Goal: Task Accomplishment & Management: Use online tool/utility

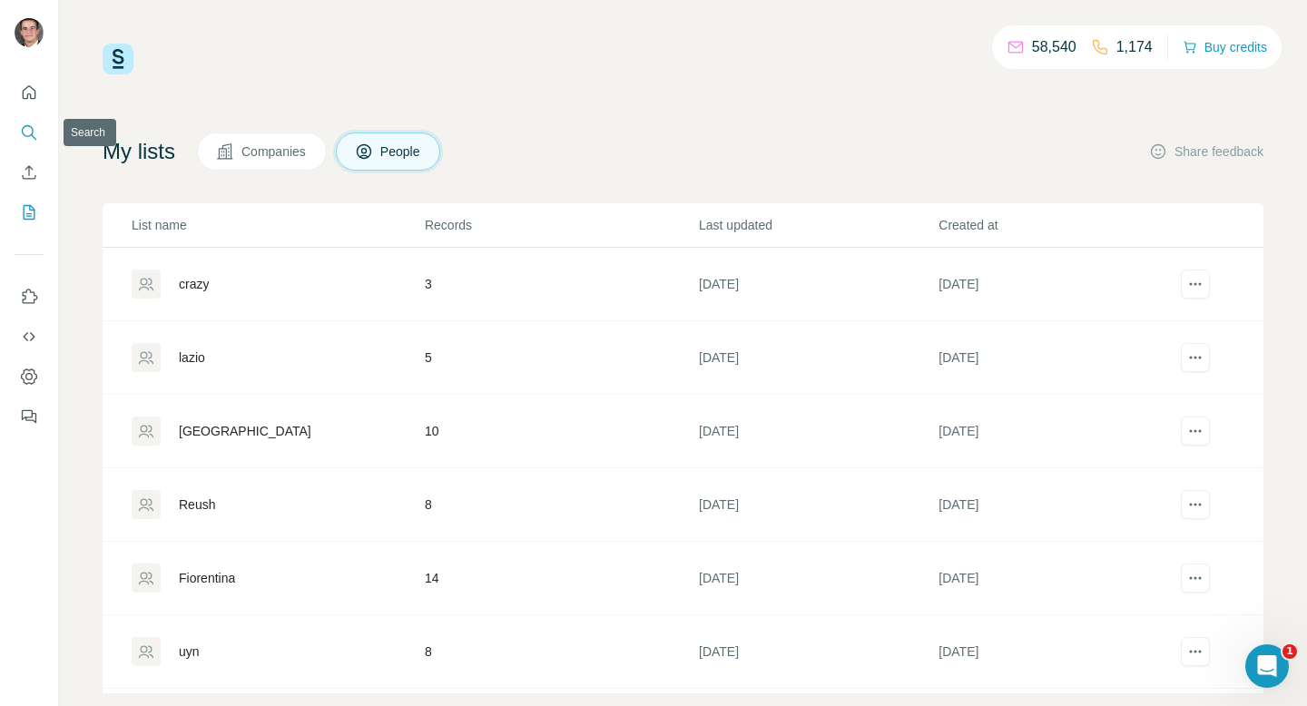
click at [28, 134] on icon "Search" at bounding box center [29, 132] width 18 height 18
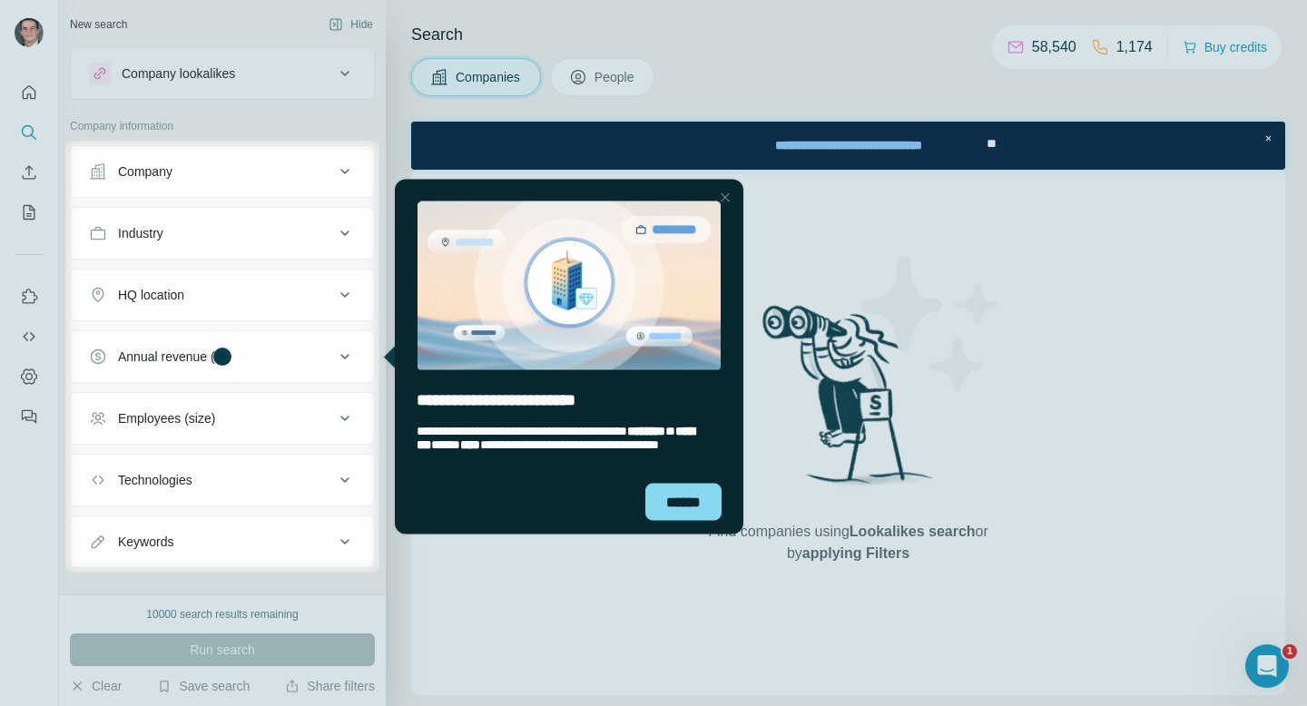
click at [728, 196] on div "Close Step" at bounding box center [726, 197] width 22 height 22
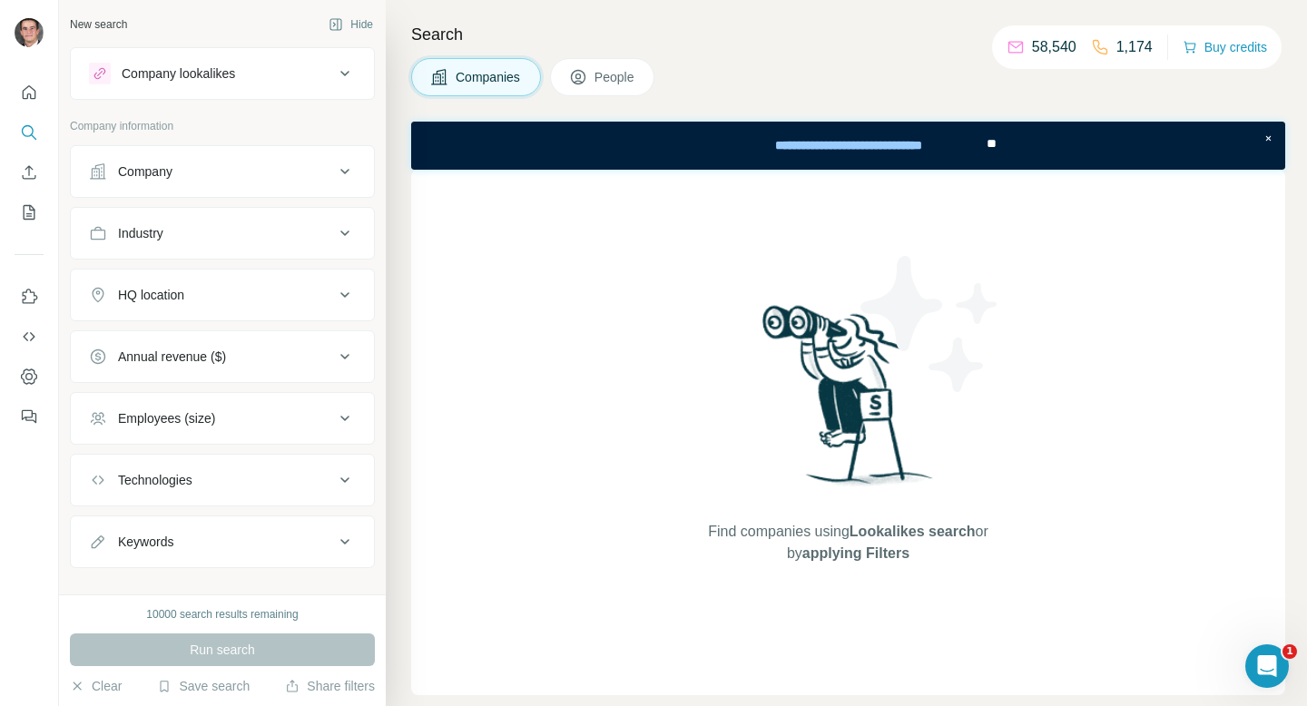
click at [241, 166] on div "Company" at bounding box center [211, 172] width 245 height 18
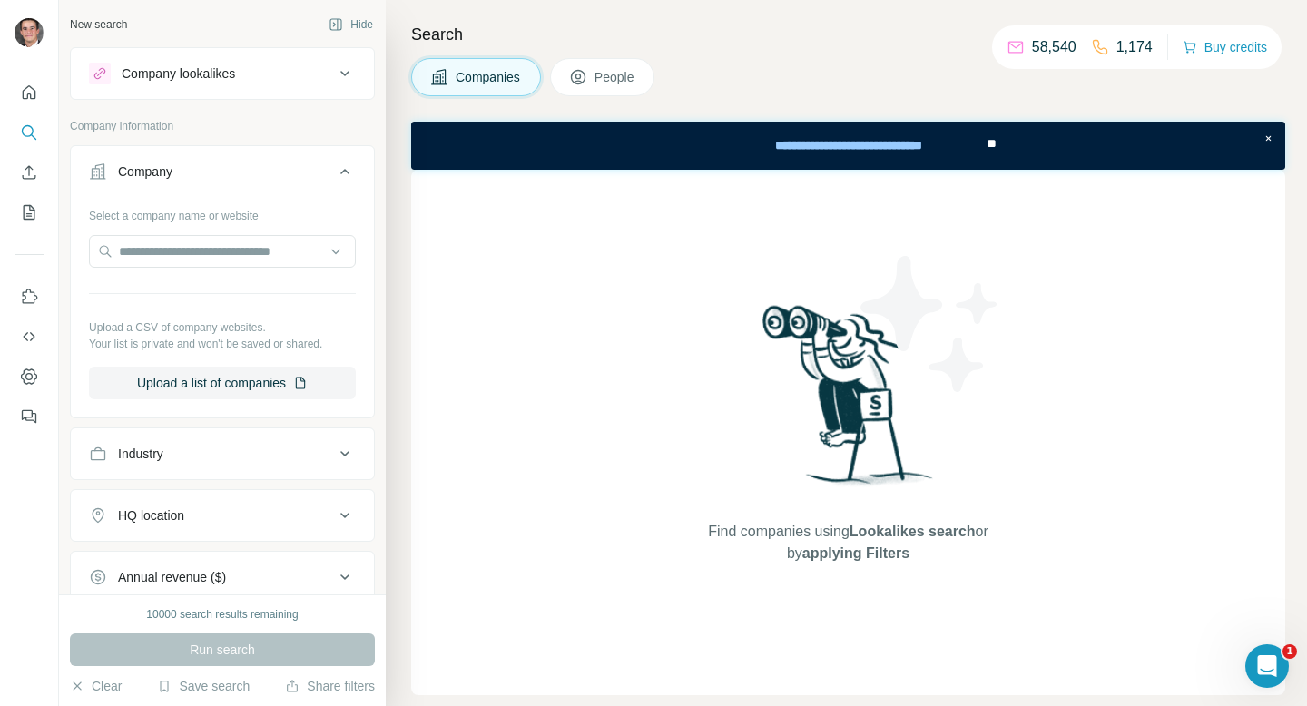
click at [241, 166] on div "Company" at bounding box center [211, 172] width 245 height 18
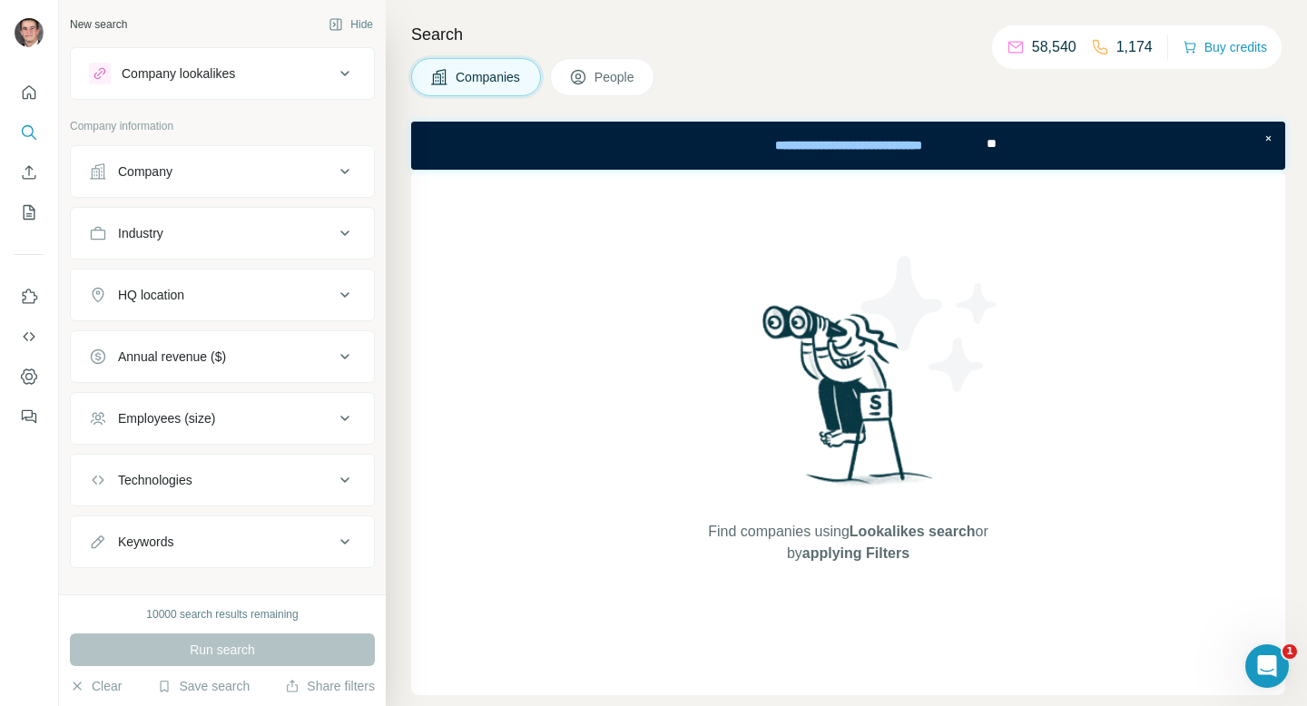
click at [265, 159] on button "Company" at bounding box center [222, 172] width 303 height 44
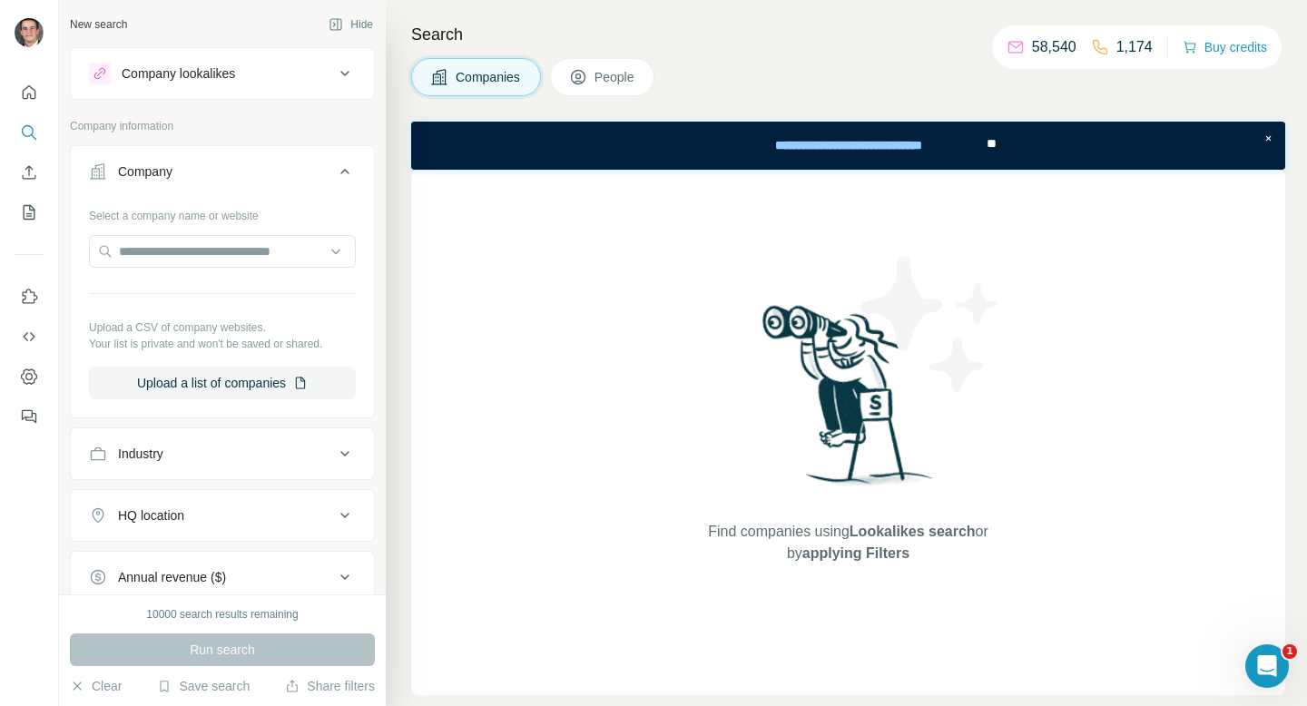
click at [327, 52] on button "Company lookalikes" at bounding box center [222, 74] width 303 height 44
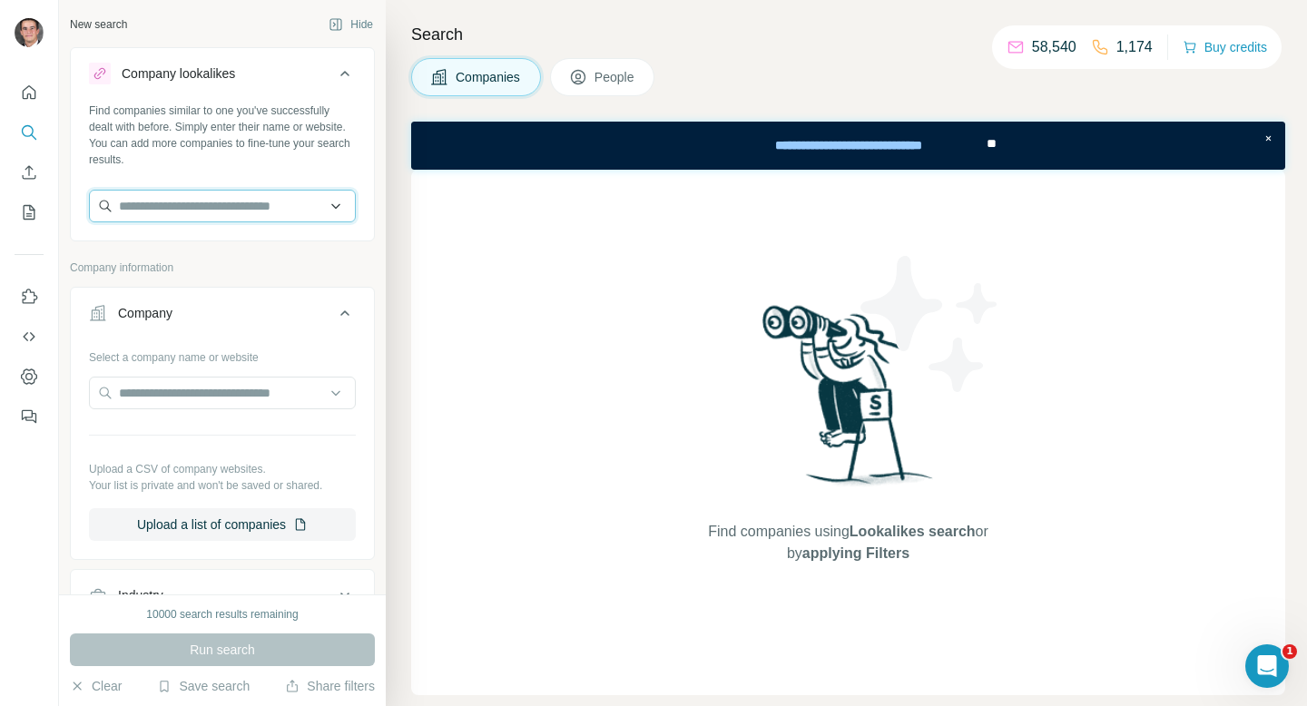
click at [209, 221] on input "text" at bounding box center [222, 206] width 267 height 33
click at [156, 203] on input "**********" at bounding box center [222, 206] width 267 height 33
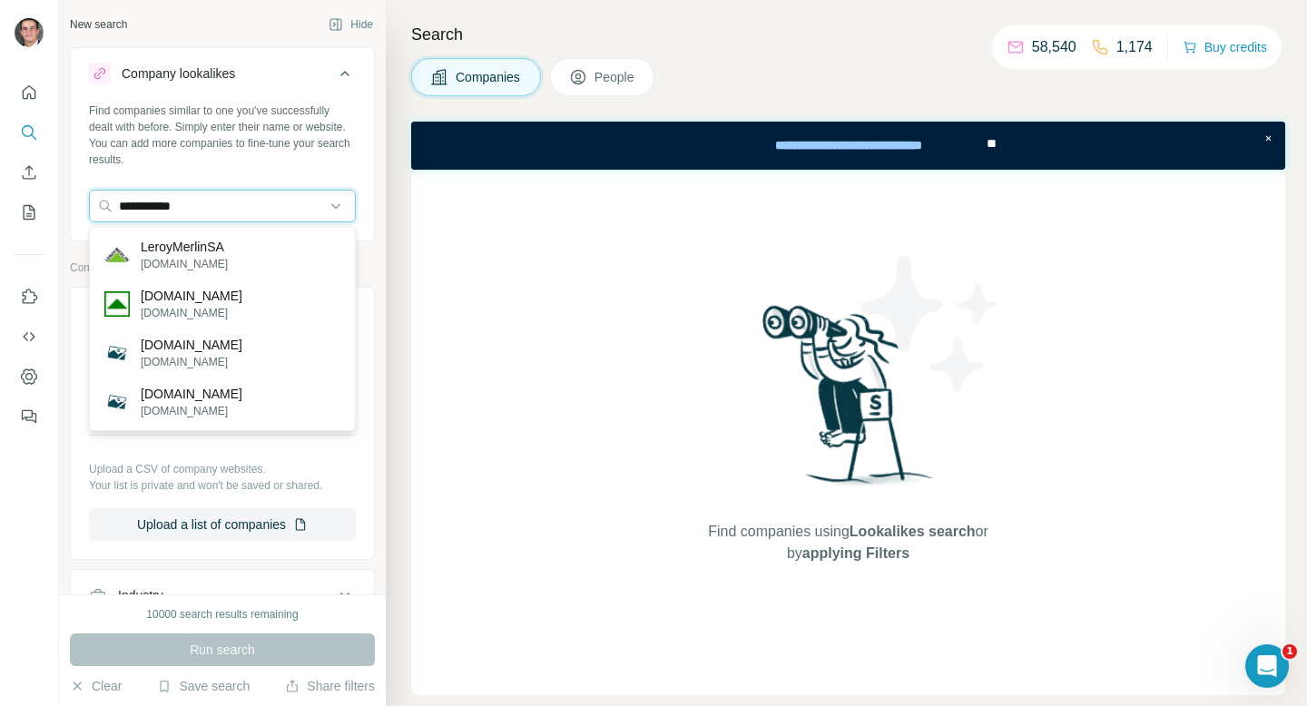
drag, startPoint x: 230, startPoint y: 212, endPoint x: 79, endPoint y: 210, distance: 150.7
click at [79, 210] on div "**********" at bounding box center [222, 170] width 303 height 134
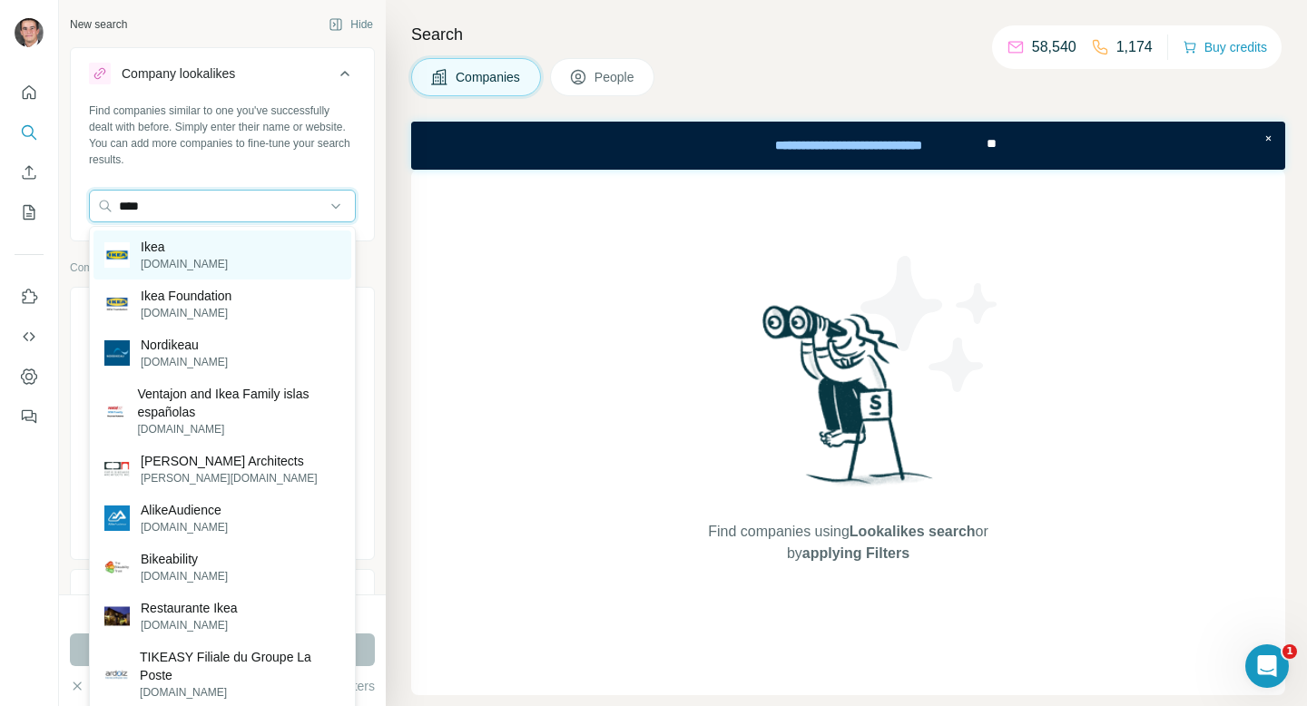
type input "****"
click at [141, 258] on p "[DOMAIN_NAME]" at bounding box center [184, 264] width 87 height 16
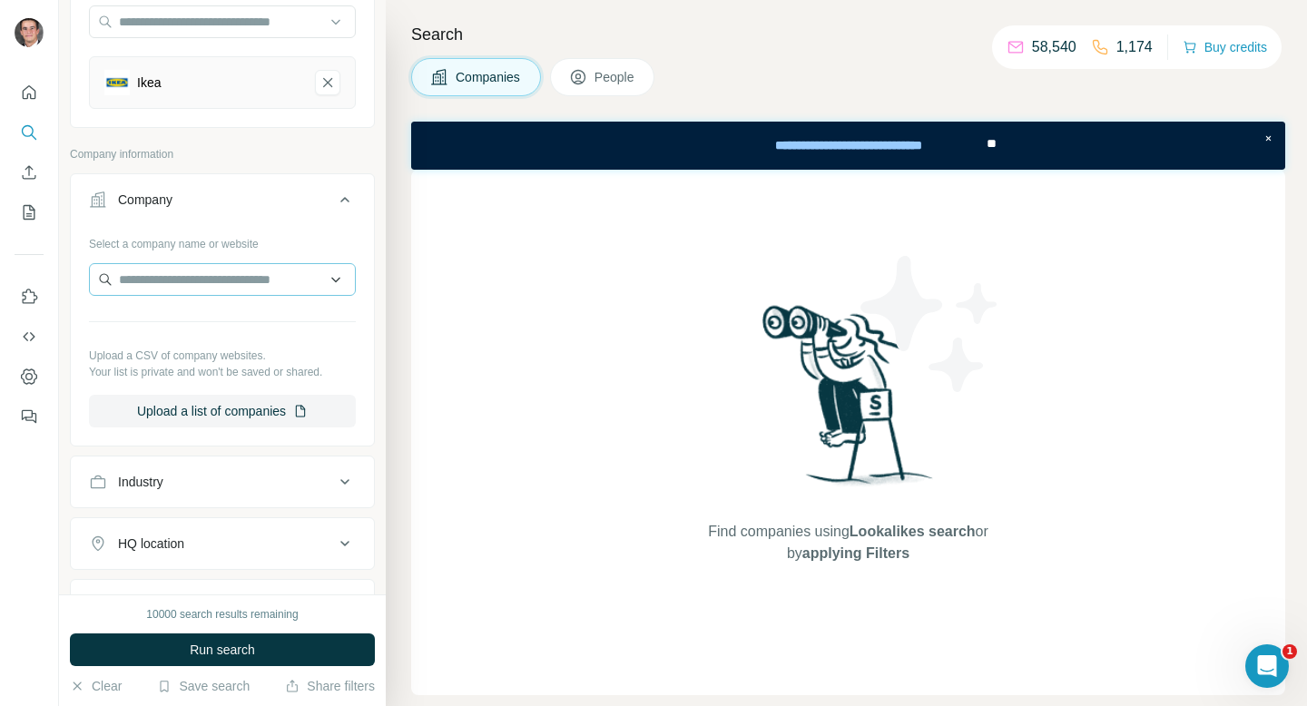
scroll to position [185, 0]
click at [238, 284] on input "text" at bounding box center [222, 278] width 267 height 33
click at [271, 212] on button "Company" at bounding box center [222, 202] width 303 height 51
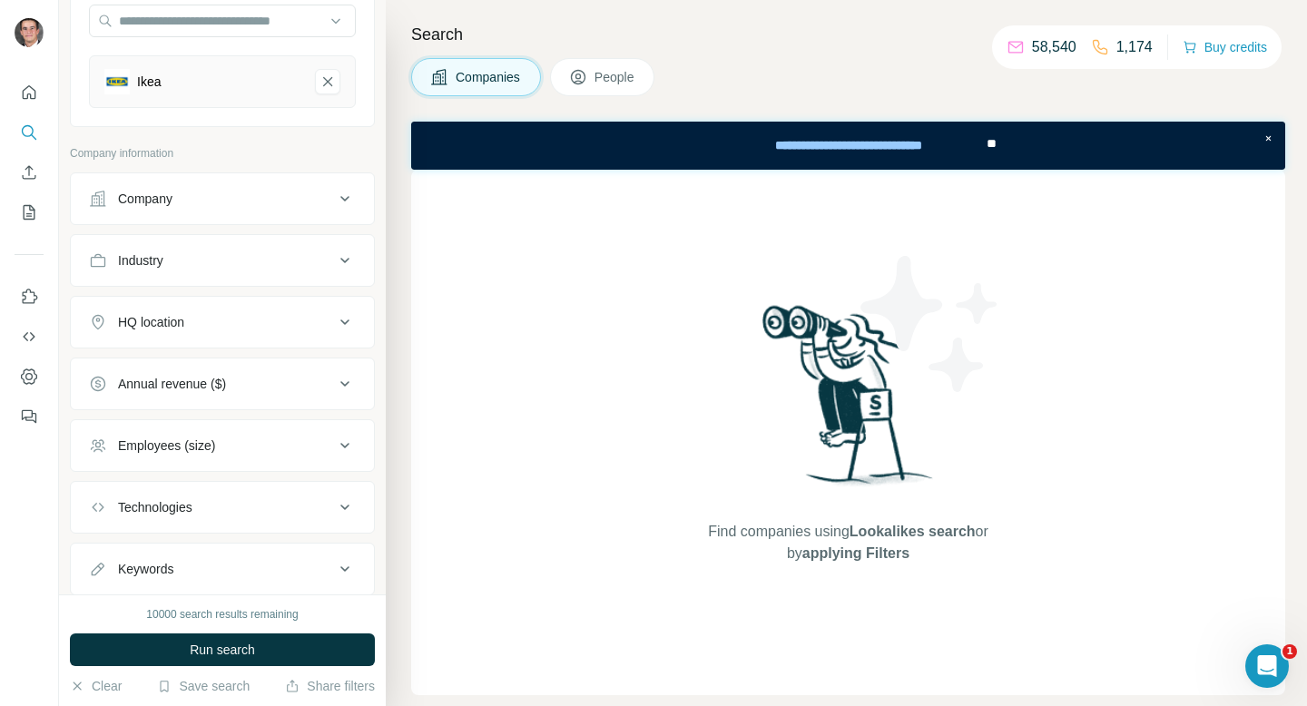
click at [230, 321] on div "HQ location" at bounding box center [211, 322] width 245 height 18
click at [219, 376] on input "text" at bounding box center [222, 367] width 267 height 33
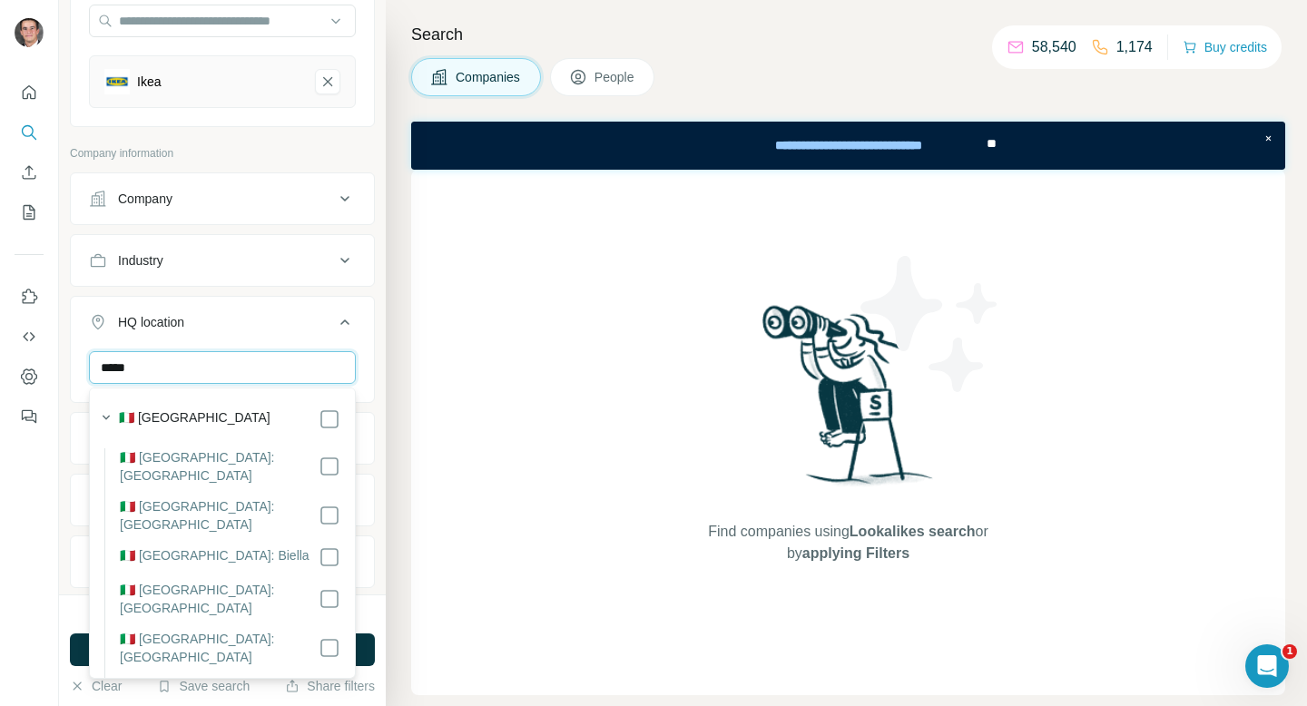
type input "*****"
click at [251, 415] on div "🇮🇹 [GEOGRAPHIC_DATA]" at bounding box center [230, 420] width 222 height 22
click at [36, 557] on div at bounding box center [29, 353] width 59 height 706
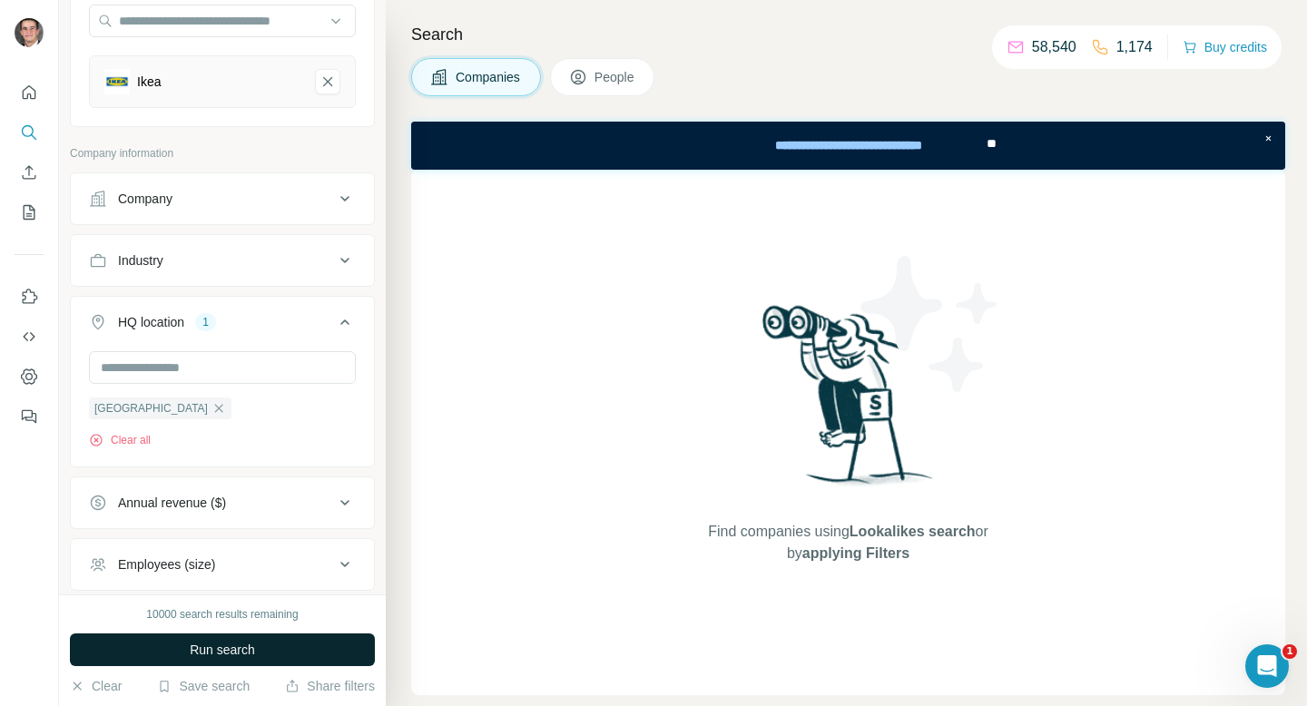
click at [147, 653] on button "Run search" at bounding box center [222, 650] width 305 height 33
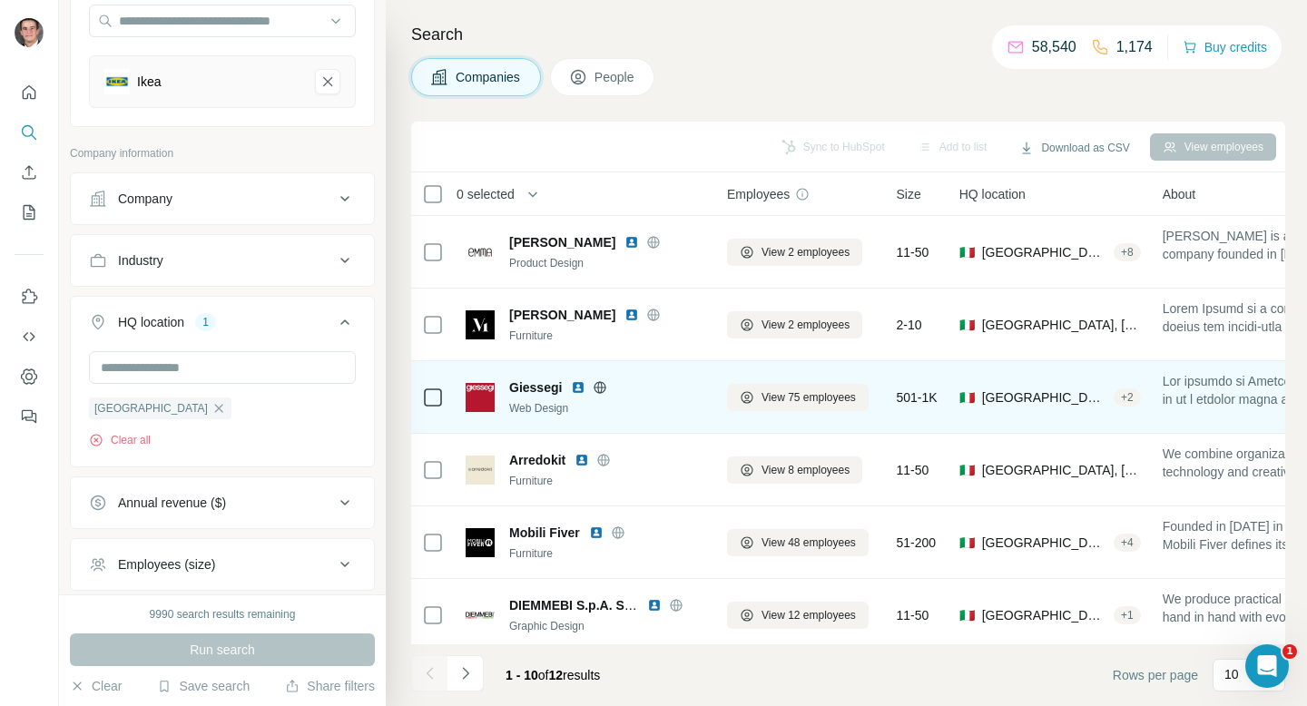
click at [602, 385] on icon at bounding box center [600, 387] width 5 height 12
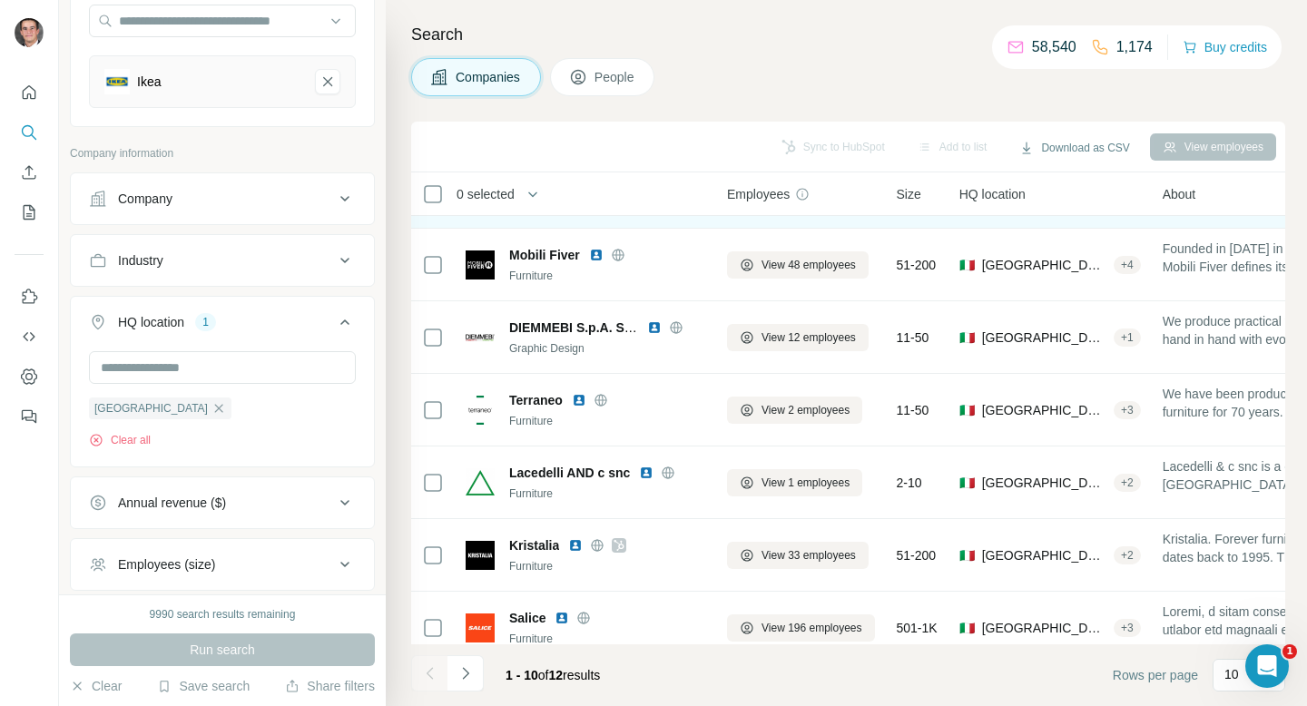
scroll to position [298, 0]
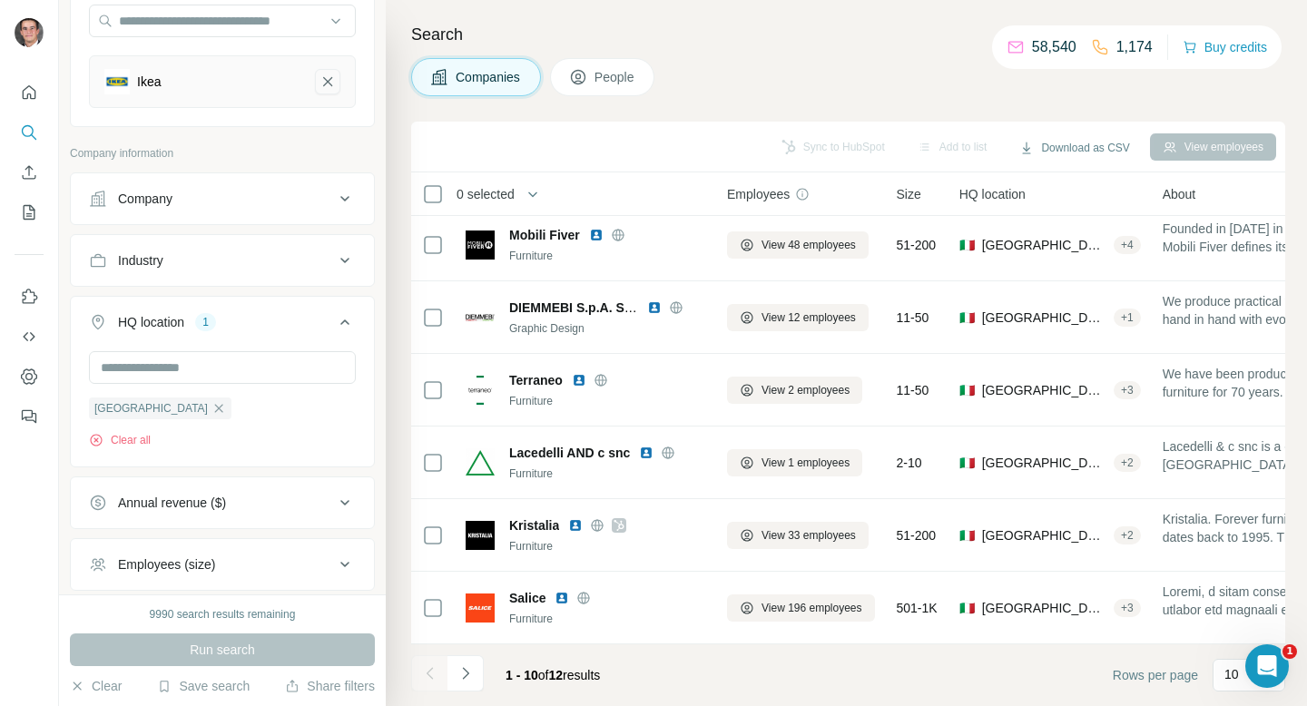
click at [331, 80] on icon "Ikea-remove-button" at bounding box center [328, 82] width 16 height 18
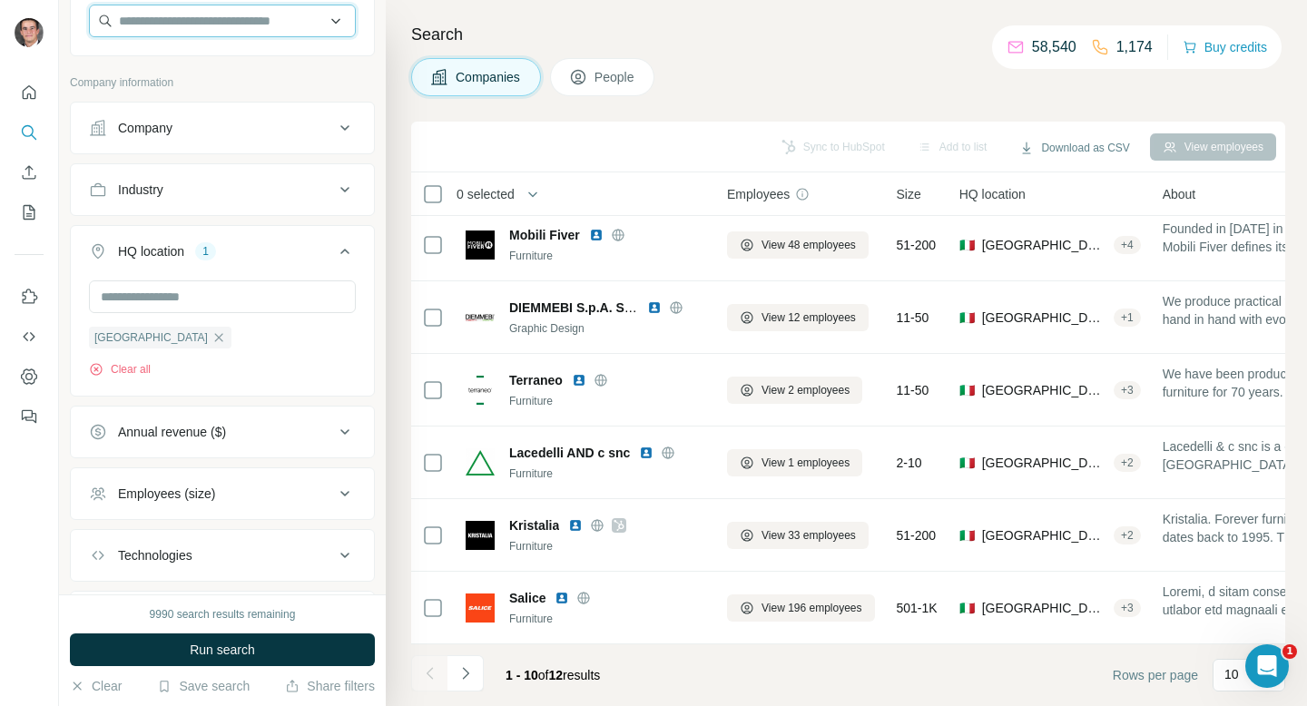
click at [277, 20] on input "text" at bounding box center [222, 21] width 267 height 33
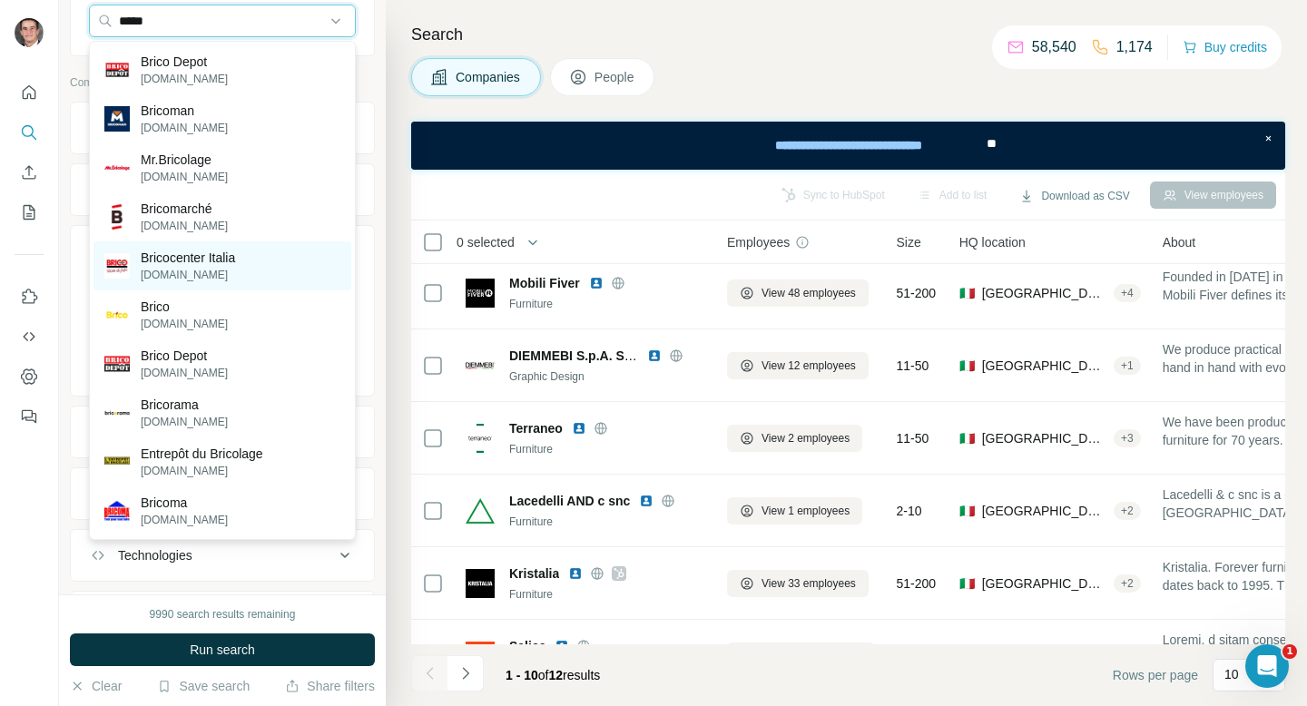
type input "*****"
click at [265, 269] on div "Bricocenter Italia [DOMAIN_NAME]" at bounding box center [223, 266] width 258 height 49
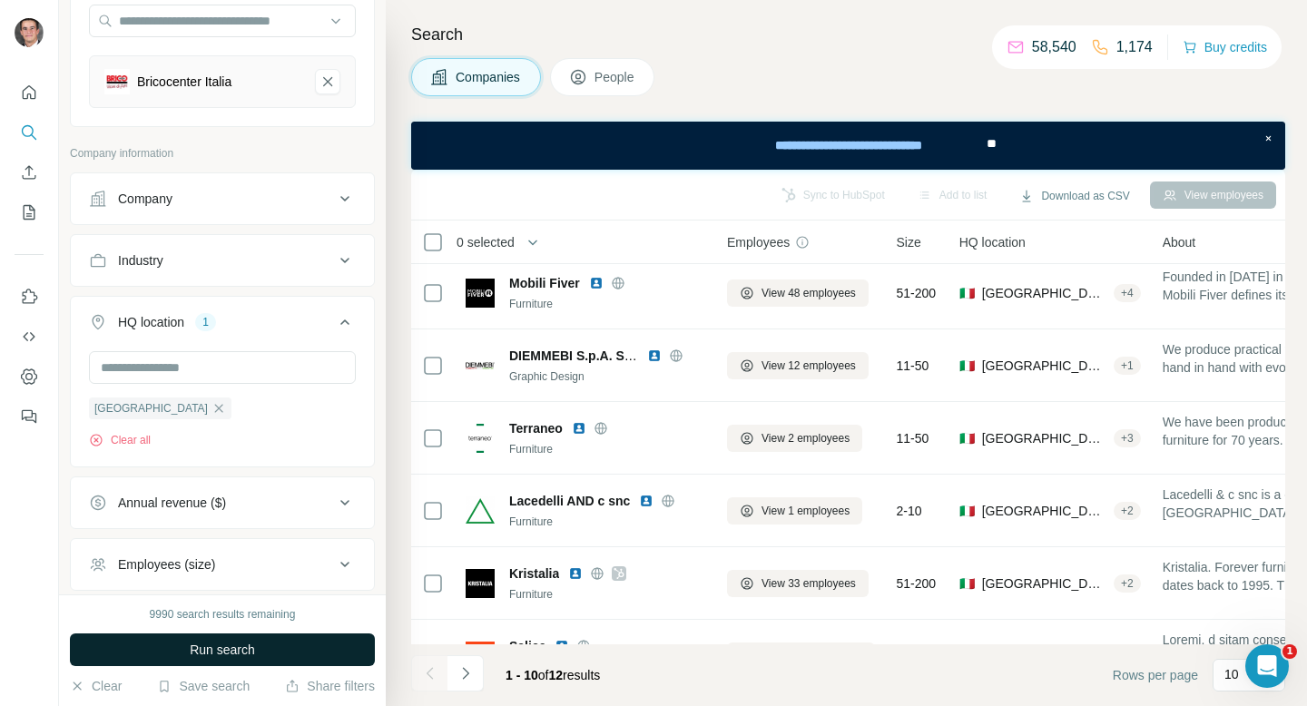
click at [237, 635] on button "Run search" at bounding box center [222, 650] width 305 height 33
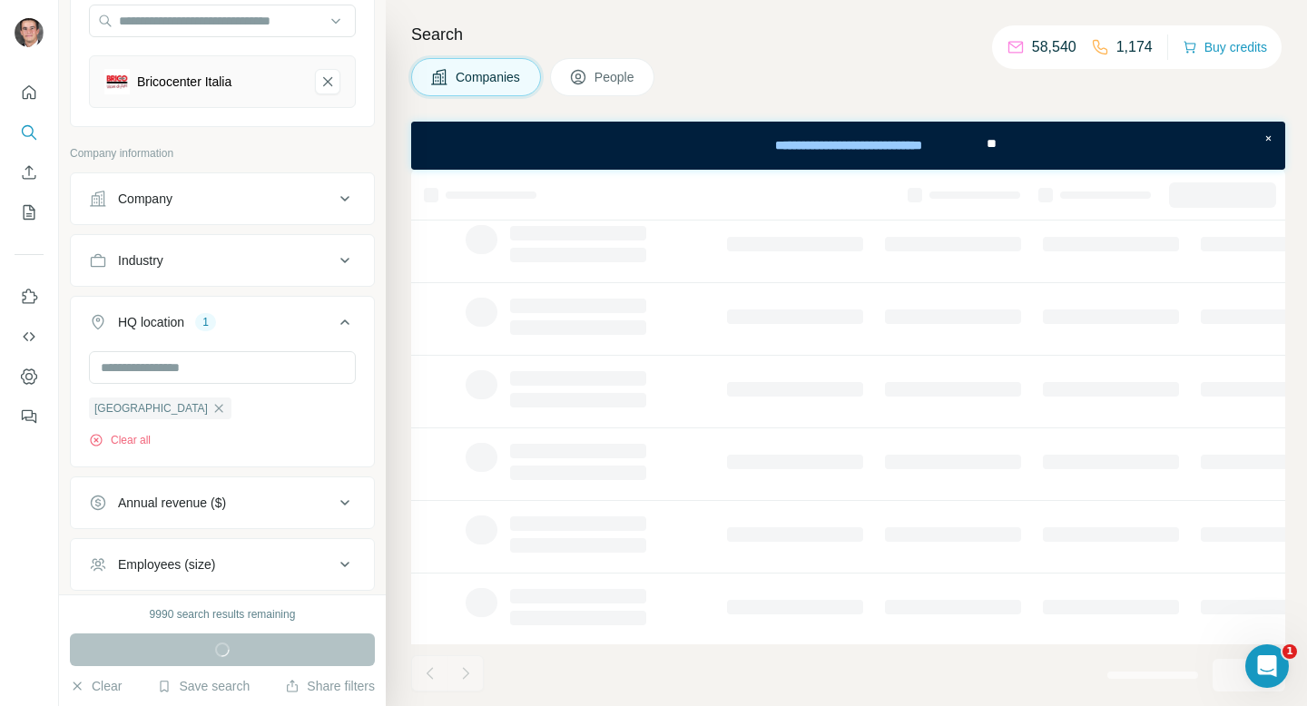
scroll to position [346, 0]
click at [1292, 670] on div "Search Companies People" at bounding box center [847, 353] width 922 height 706
click at [1273, 667] on icon "Open Intercom Messenger" at bounding box center [1265, 664] width 30 height 30
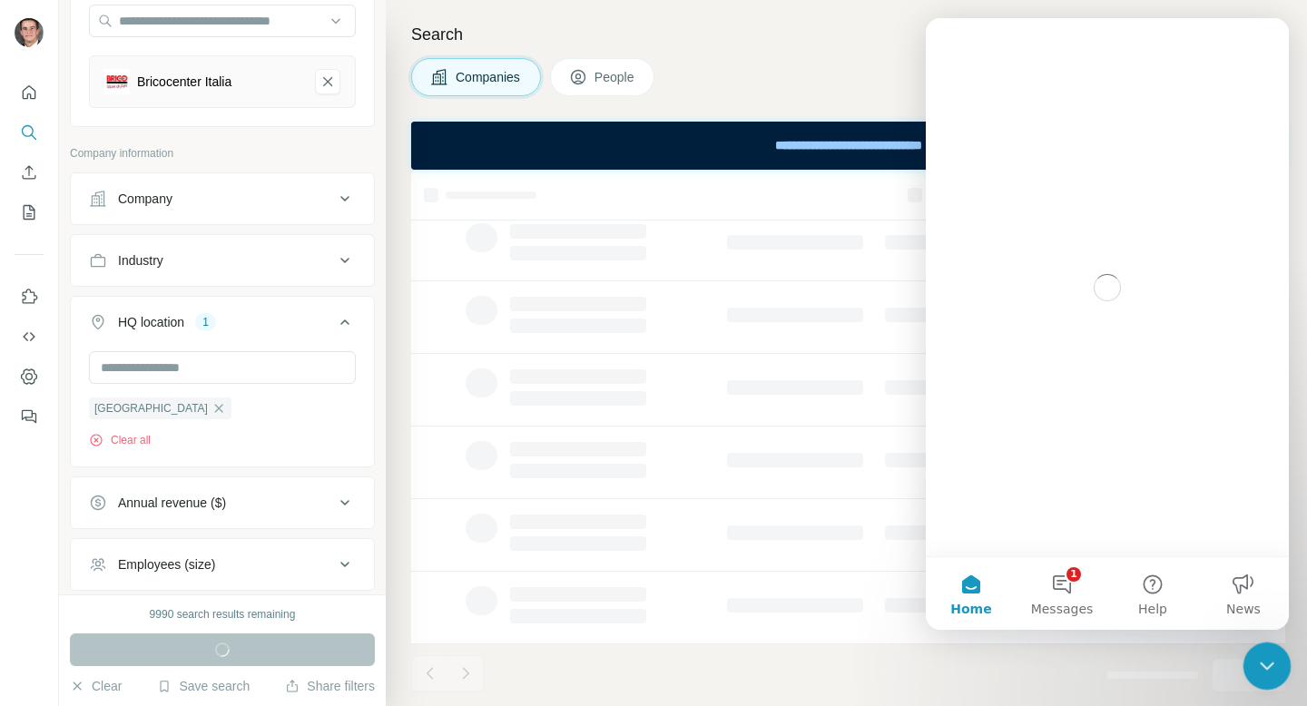
scroll to position [0, 0]
click at [1054, 587] on button "1 Messages" at bounding box center [1062, 593] width 91 height 73
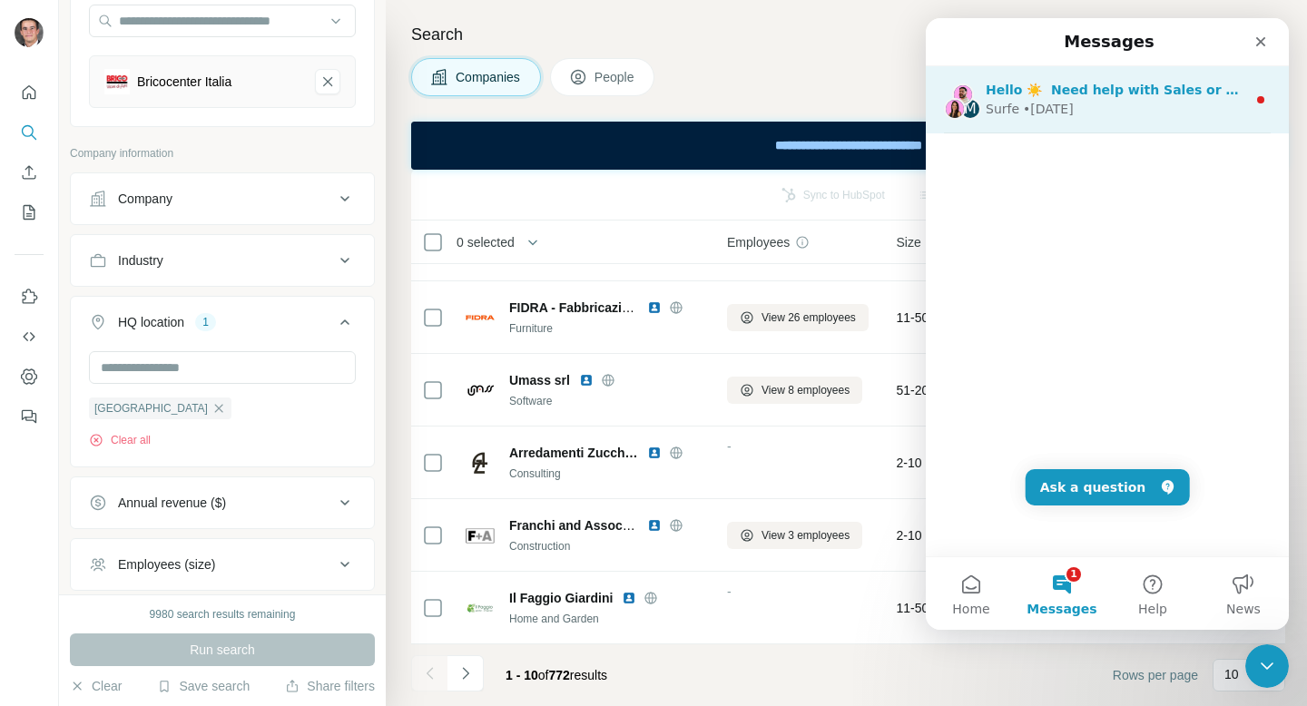
click at [1039, 113] on div "• [DATE]" at bounding box center [1048, 109] width 51 height 19
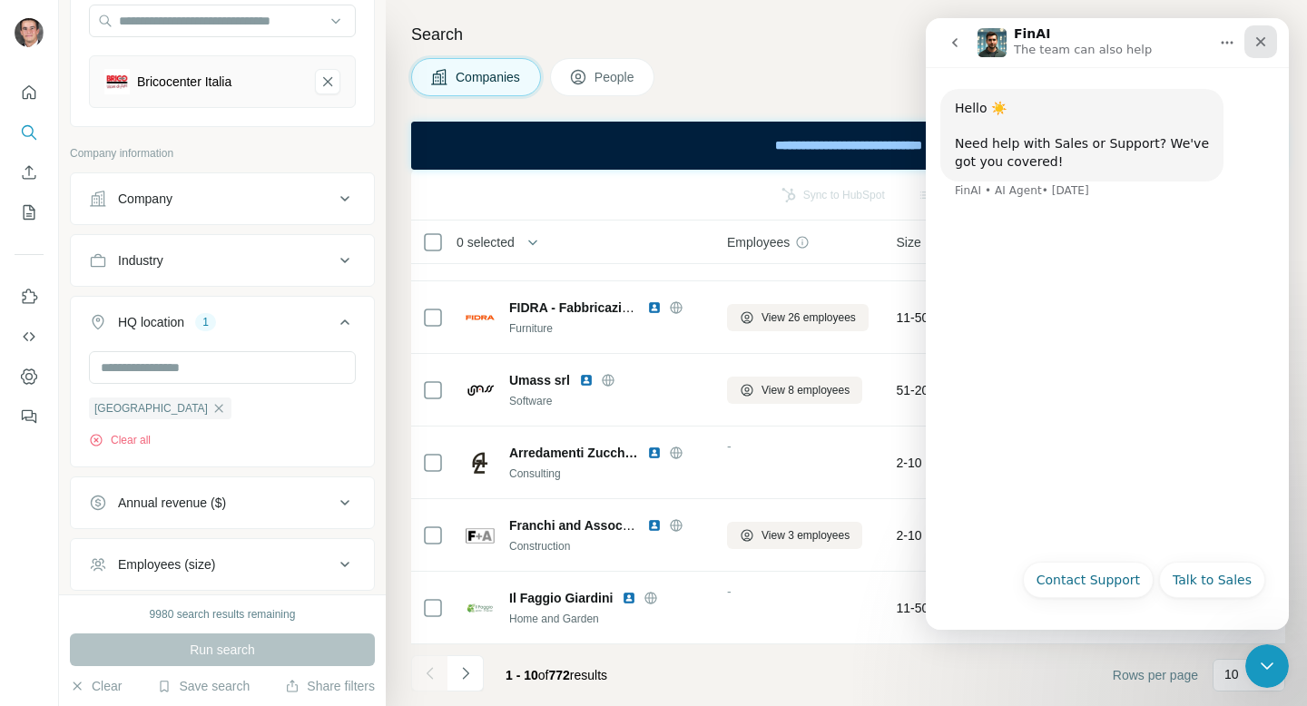
click at [1268, 55] on div "Close" at bounding box center [1261, 41] width 33 height 33
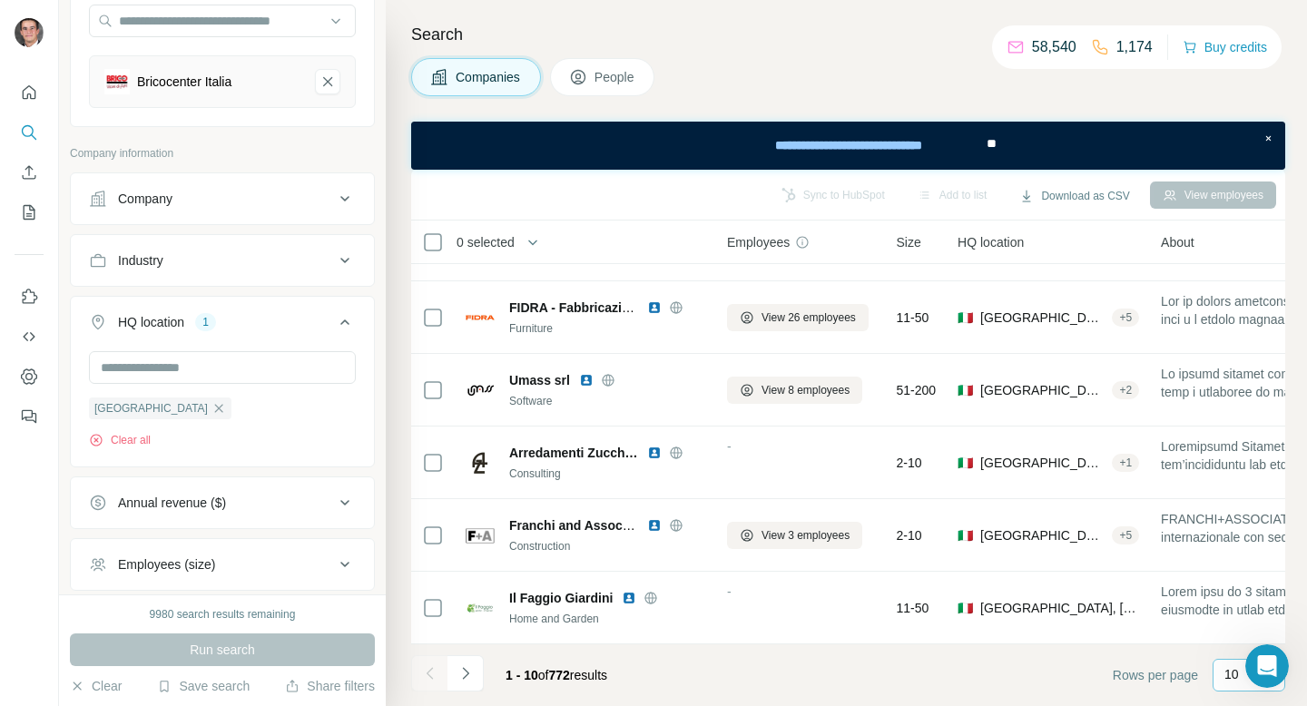
click at [1219, 673] on div "10" at bounding box center [1249, 675] width 73 height 33
click at [1247, 537] on div "60" at bounding box center [1249, 536] width 42 height 18
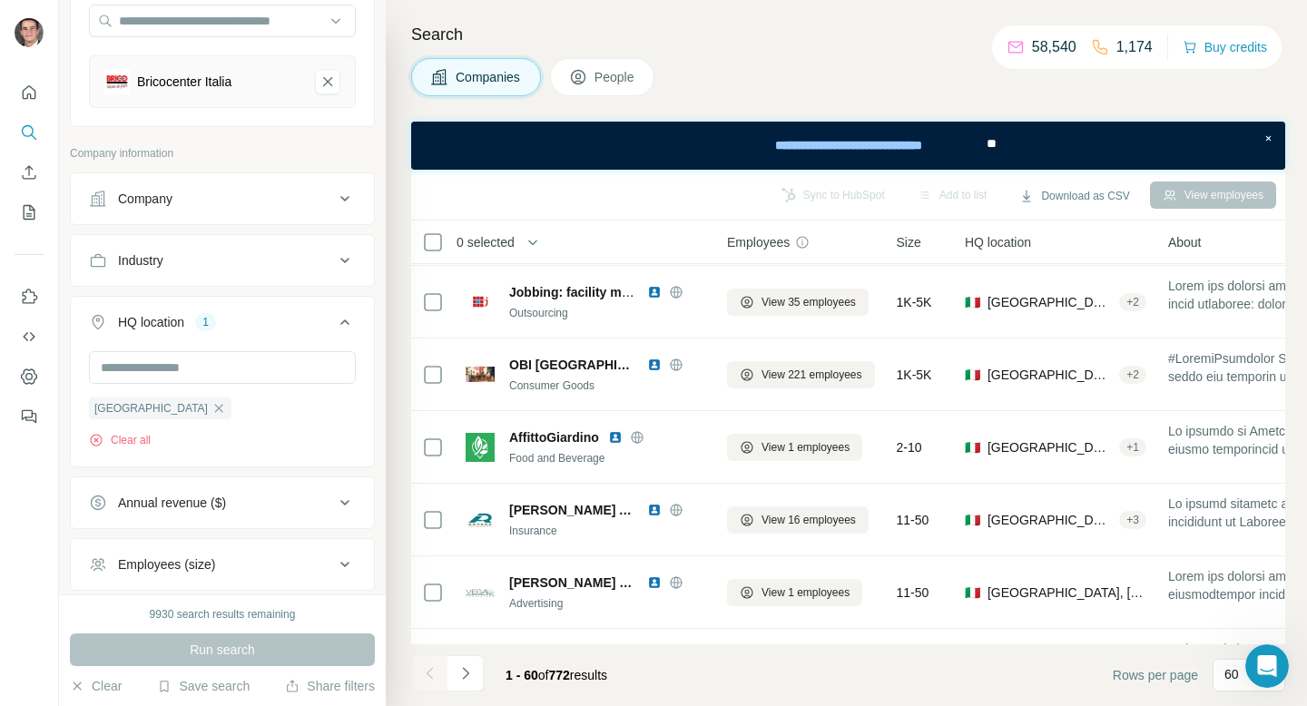
scroll to position [1234, 0]
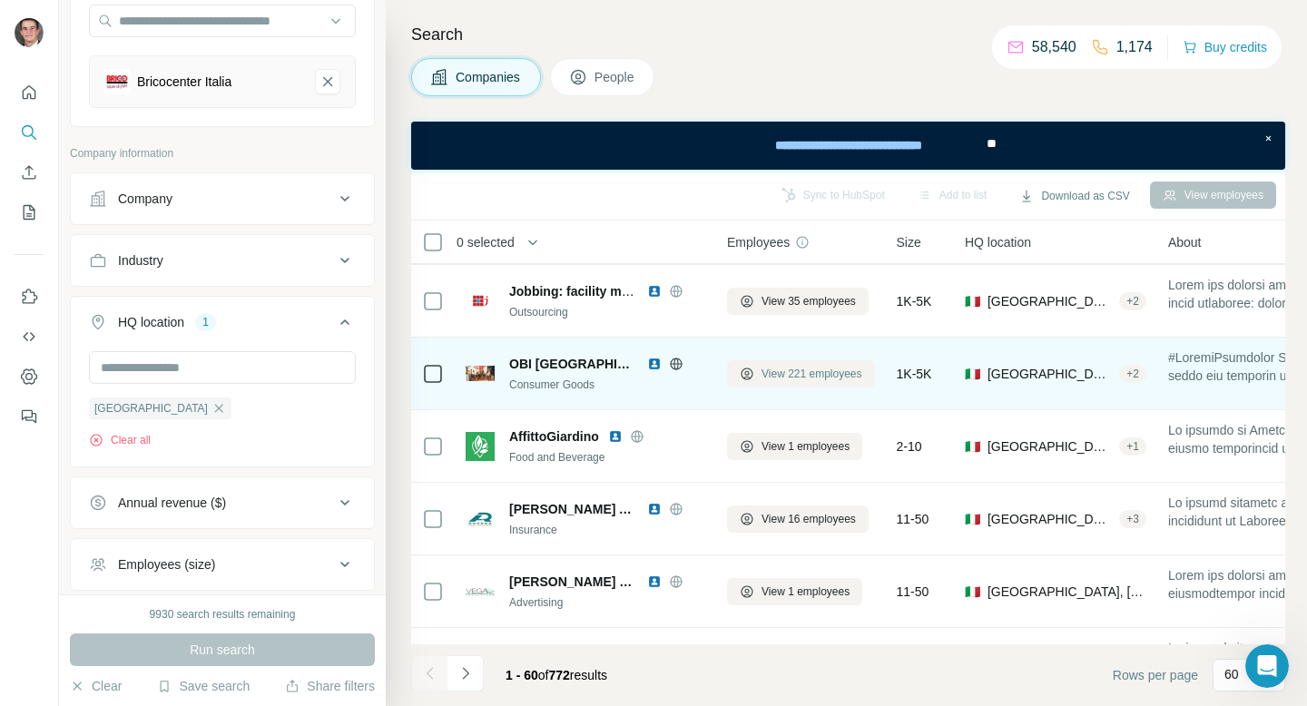
click at [809, 376] on span "View 221 employees" at bounding box center [812, 374] width 101 height 16
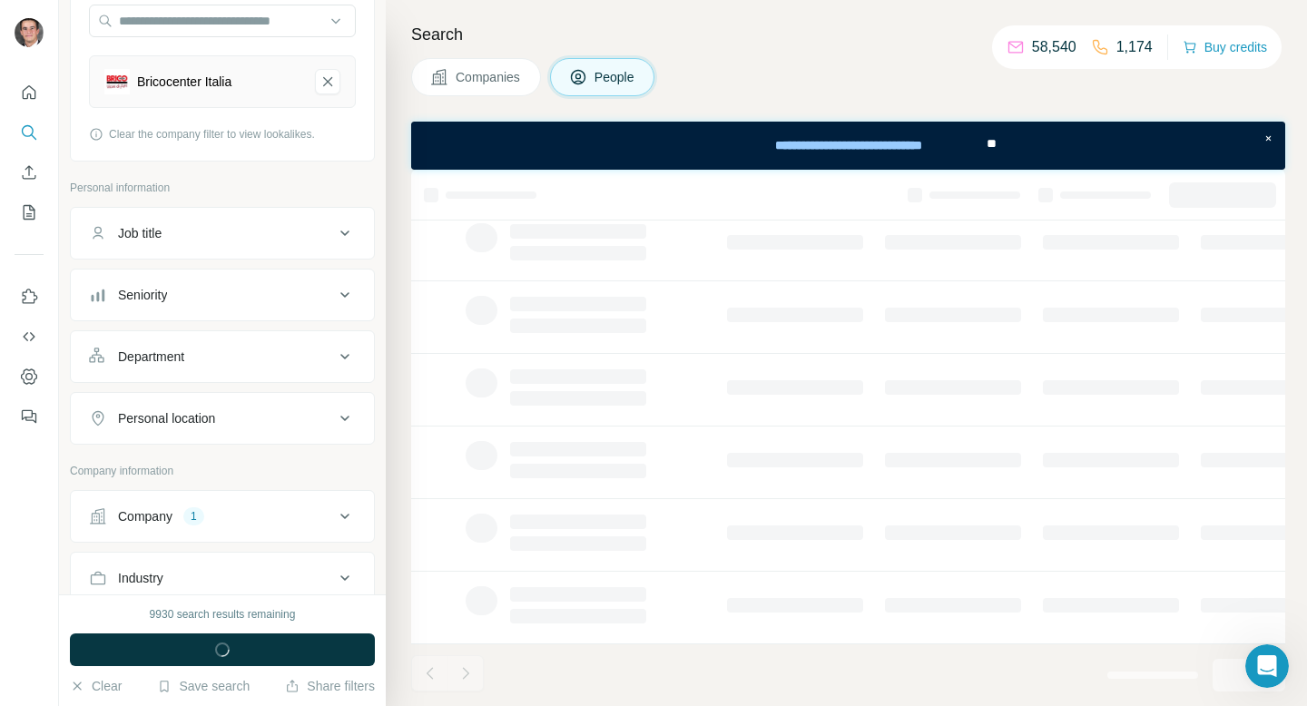
scroll to position [346, 0]
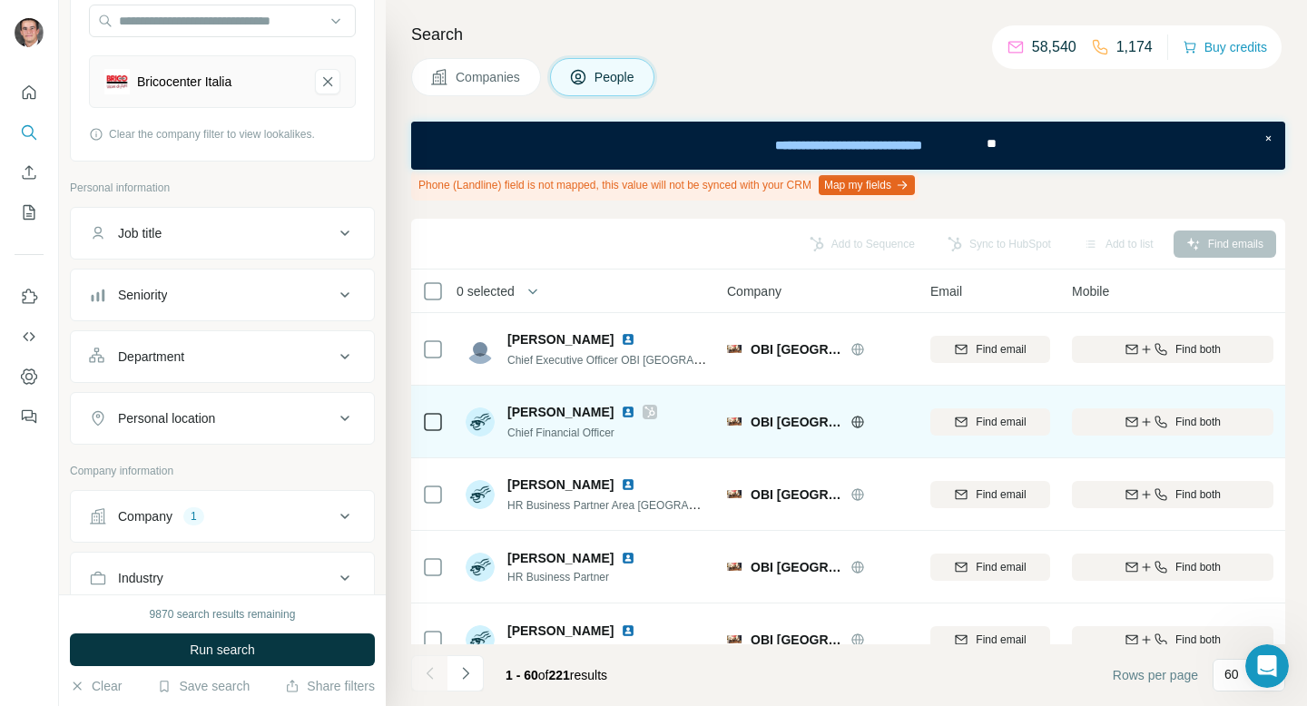
click at [646, 410] on icon at bounding box center [651, 412] width 10 height 11
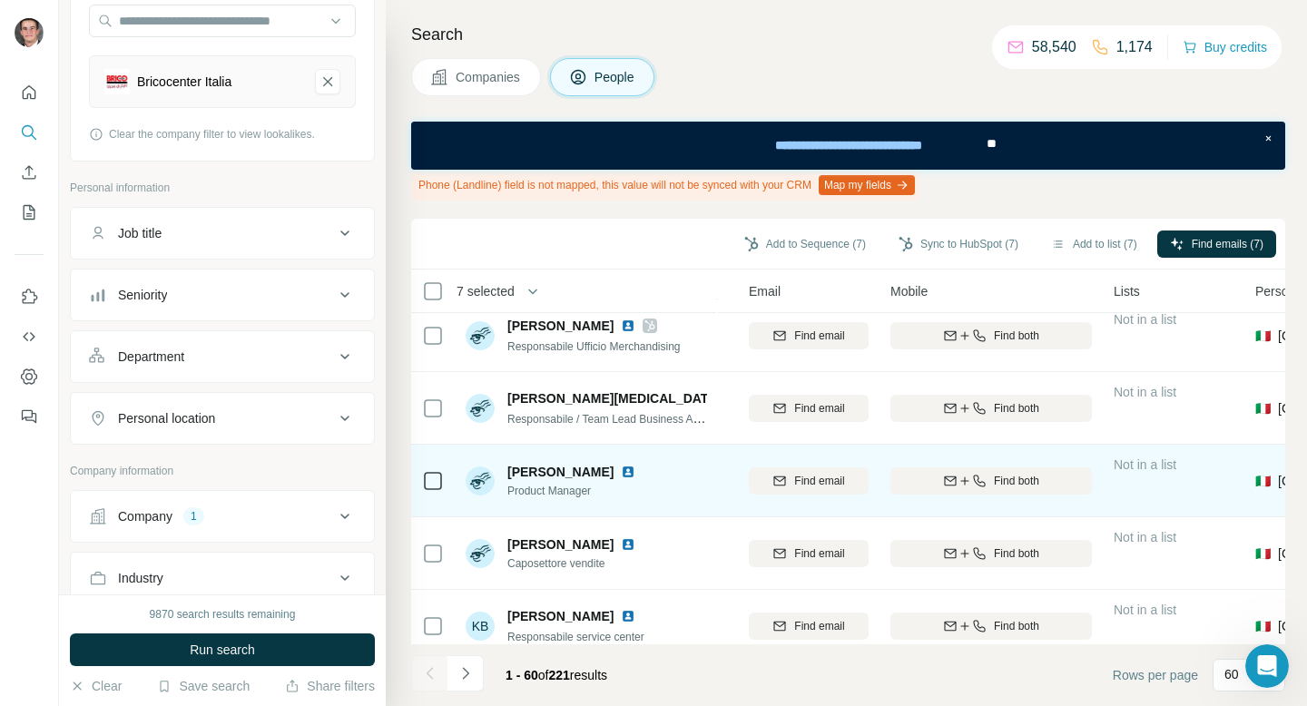
scroll to position [3294, 182]
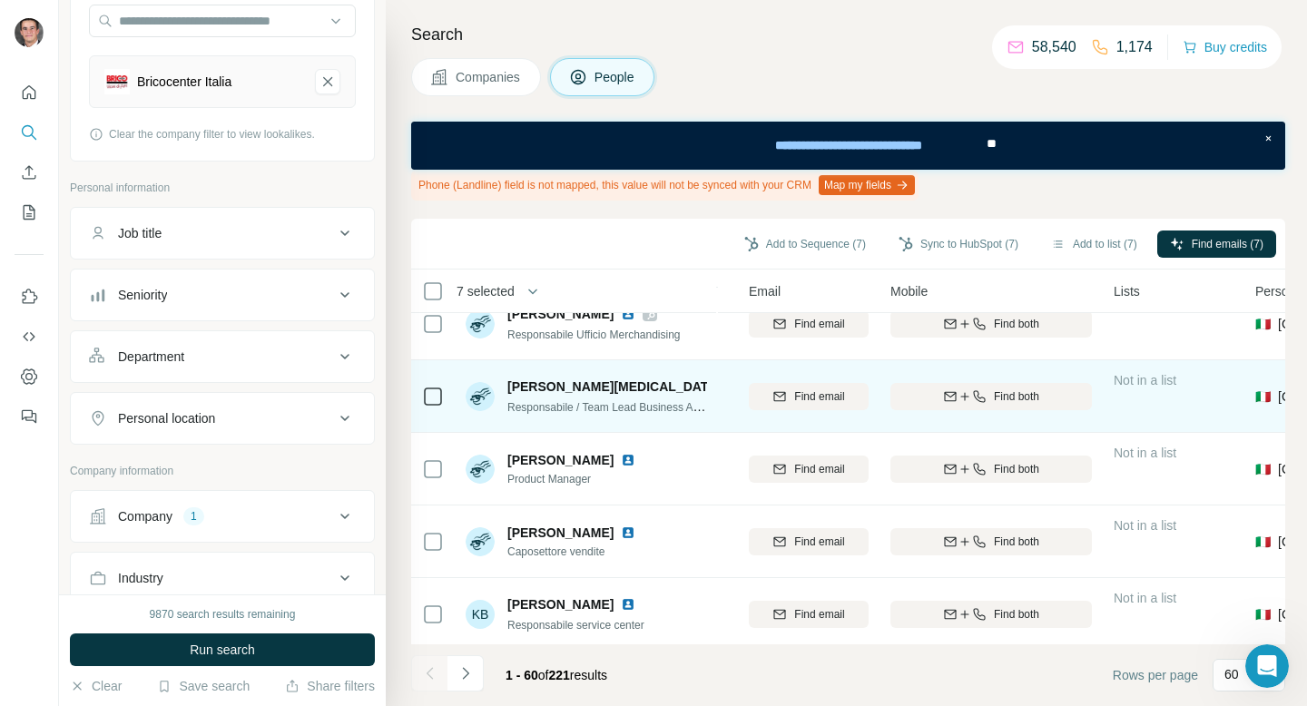
click at [442, 392] on icon at bounding box center [433, 397] width 22 height 22
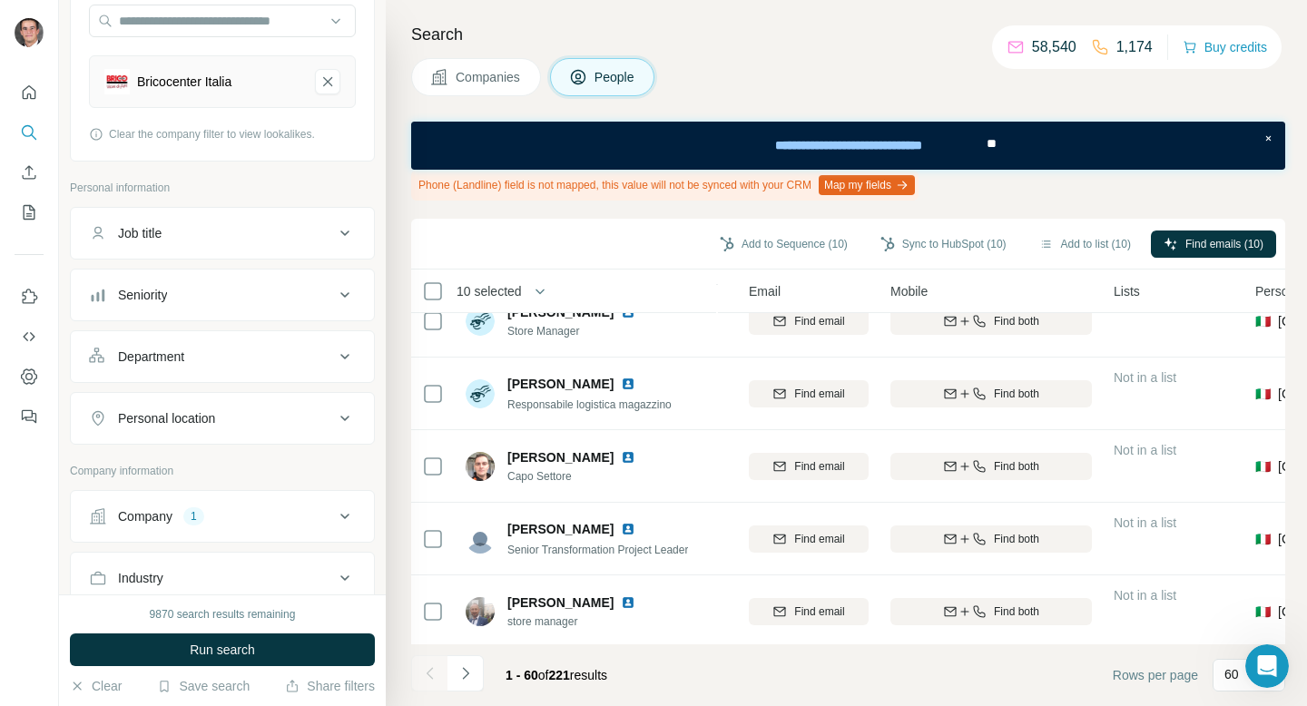
scroll to position [4027, 182]
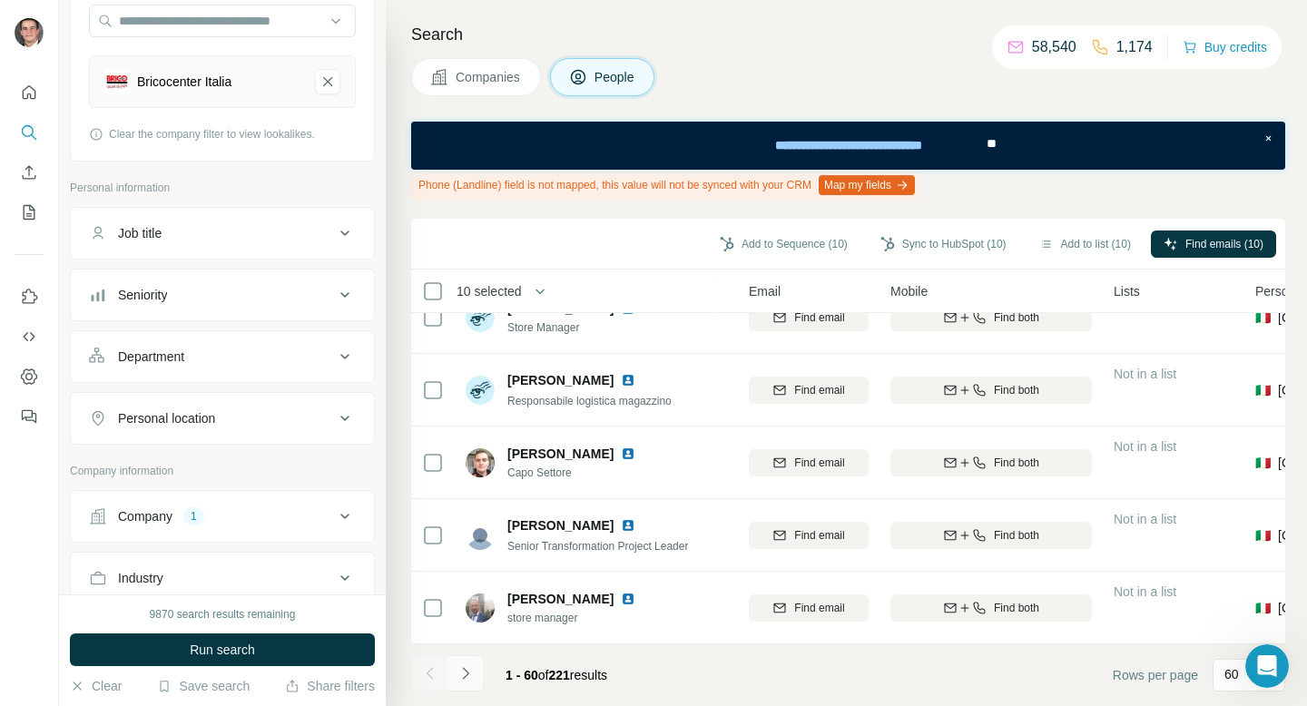
click at [478, 683] on button "Navigate to next page" at bounding box center [466, 674] width 36 height 36
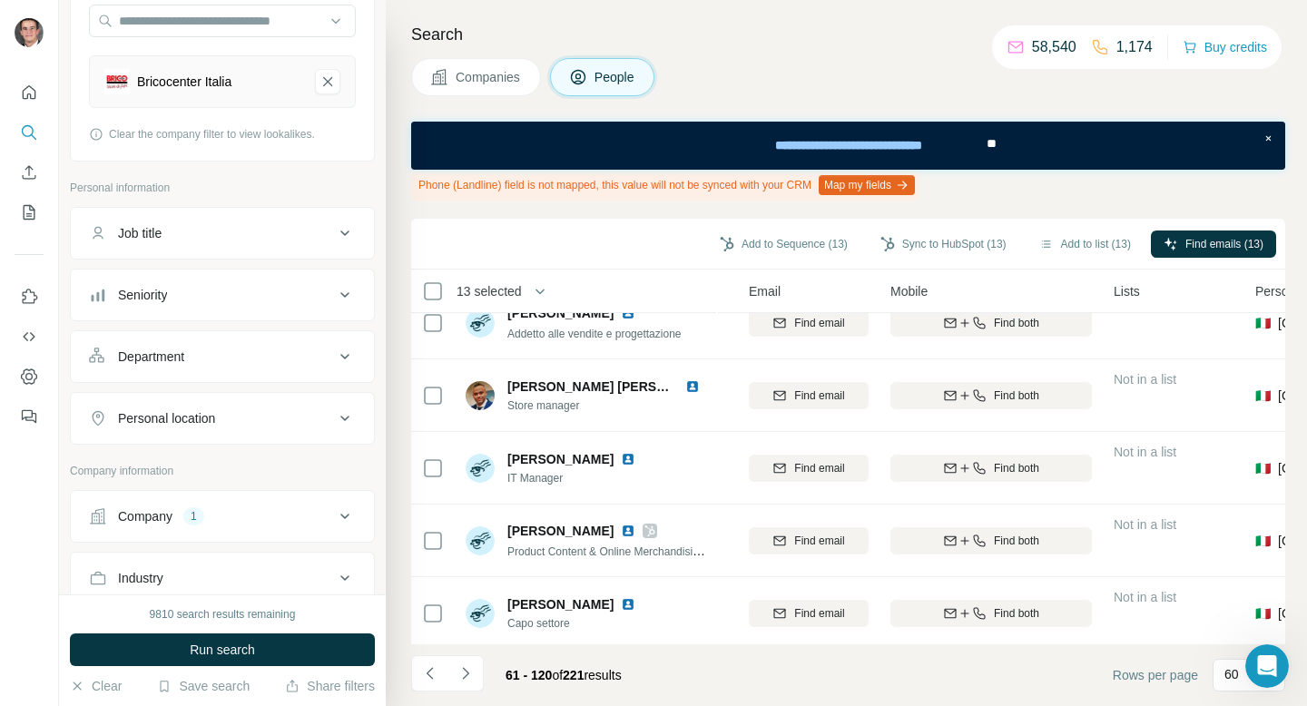
scroll to position [0, 182]
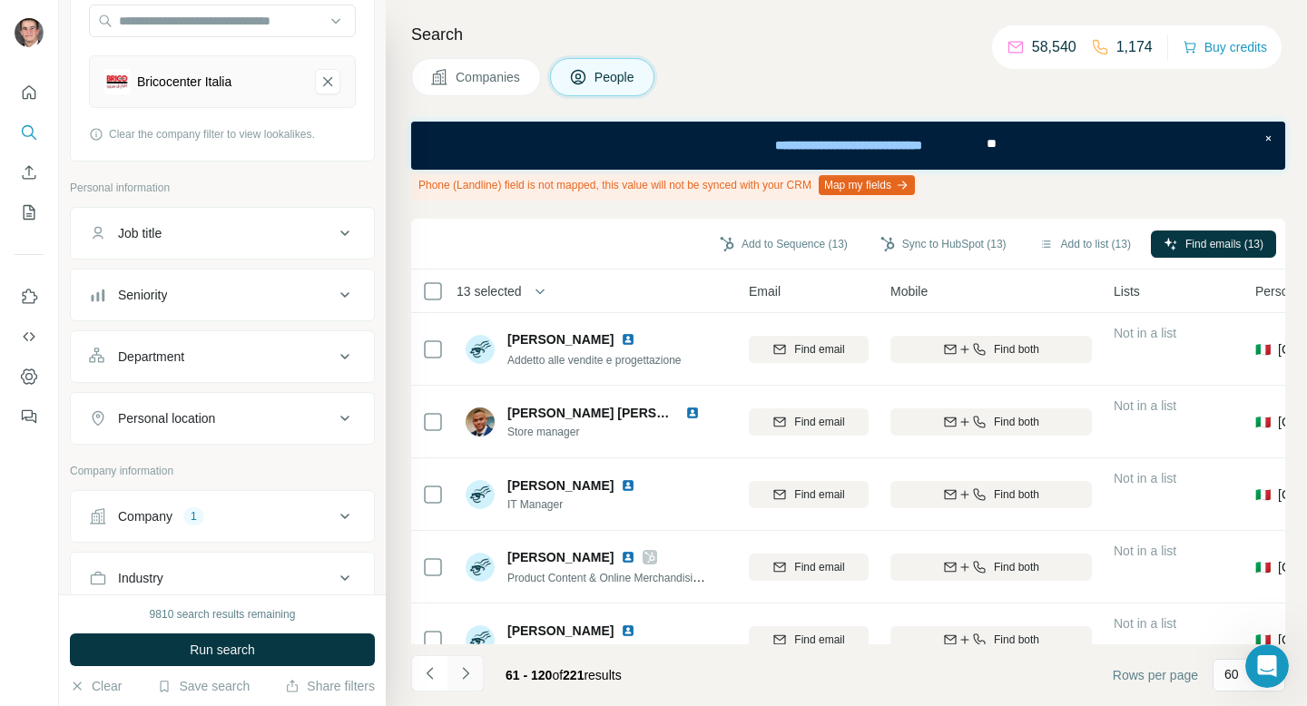
click at [483, 674] on button "Navigate to next page" at bounding box center [466, 674] width 36 height 36
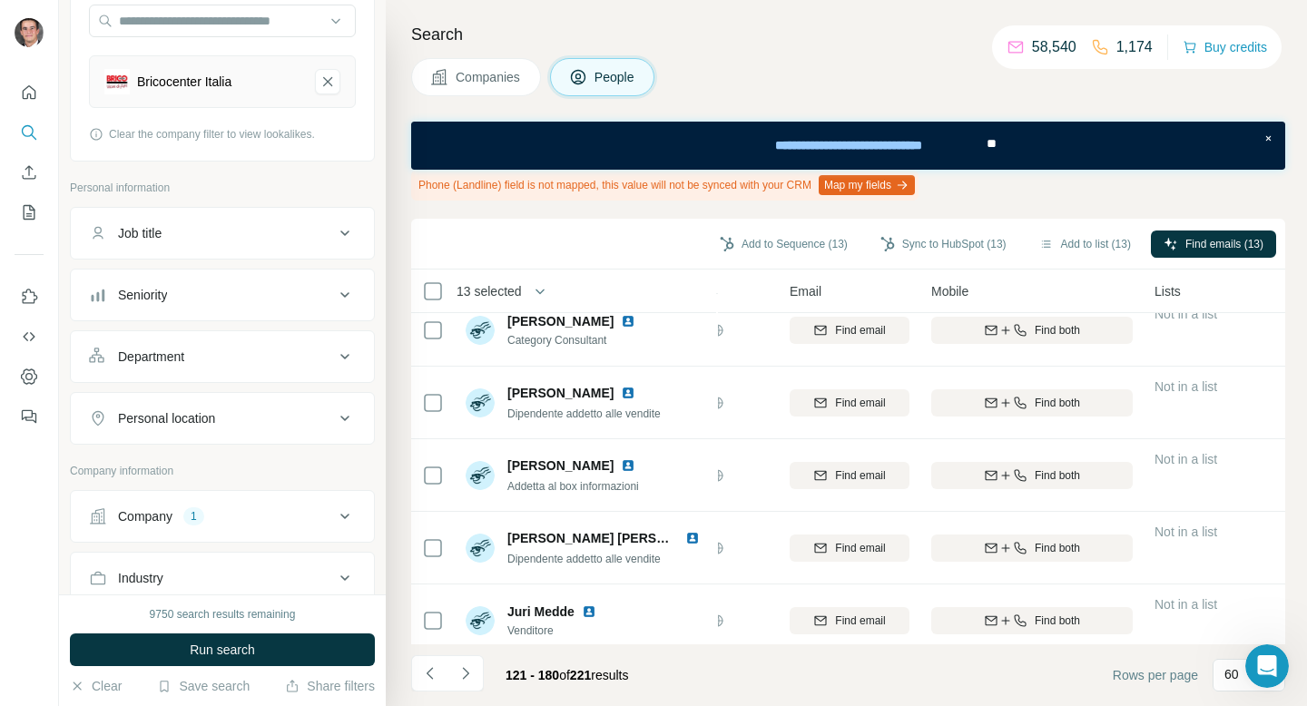
scroll to position [1613, 141]
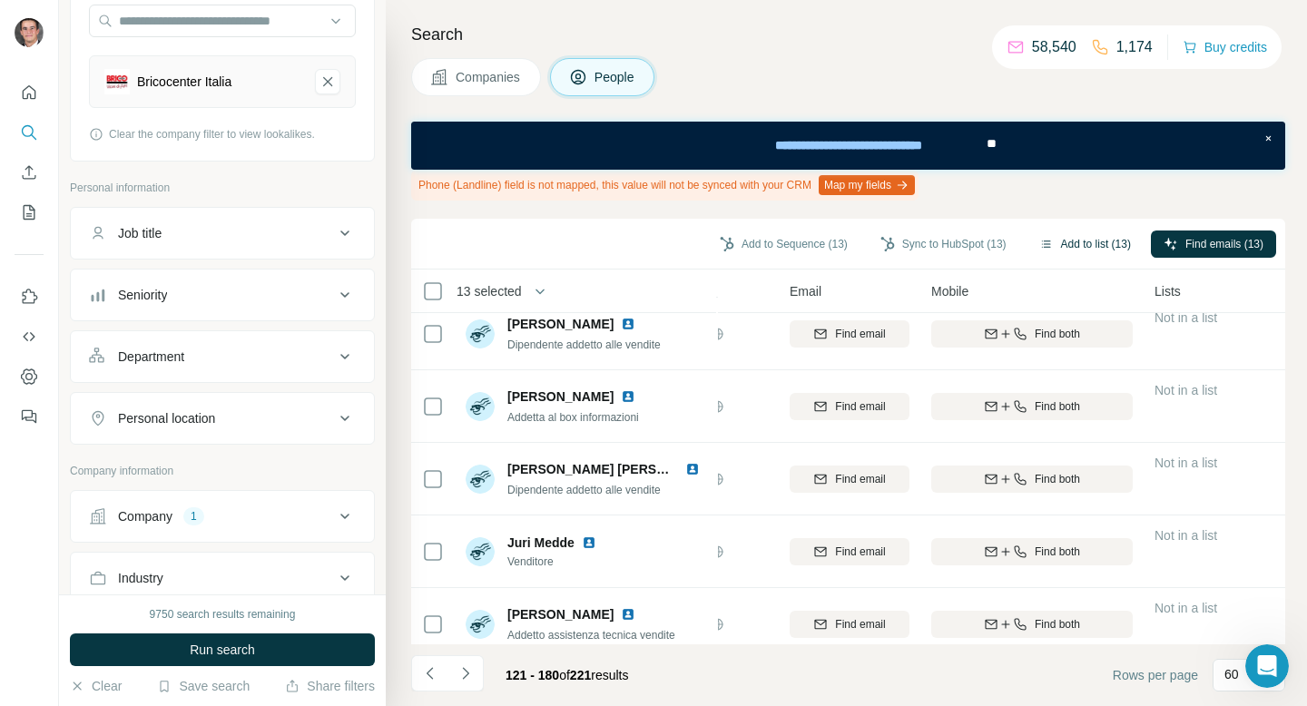
click at [1047, 249] on button "Add to list (13)" at bounding box center [1085, 244] width 117 height 27
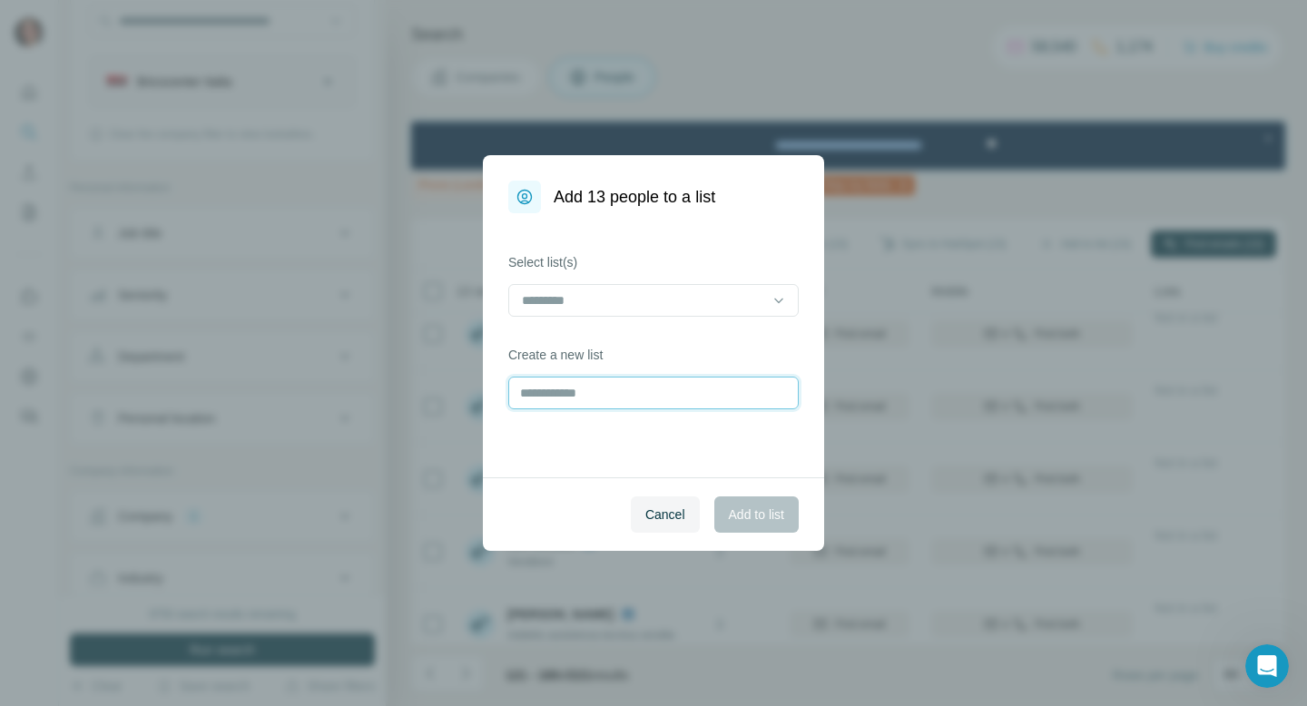
click at [703, 403] on input "text" at bounding box center [653, 393] width 291 height 33
type input "***"
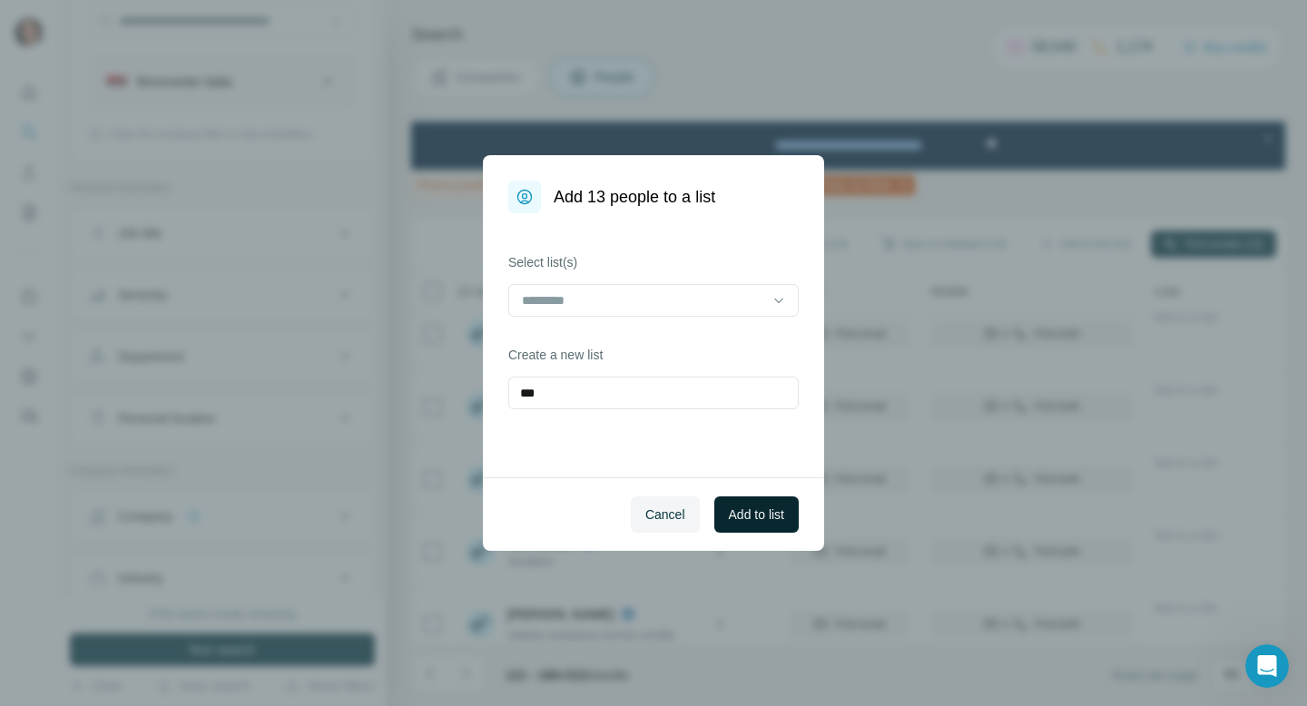
click at [766, 517] on span "Add to list" at bounding box center [756, 515] width 55 height 18
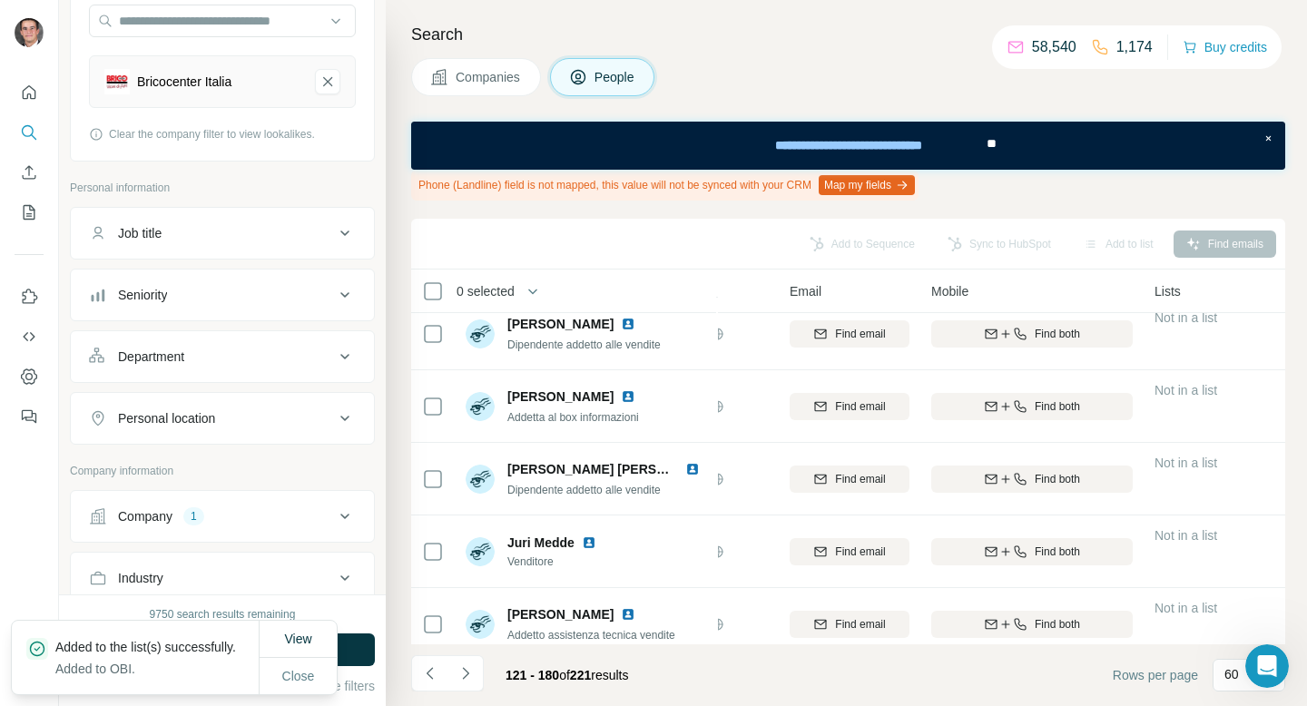
click at [503, 65] on button "Companies" at bounding box center [476, 77] width 130 height 38
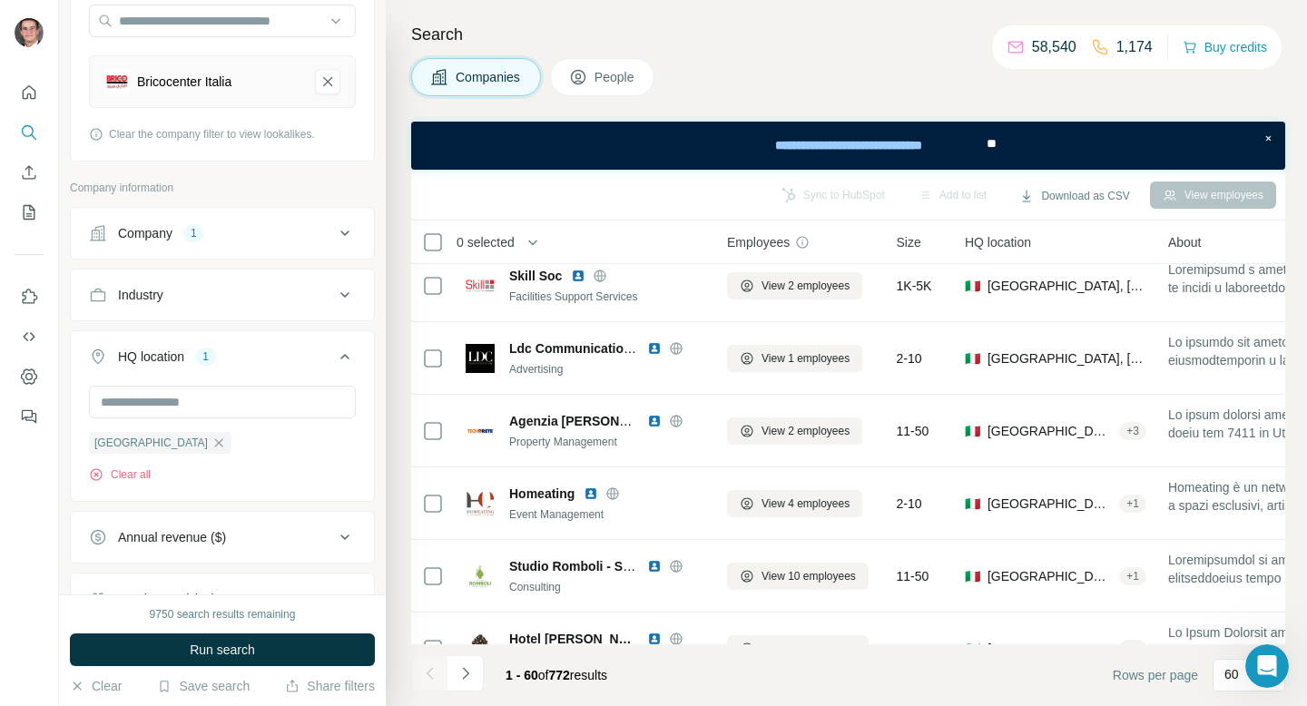
scroll to position [3978, 0]
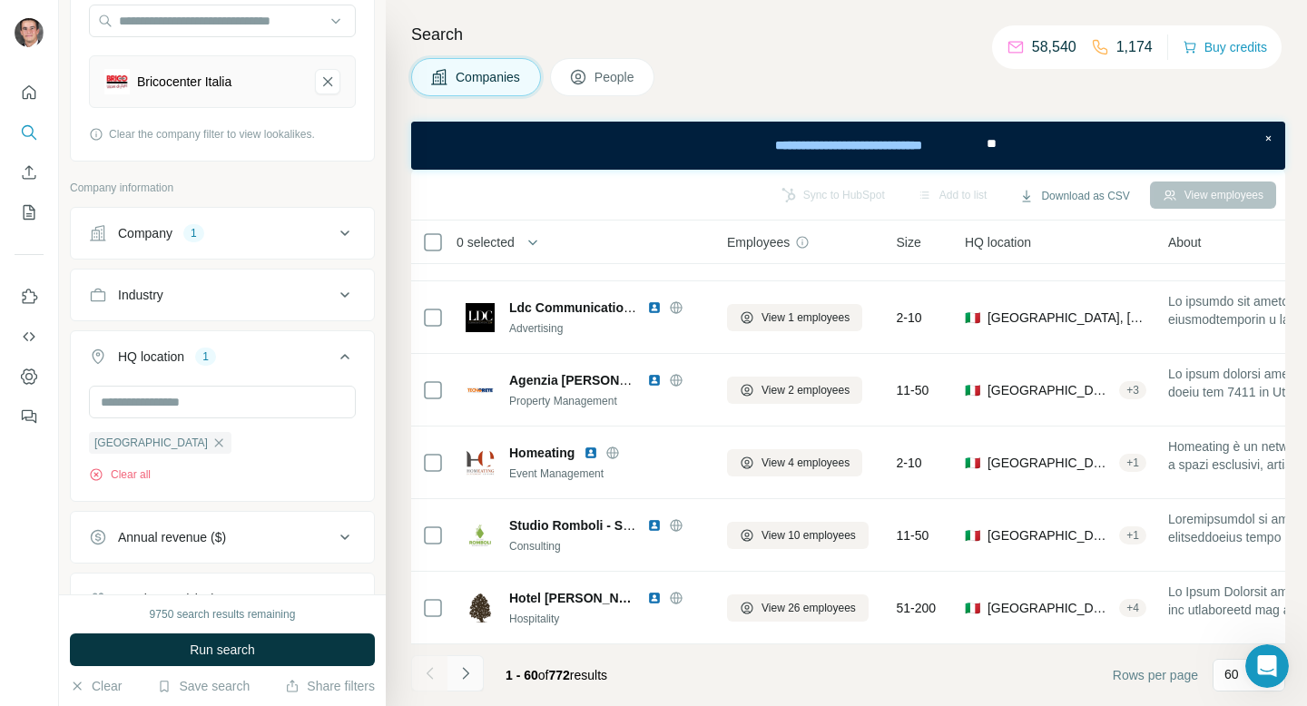
click at [472, 679] on icon "Navigate to next page" at bounding box center [466, 674] width 18 height 18
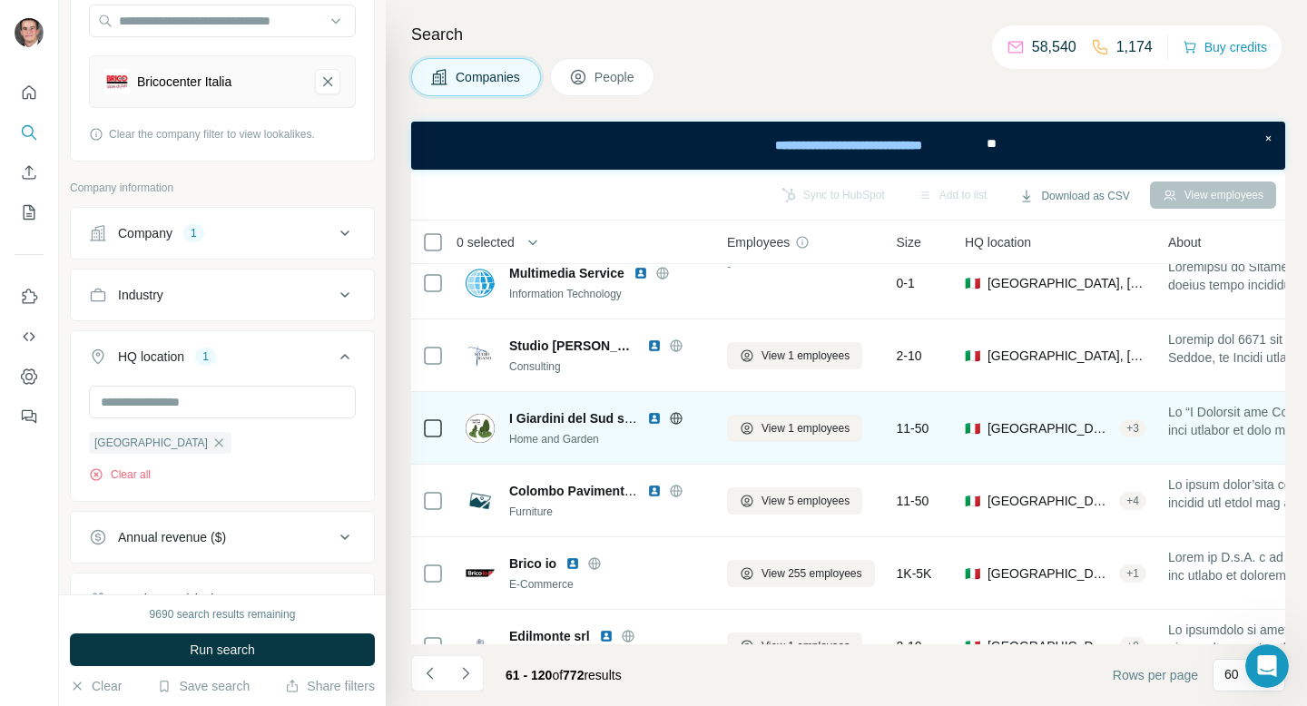
scroll to position [3266, 0]
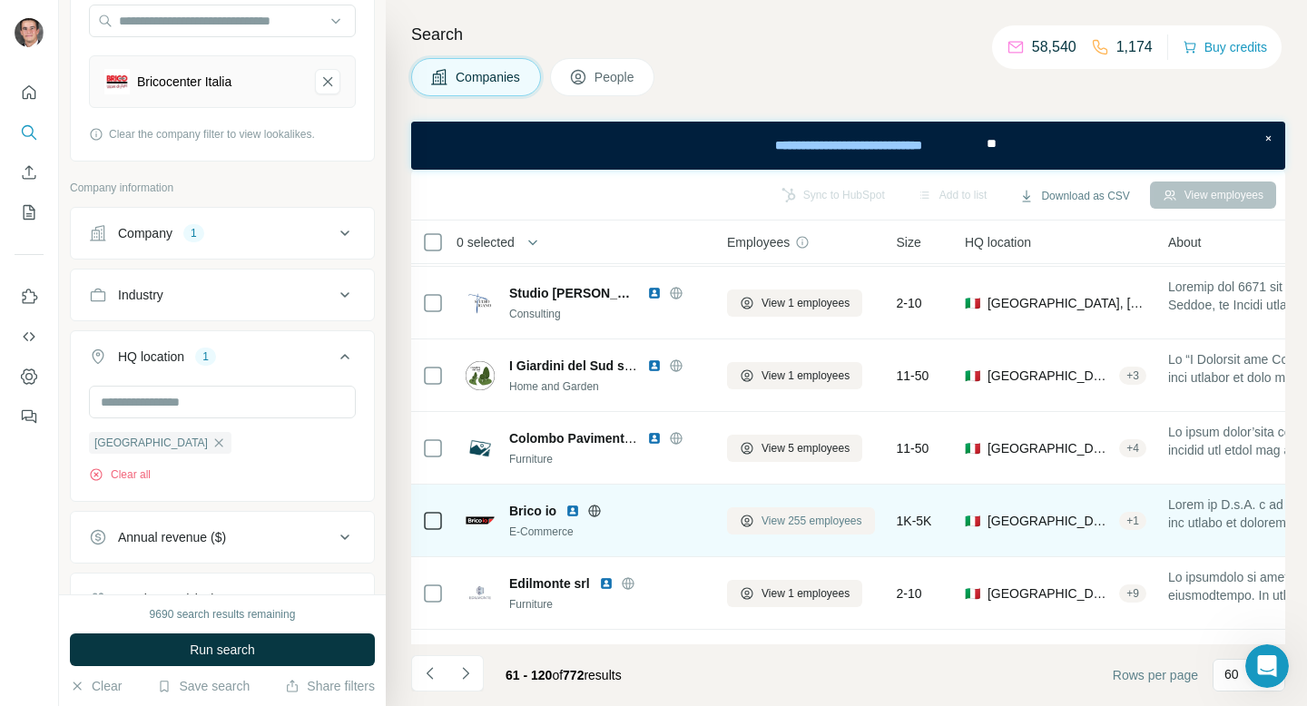
click at [772, 518] on span "View 255 employees" at bounding box center [812, 521] width 101 height 16
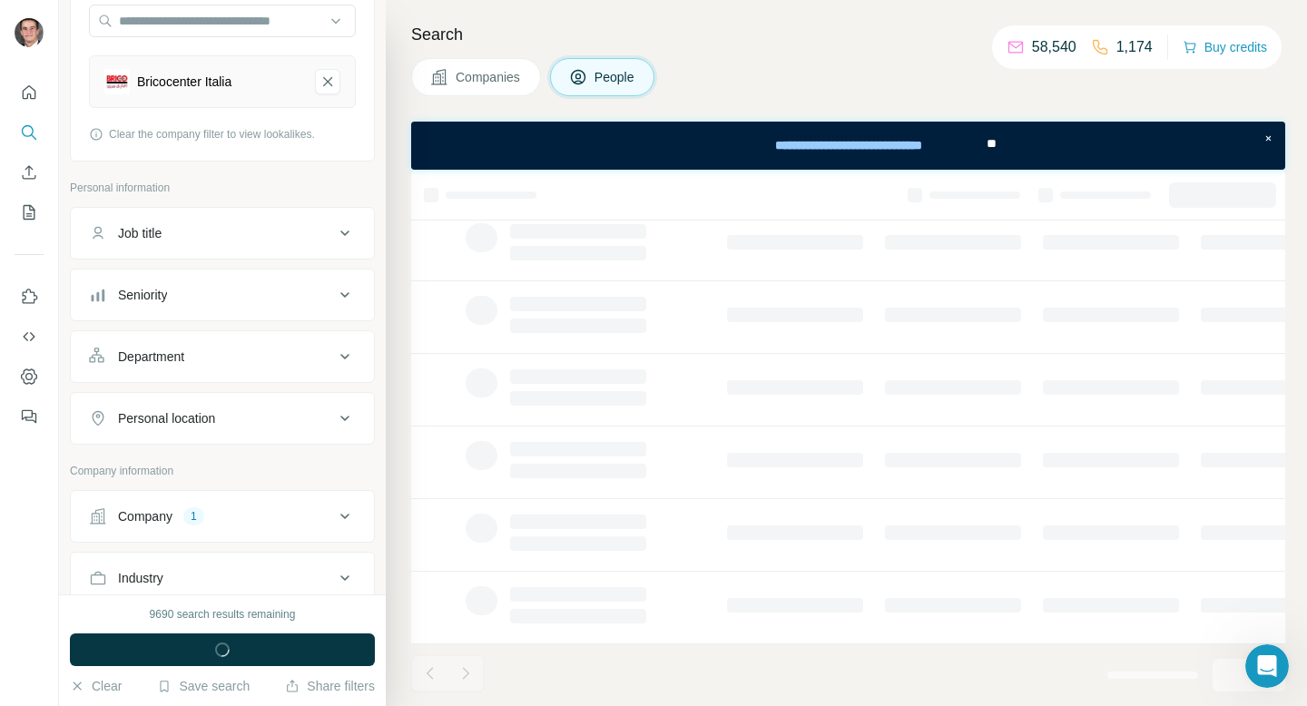
scroll to position [346, 0]
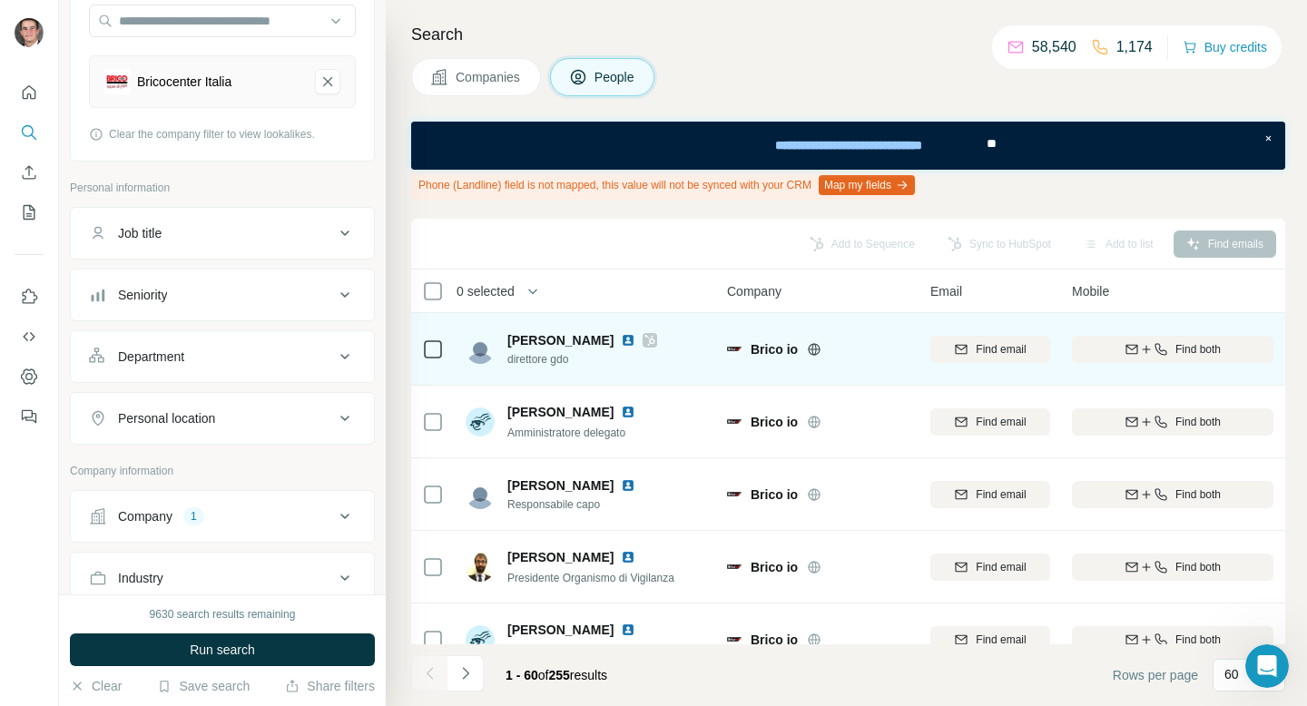
click at [645, 340] on icon at bounding box center [650, 340] width 11 height 15
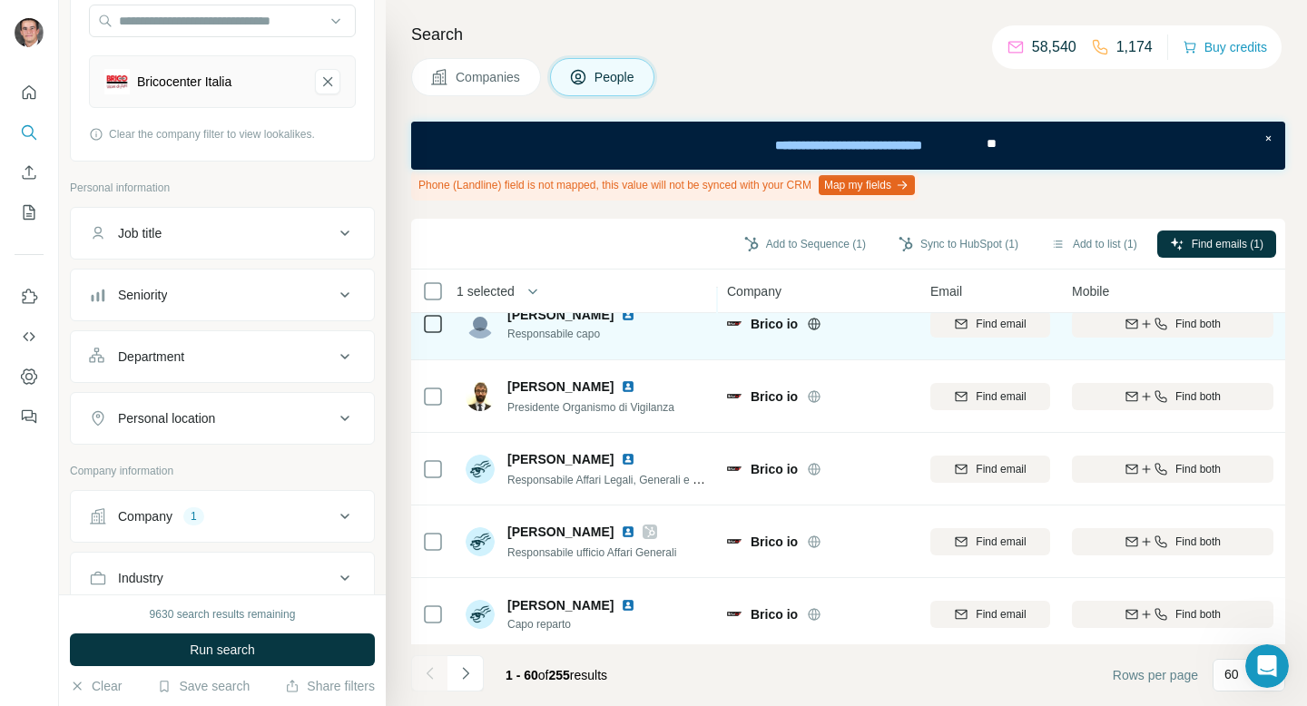
scroll to position [222, 0]
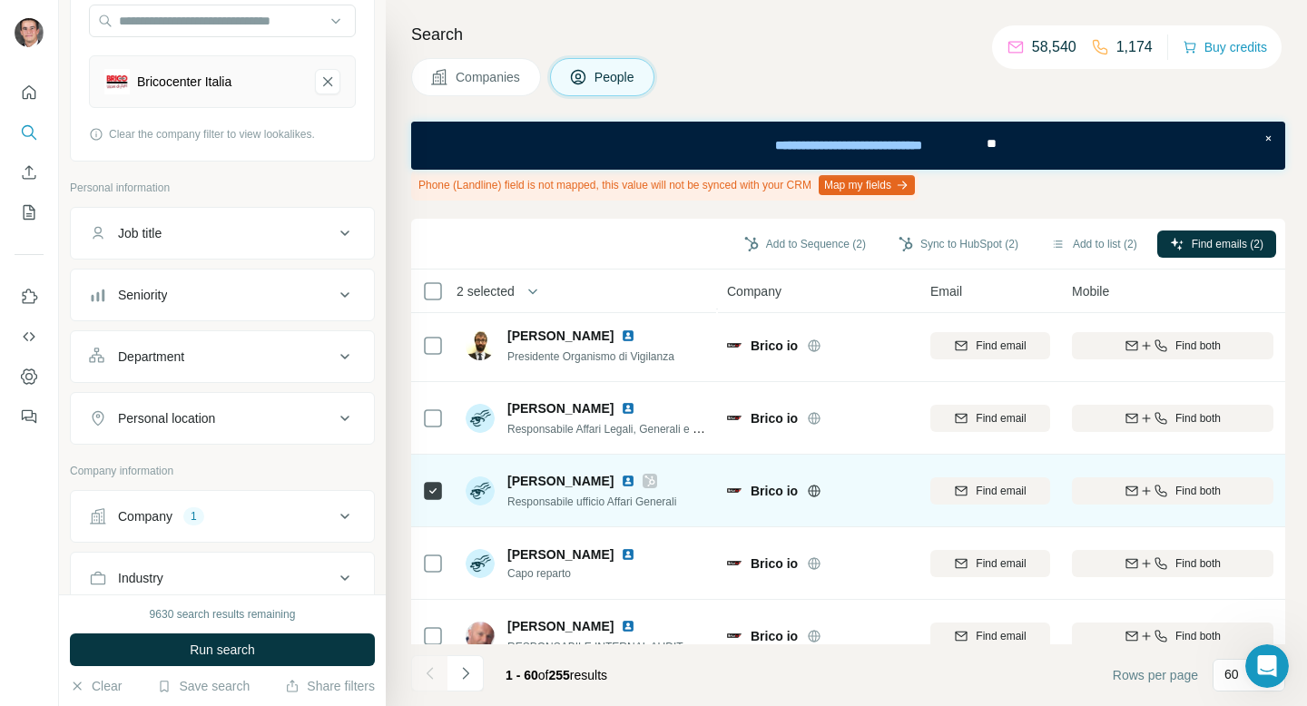
click at [645, 476] on icon at bounding box center [650, 481] width 11 height 15
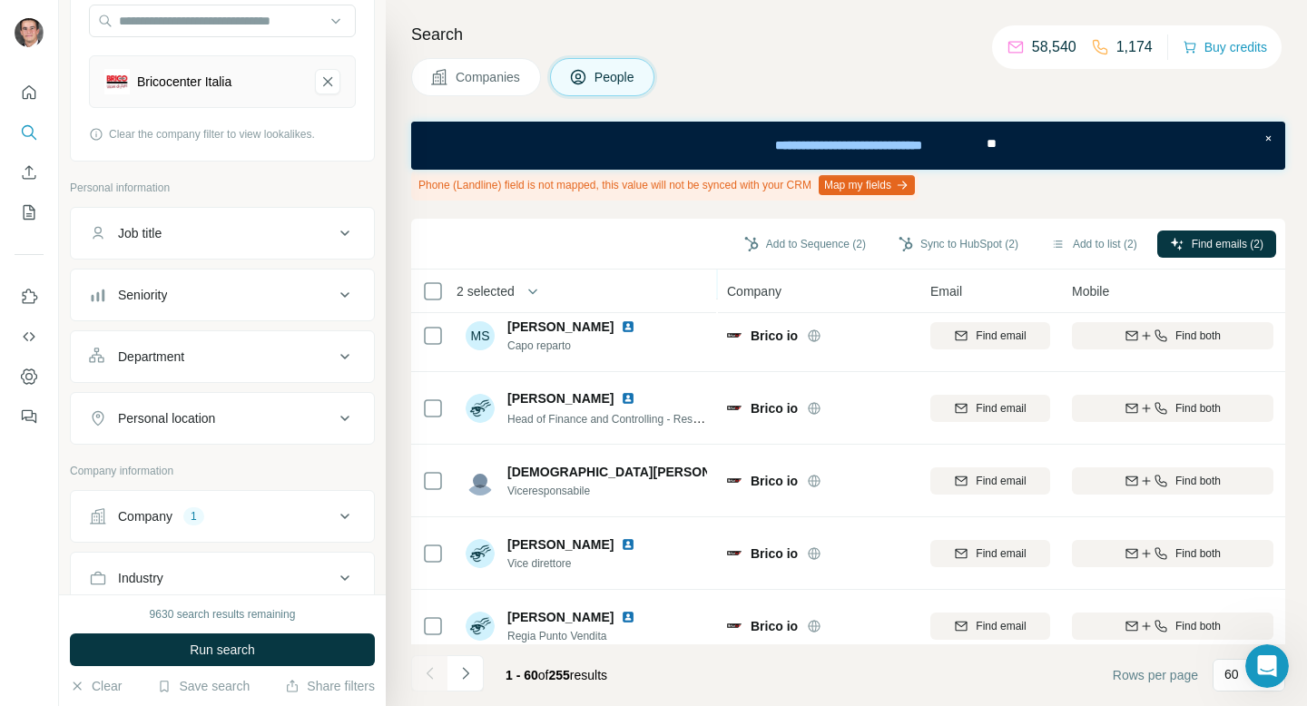
scroll to position [603, 0]
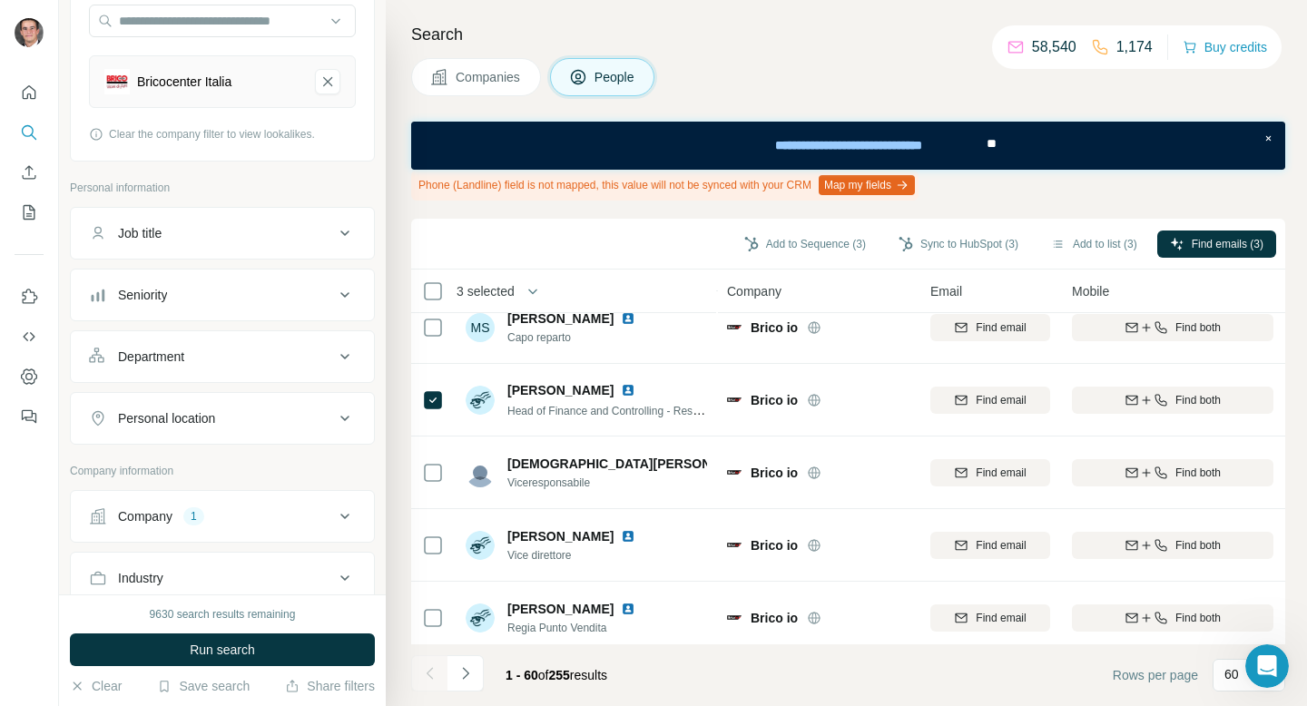
click at [781, 228] on div "Add to Sequence (3) Sync to HubSpot (3) Add to list (3) Find emails (3)" at bounding box center [848, 244] width 856 height 32
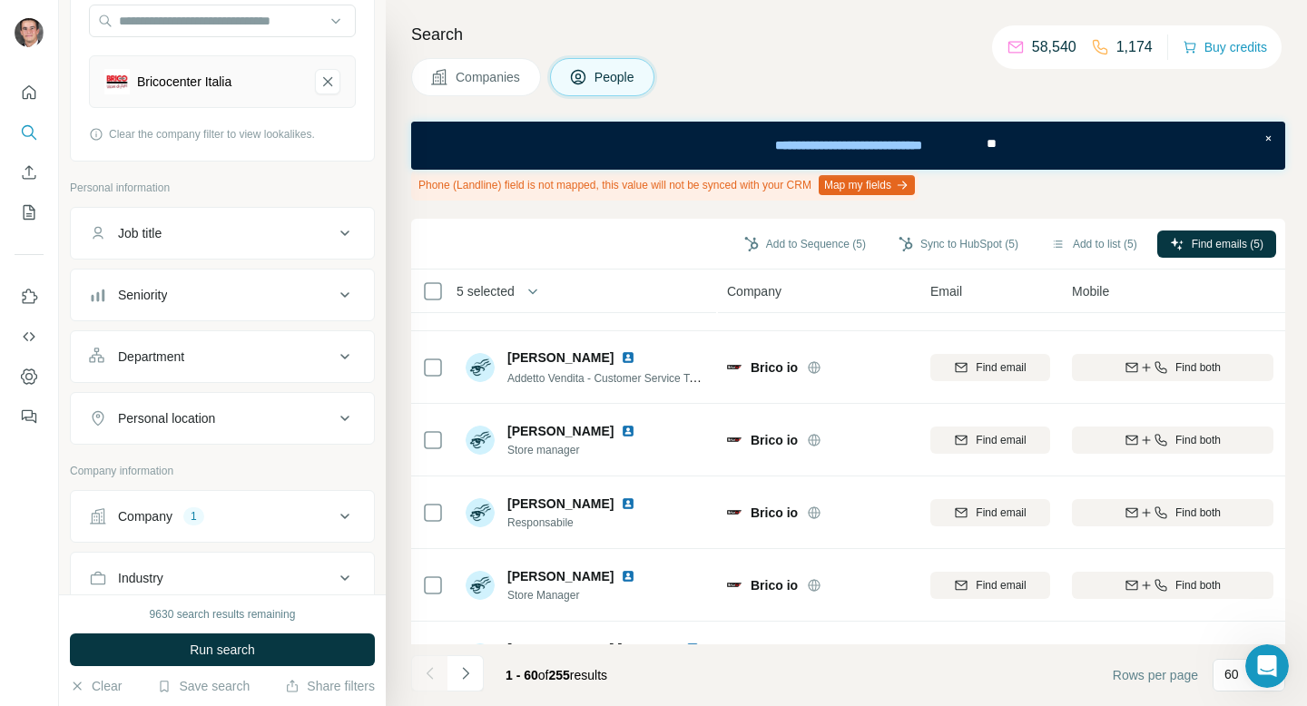
scroll to position [4027, 0]
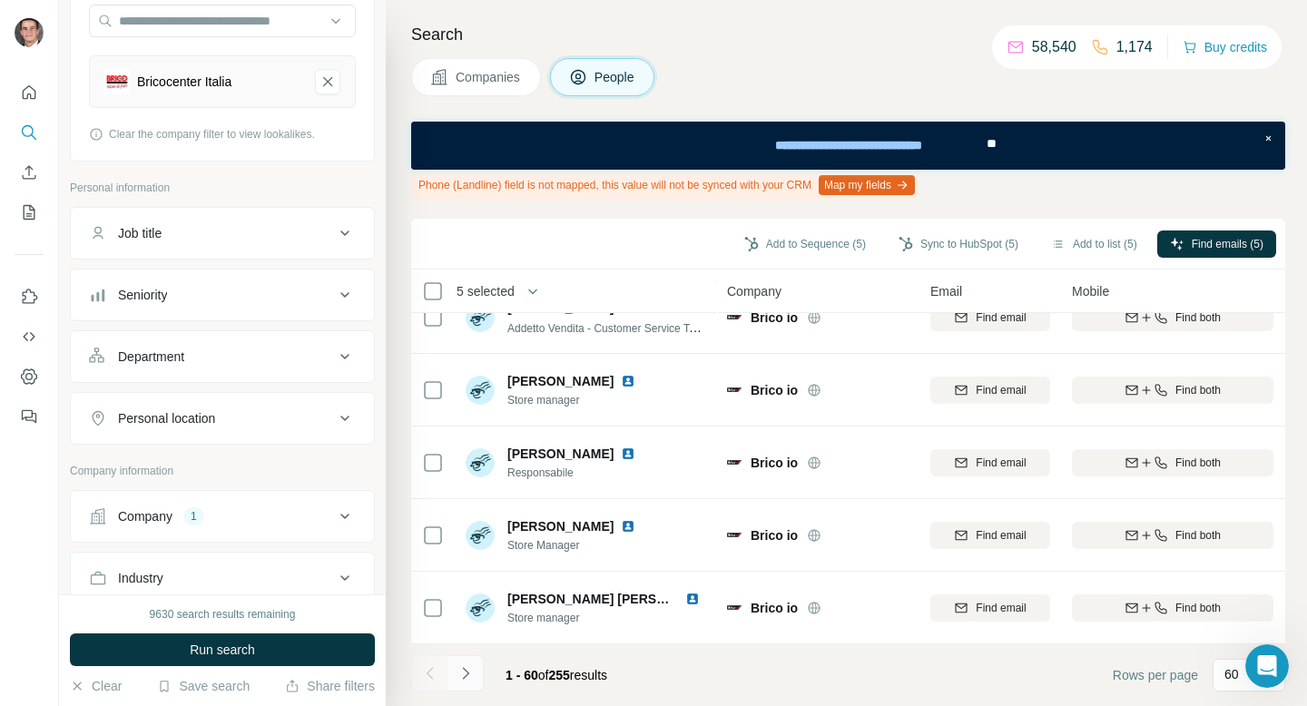
click at [462, 666] on icon "Navigate to next page" at bounding box center [466, 674] width 18 height 18
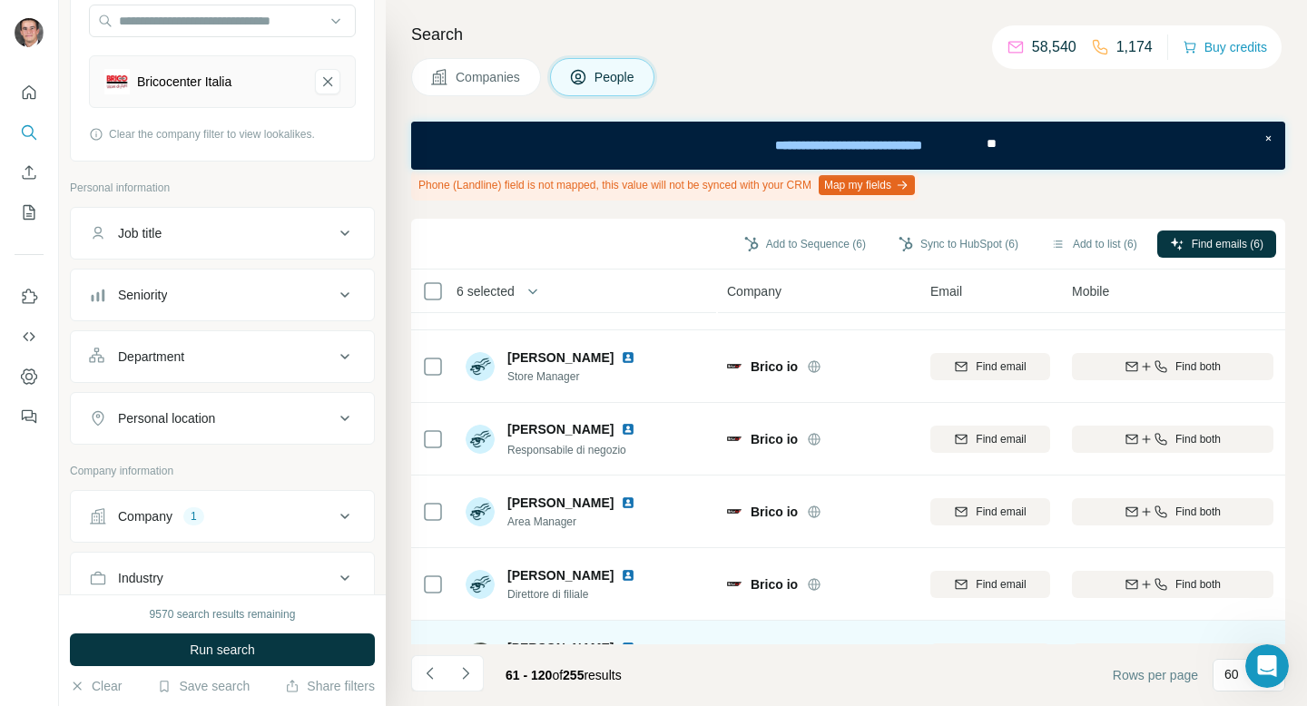
scroll to position [0, 0]
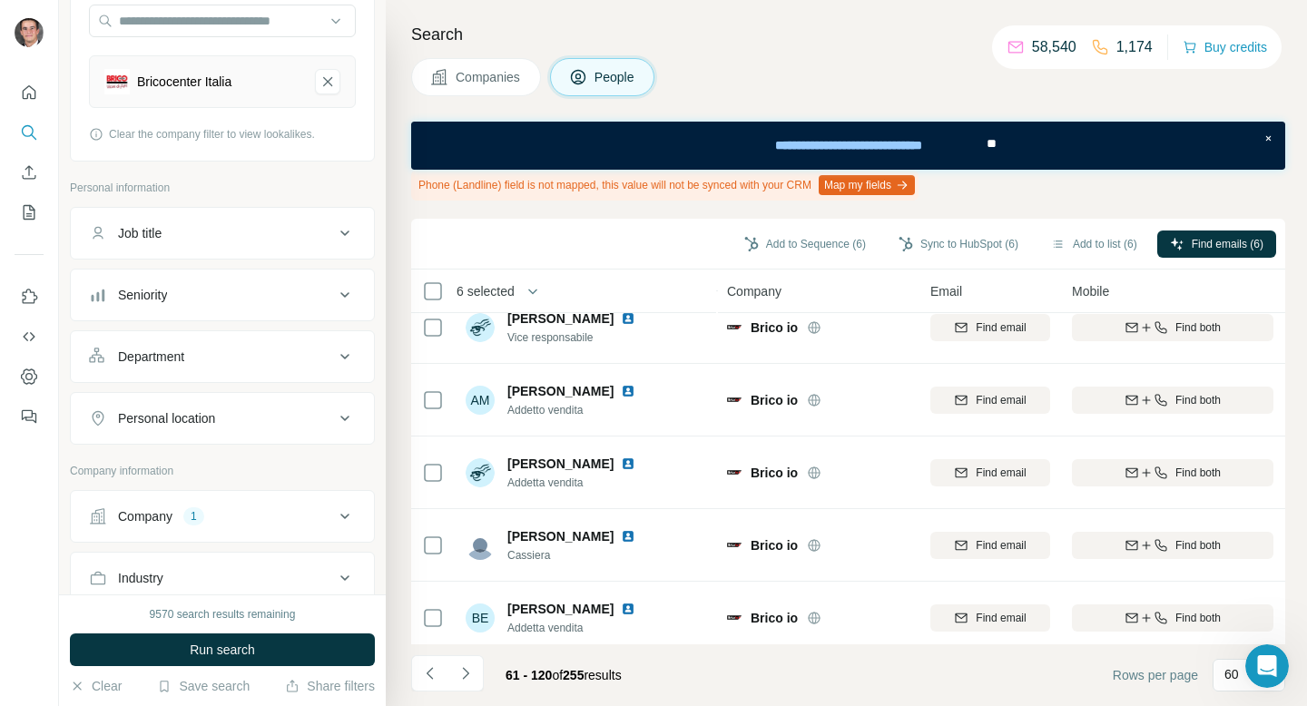
scroll to position [4027, 0]
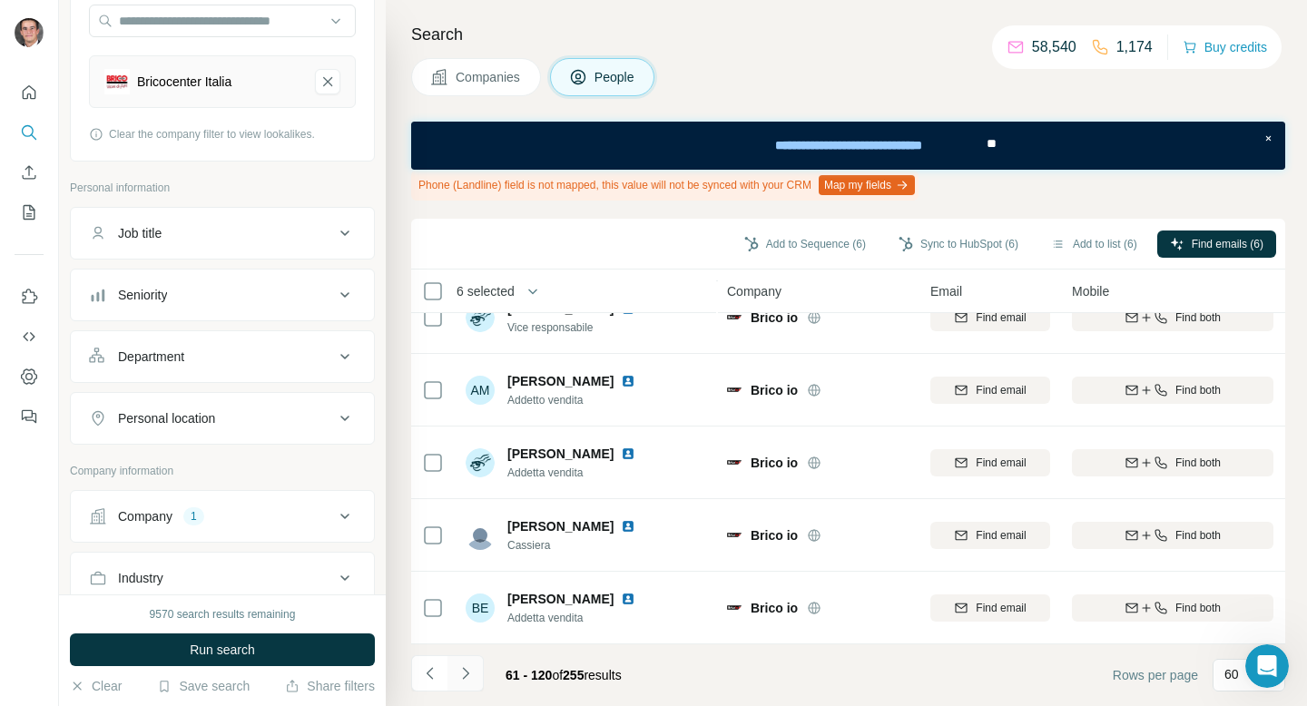
click at [464, 679] on icon "Navigate to next page" at bounding box center [466, 674] width 18 height 18
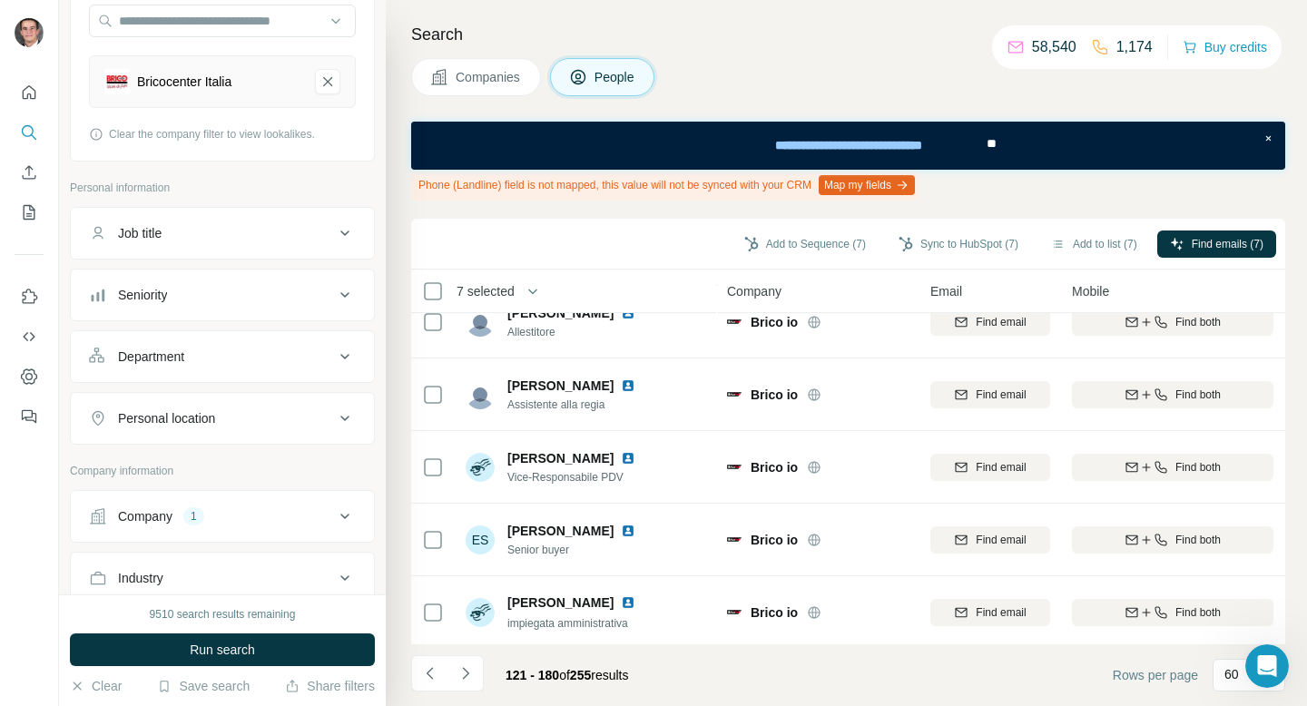
scroll to position [828, 0]
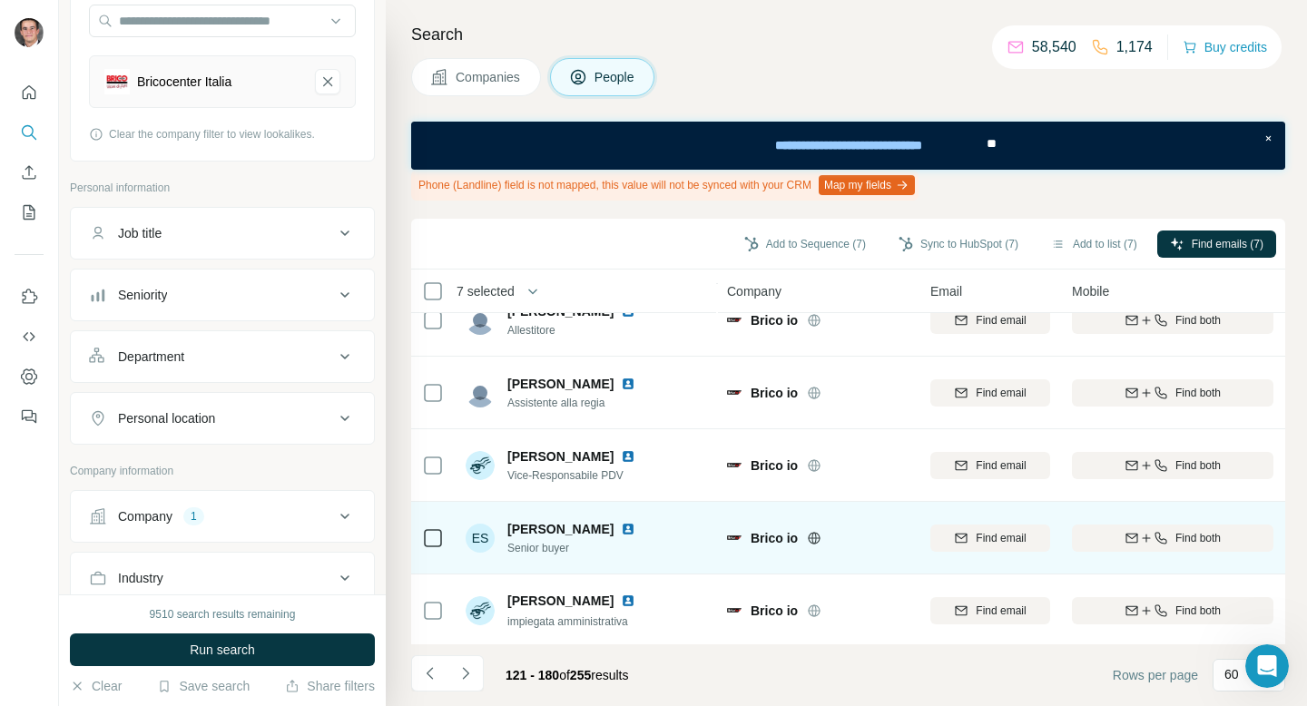
click at [442, 532] on icon at bounding box center [433, 538] width 22 height 22
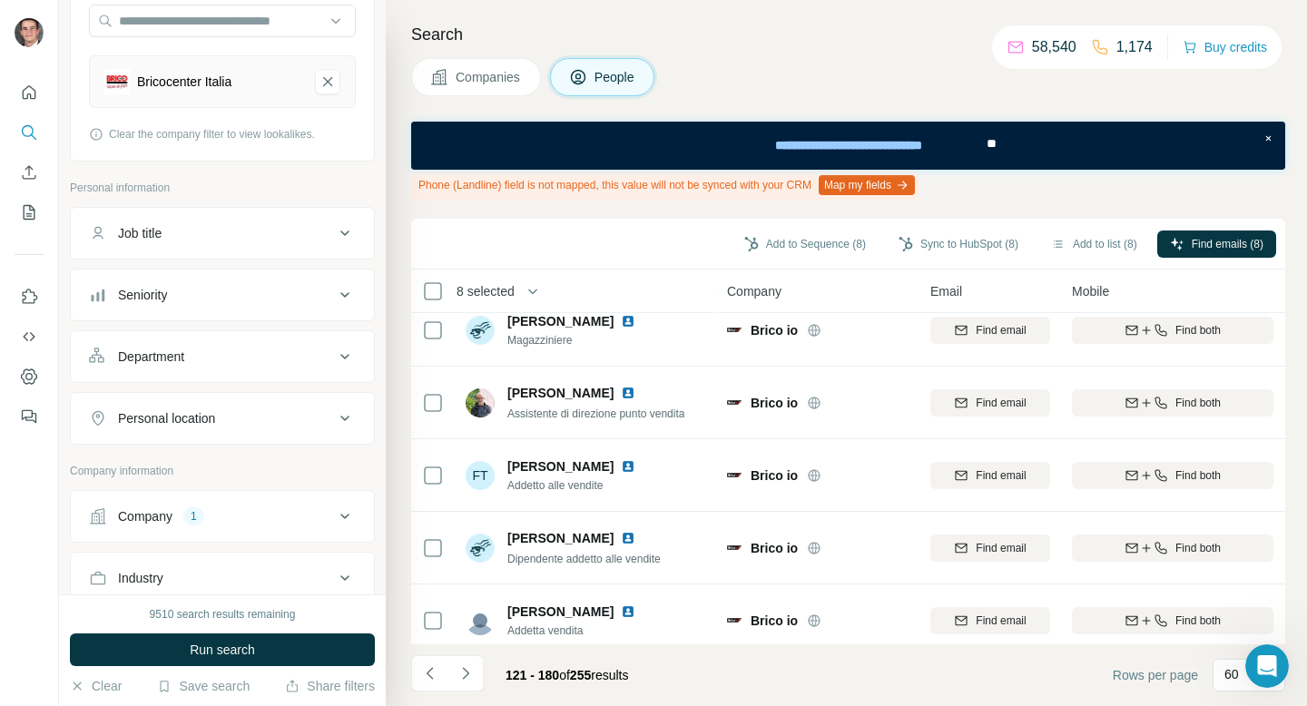
scroll to position [1475, 0]
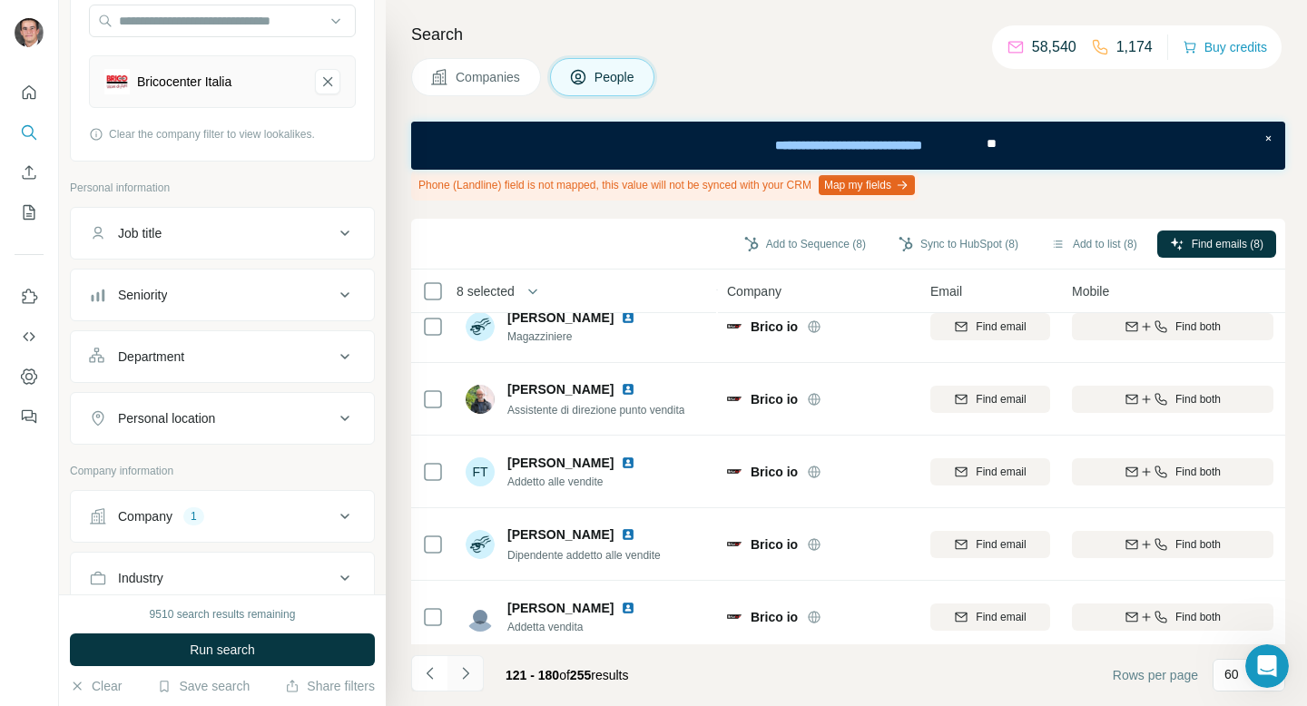
click at [470, 666] on icon "Navigate to next page" at bounding box center [466, 674] width 18 height 18
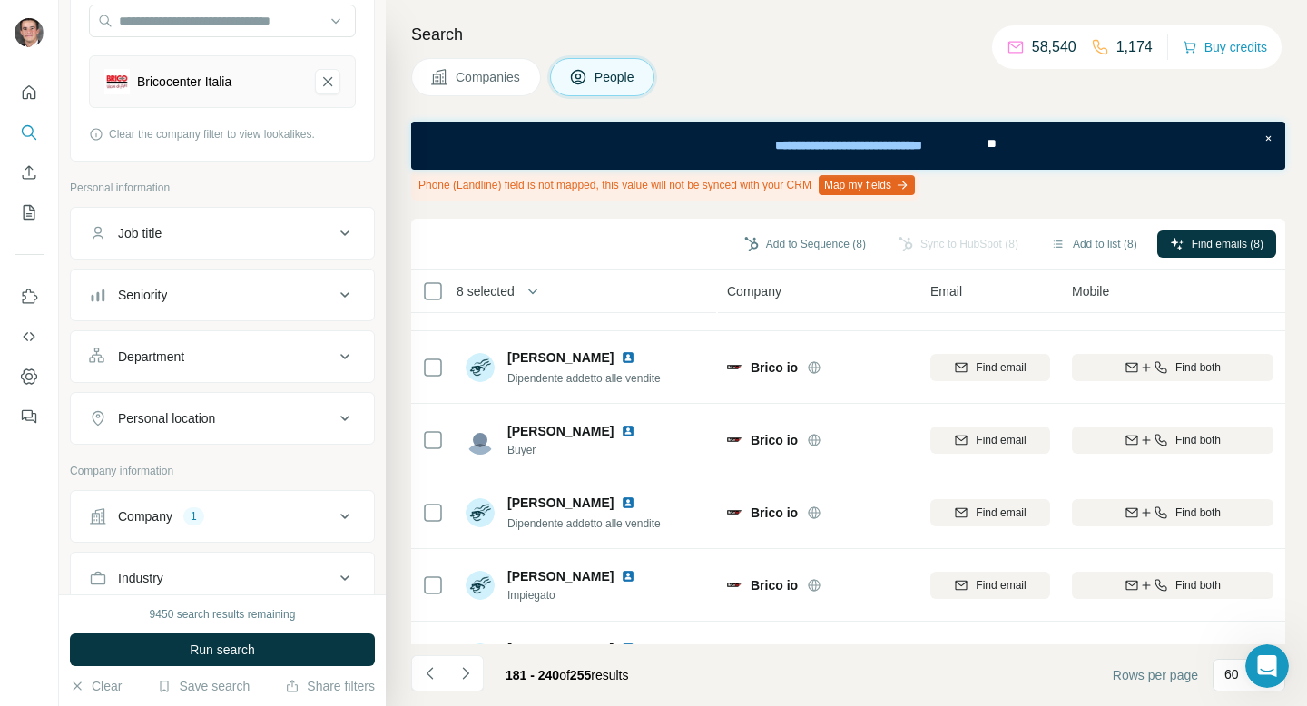
scroll to position [1636, 0]
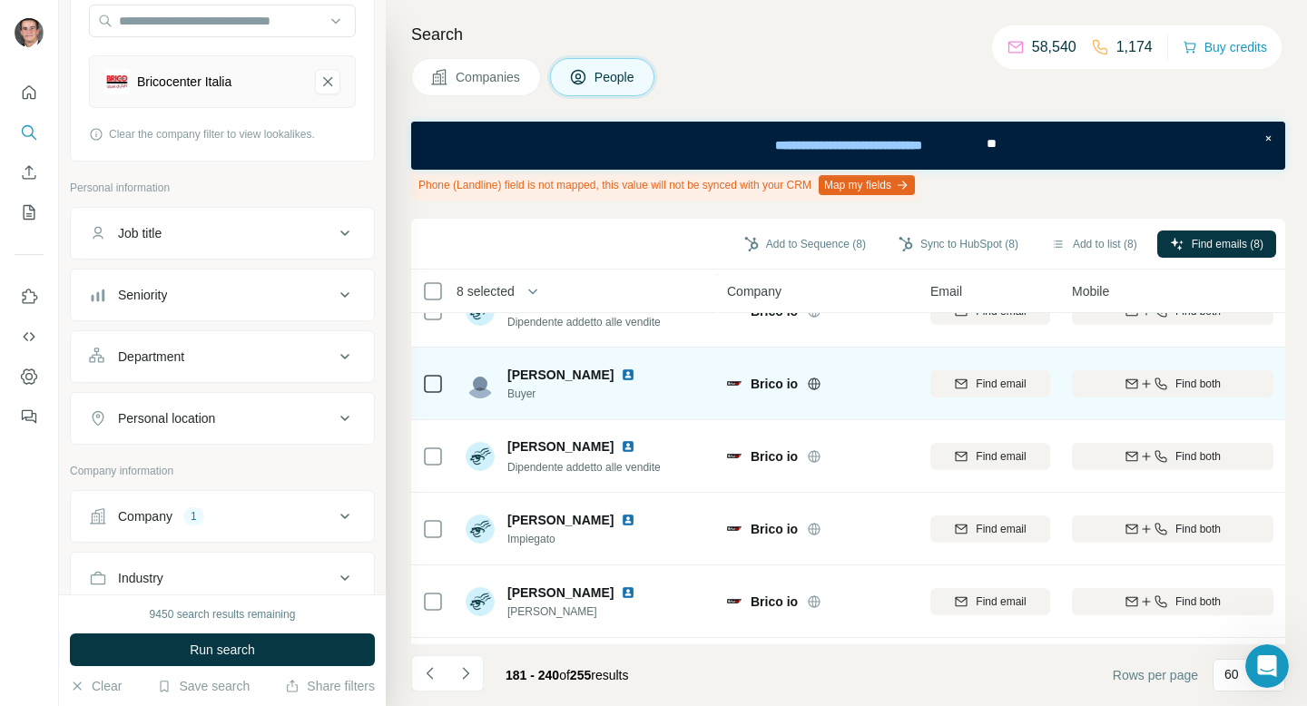
click at [435, 373] on icon at bounding box center [433, 384] width 22 height 22
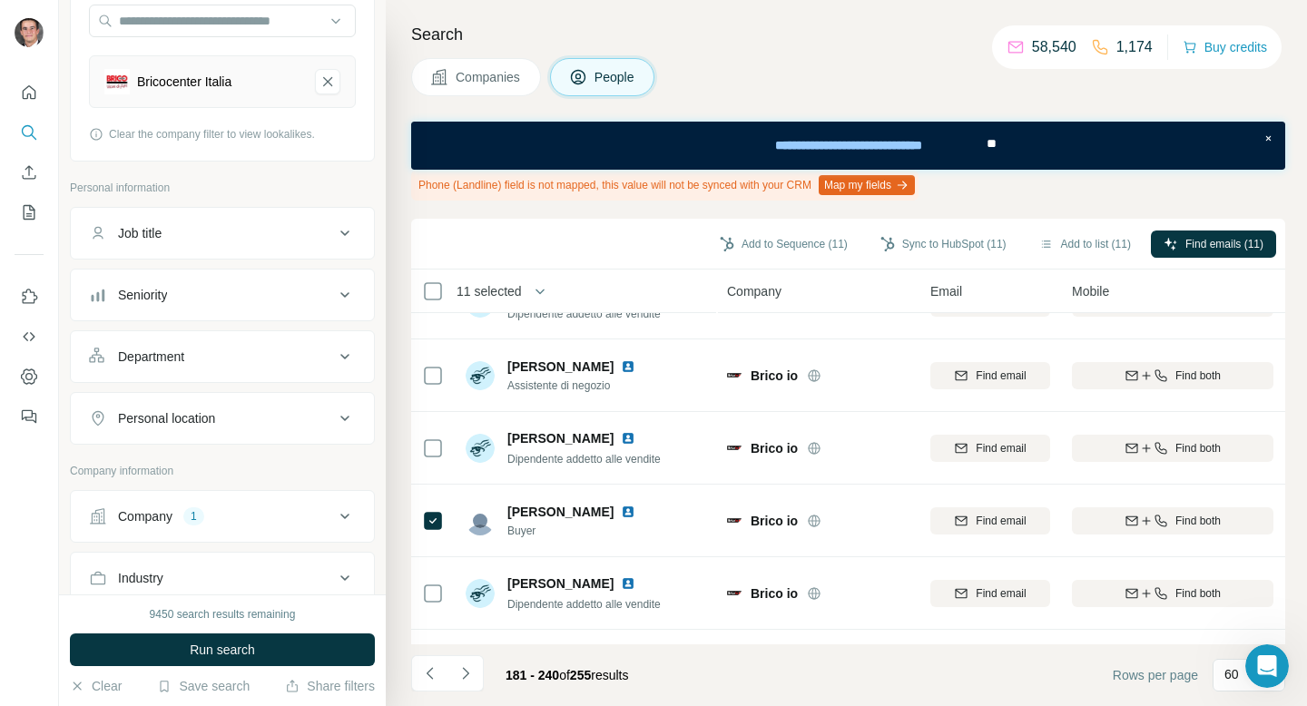
scroll to position [1537, 0]
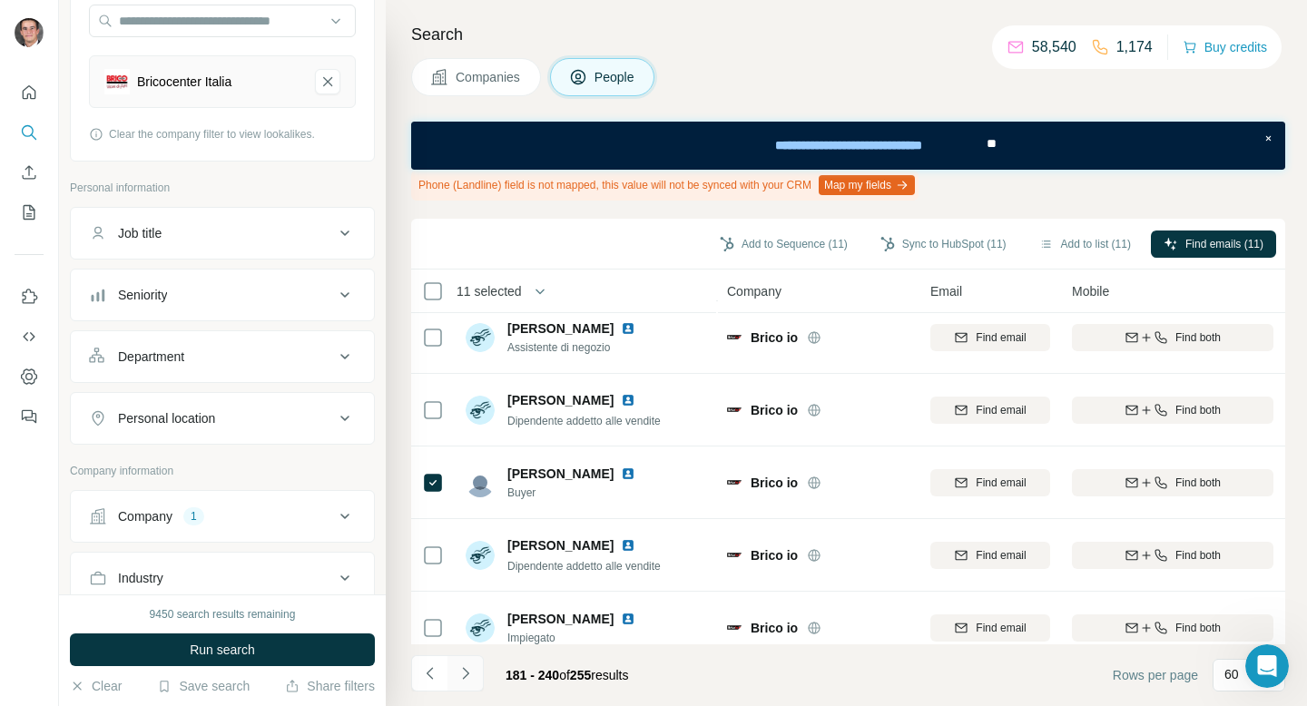
click at [461, 677] on icon "Navigate to next page" at bounding box center [466, 674] width 18 height 18
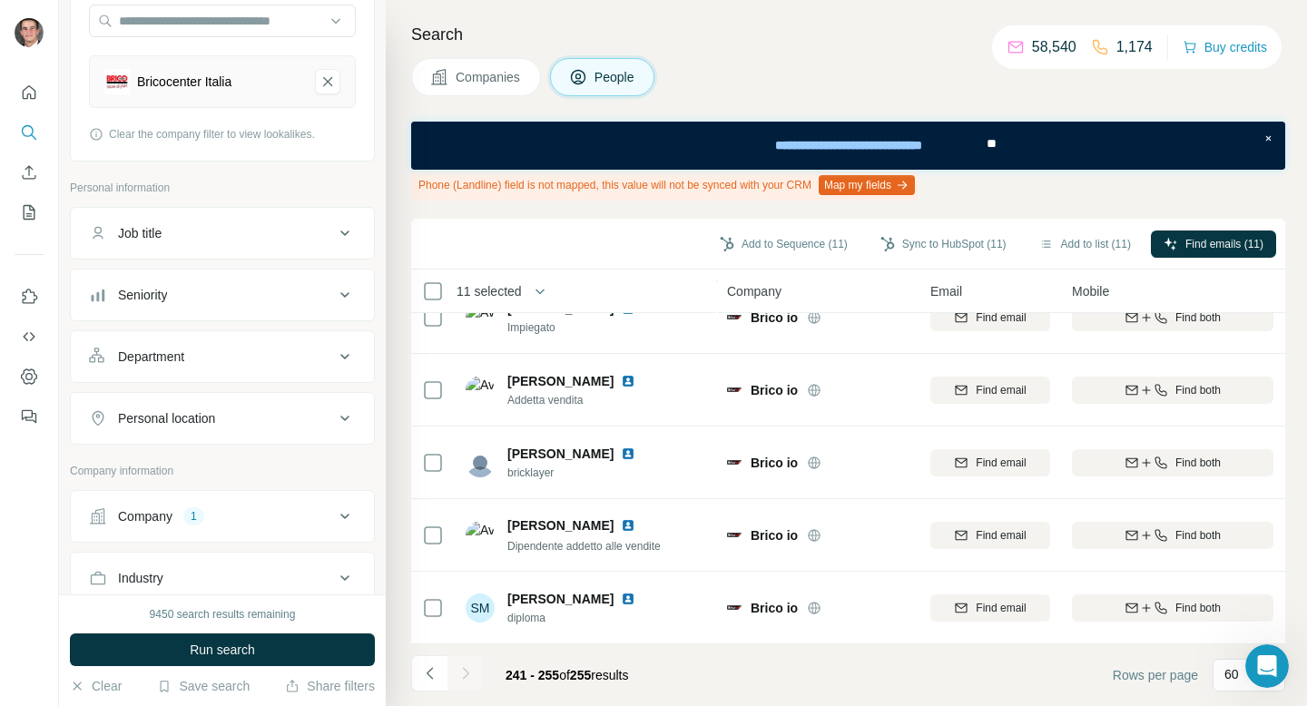
scroll to position [758, 0]
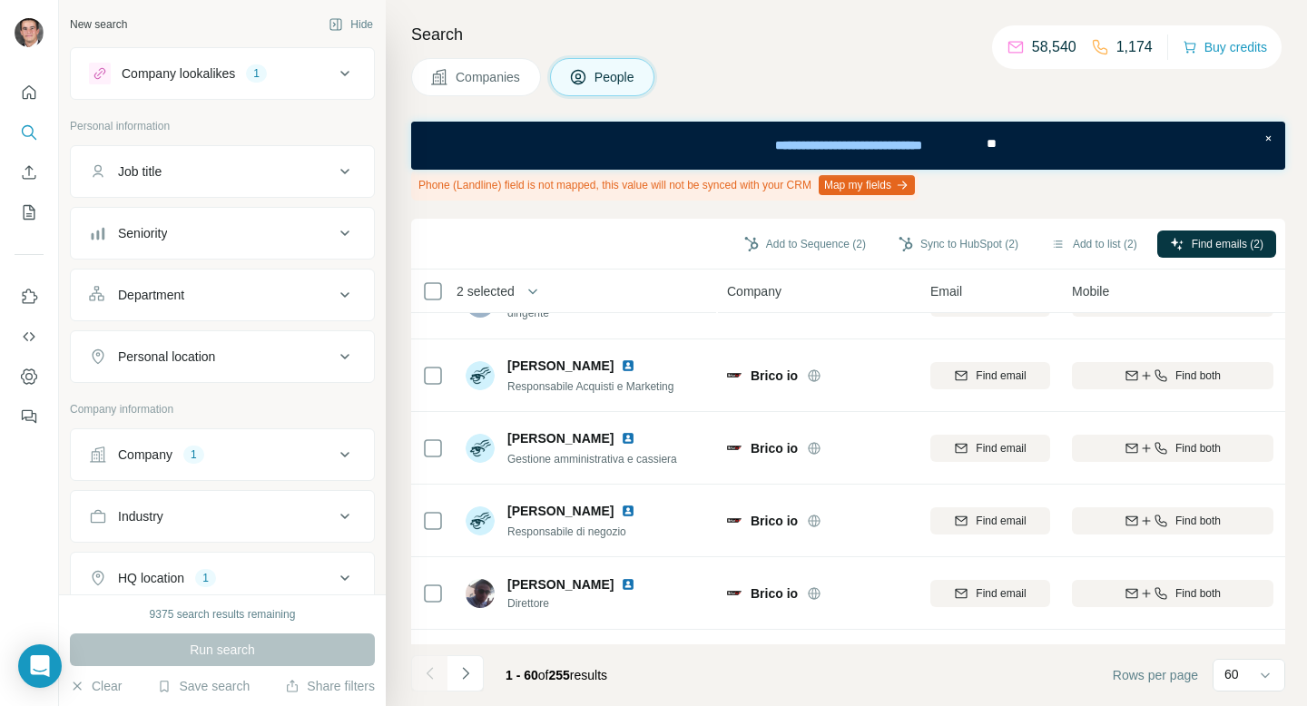
scroll to position [2043, 0]
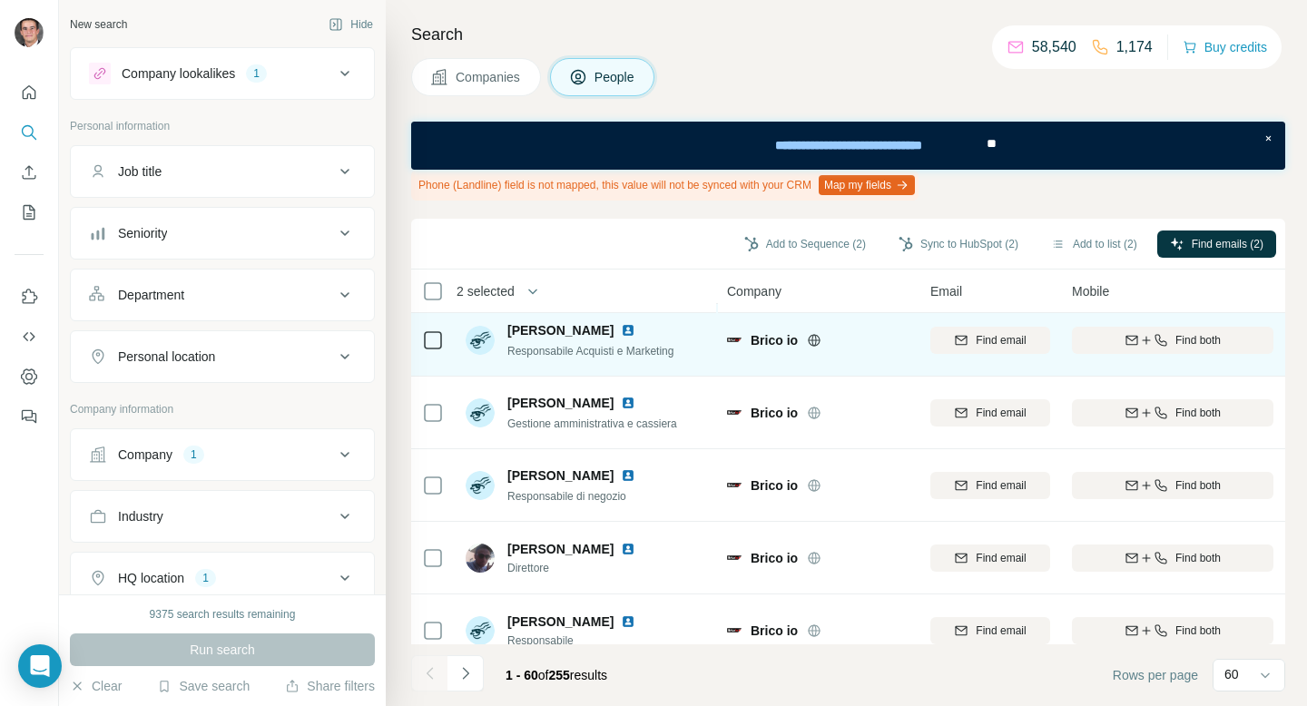
click at [436, 350] on icon at bounding box center [433, 341] width 22 height 22
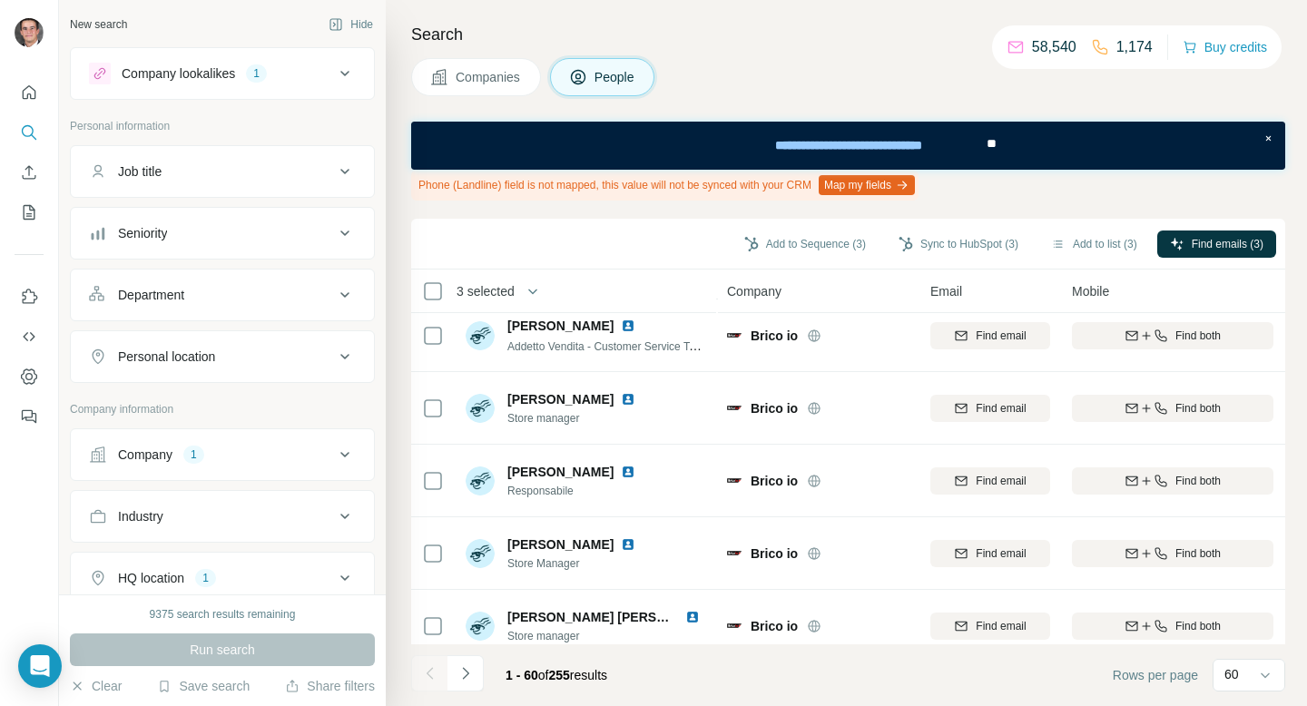
scroll to position [4027, 0]
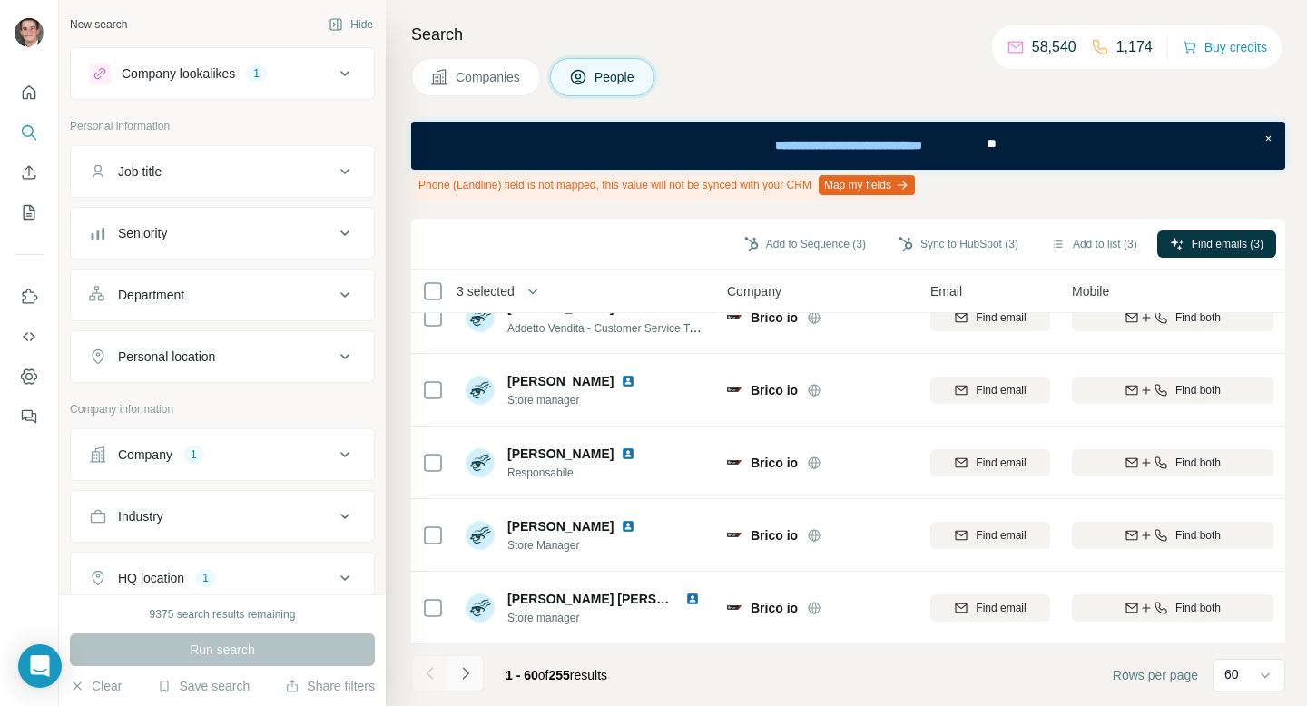
click at [470, 679] on icon "Navigate to next page" at bounding box center [466, 674] width 18 height 18
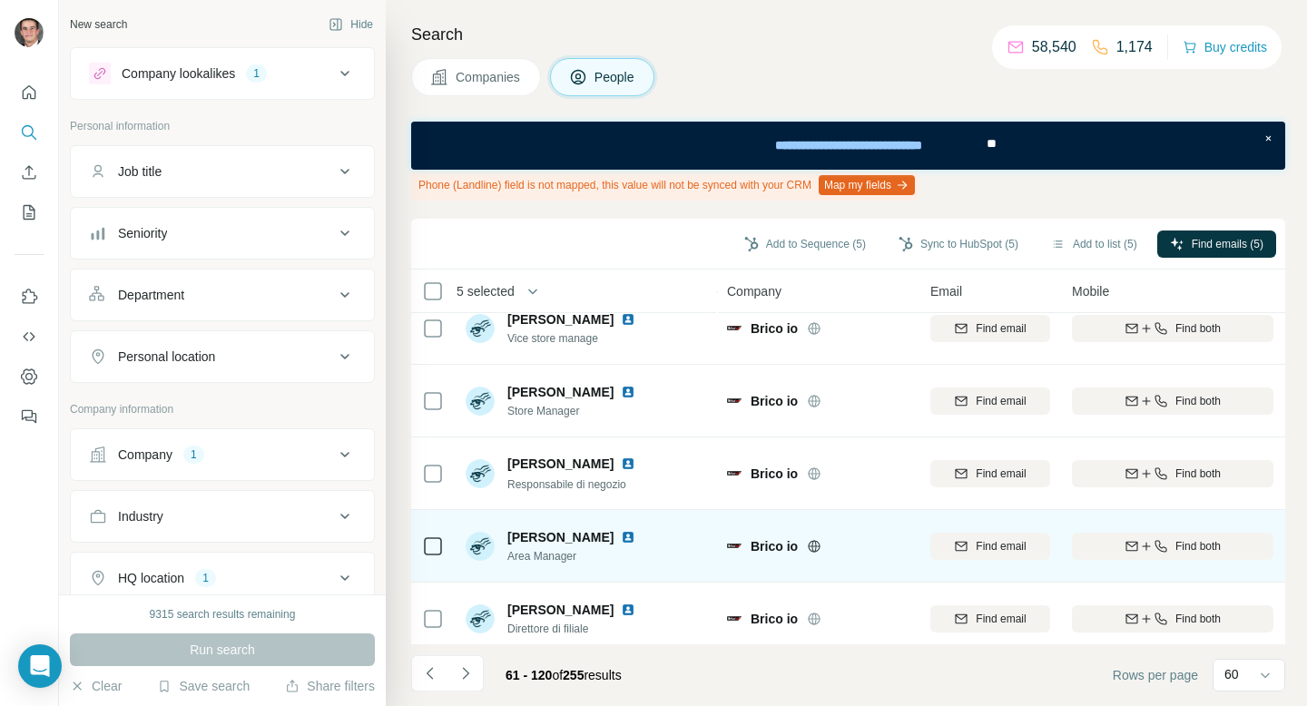
scroll to position [0, 0]
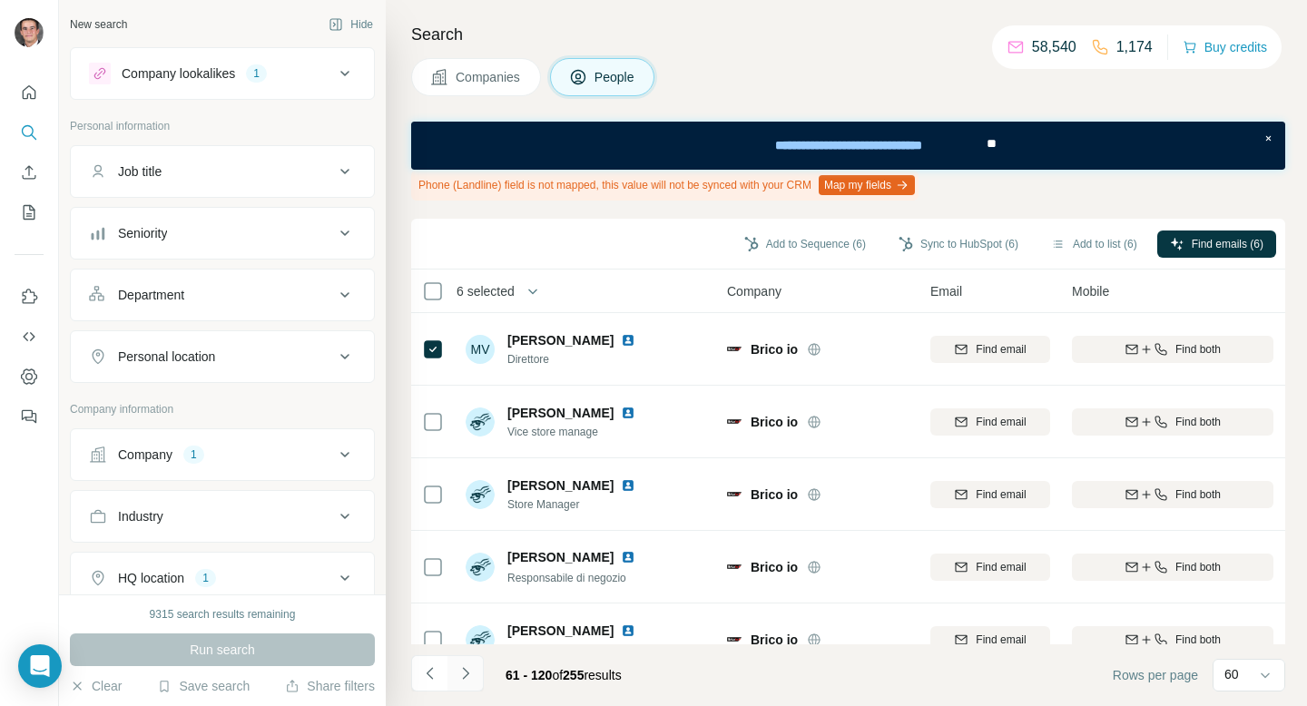
click at [469, 665] on icon "Navigate to next page" at bounding box center [466, 674] width 18 height 18
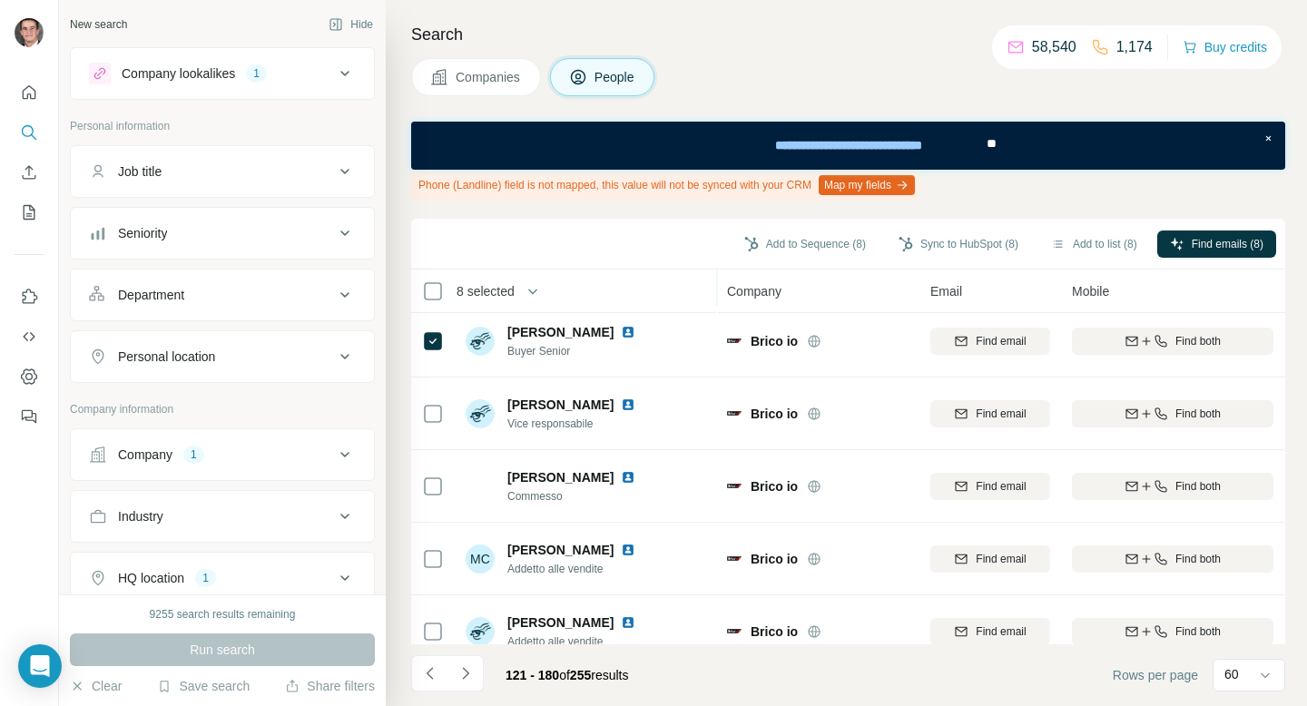
scroll to position [4027, 0]
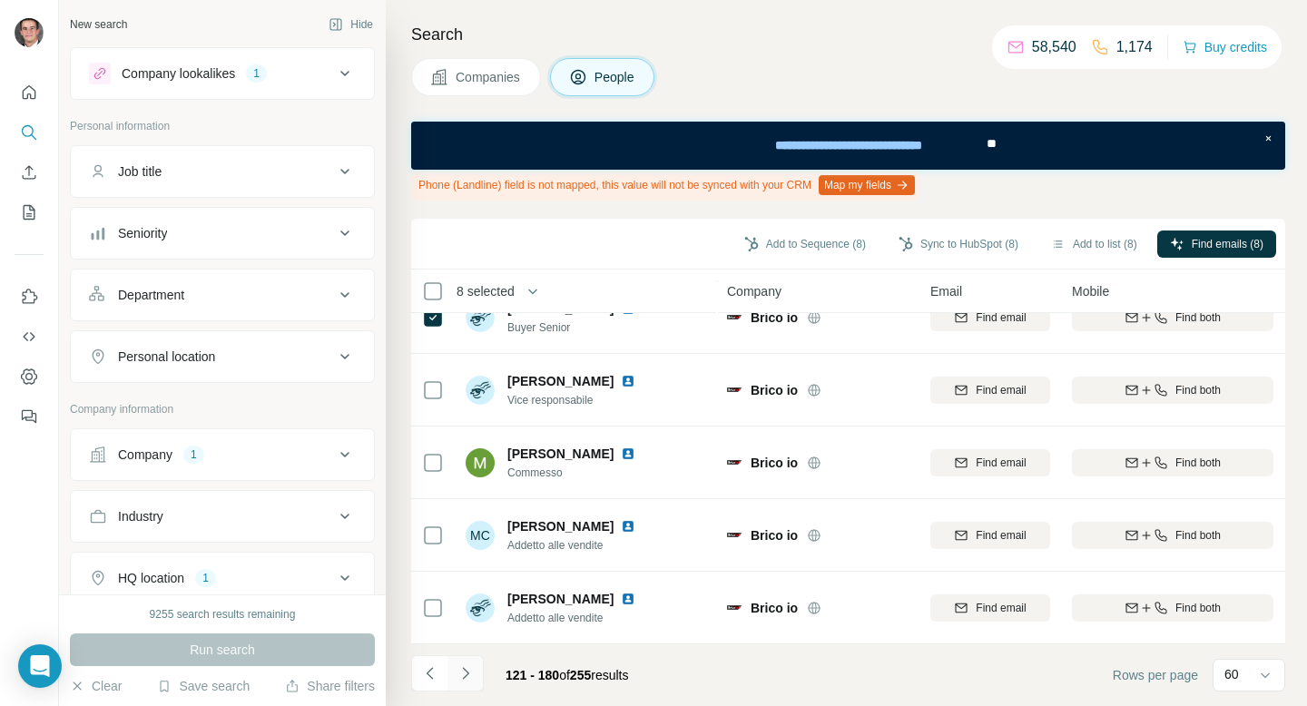
click at [462, 668] on icon "Navigate to next page" at bounding box center [466, 674] width 18 height 18
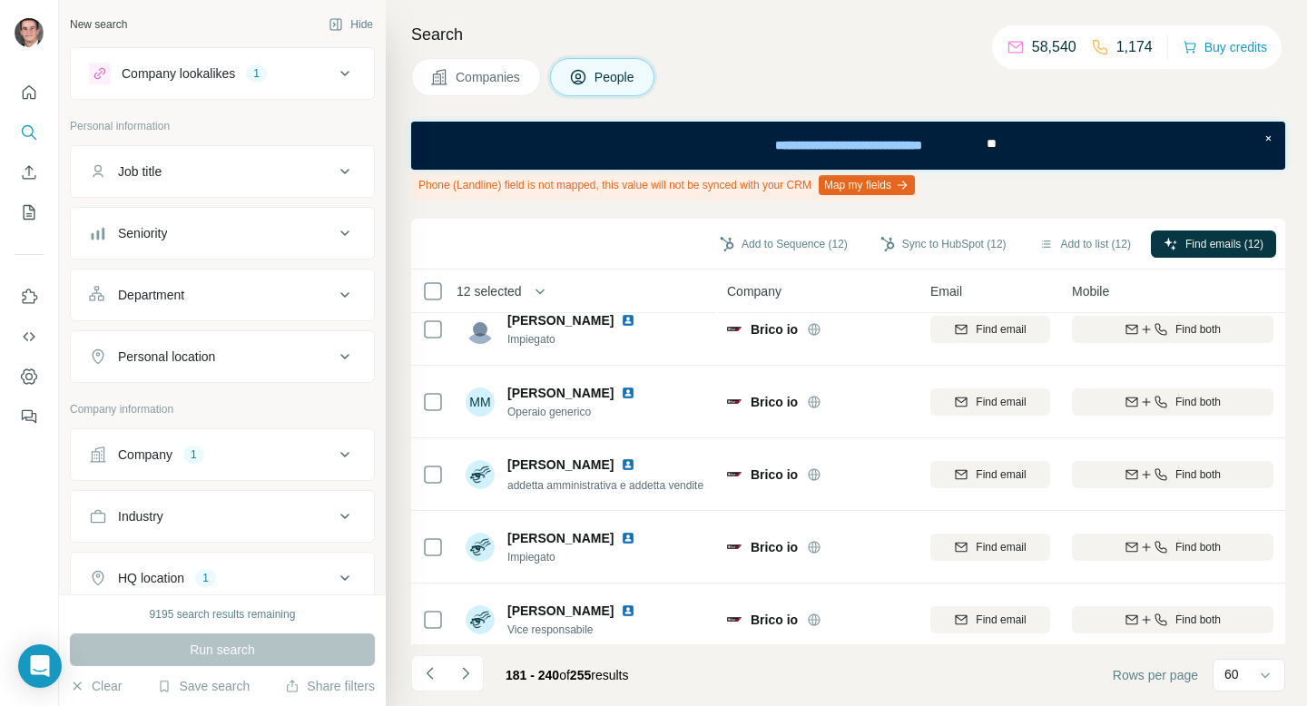
scroll to position [0, 0]
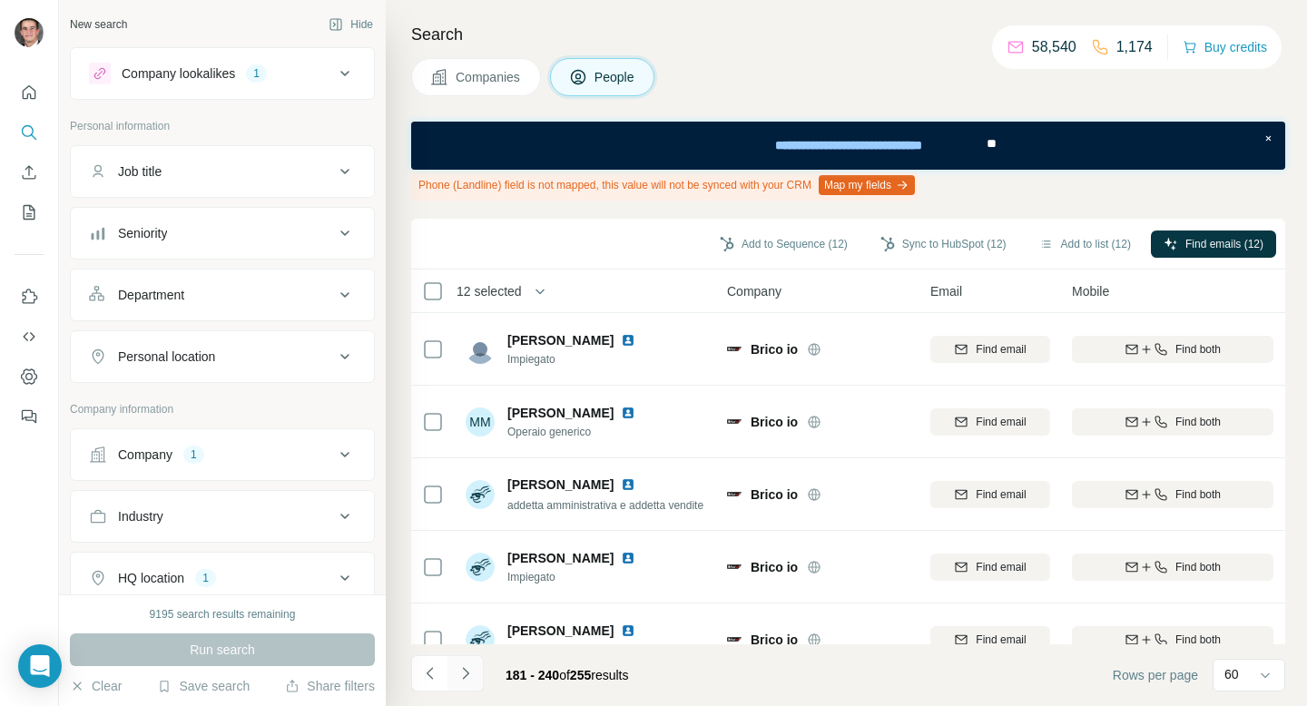
click at [460, 668] on icon "Navigate to next page" at bounding box center [466, 674] width 18 height 18
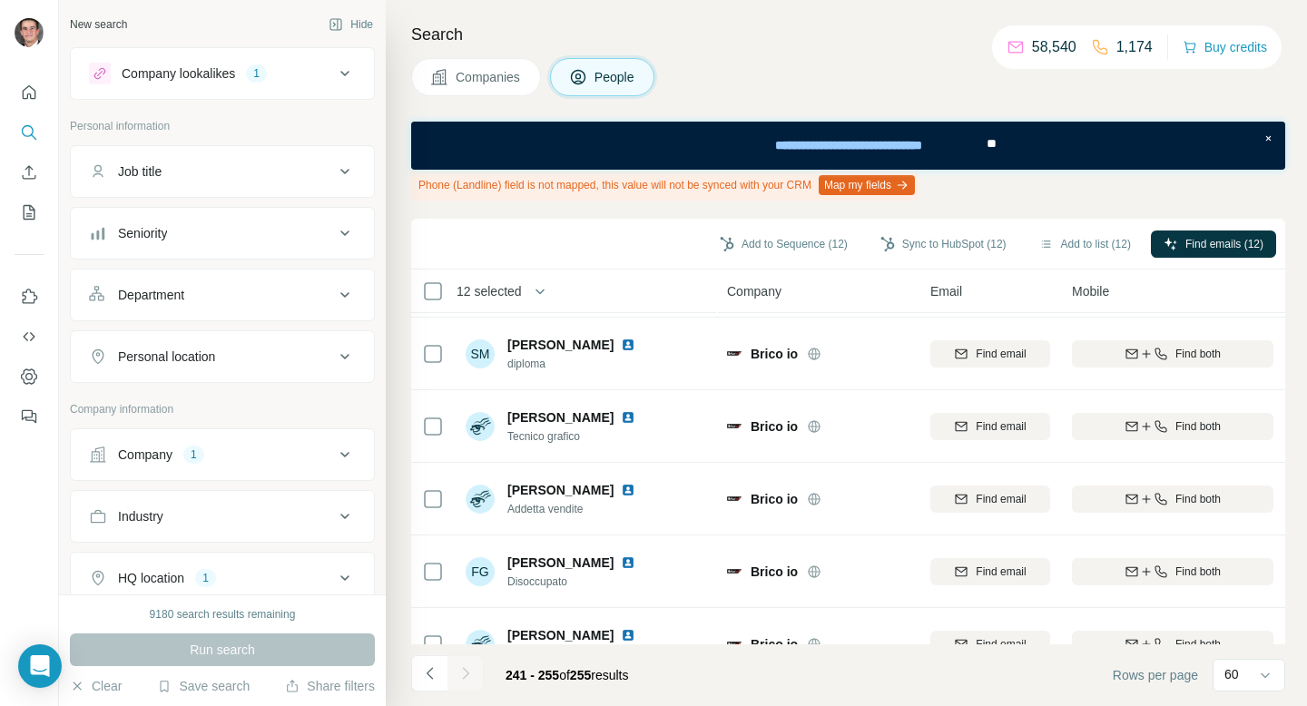
scroll to position [758, 0]
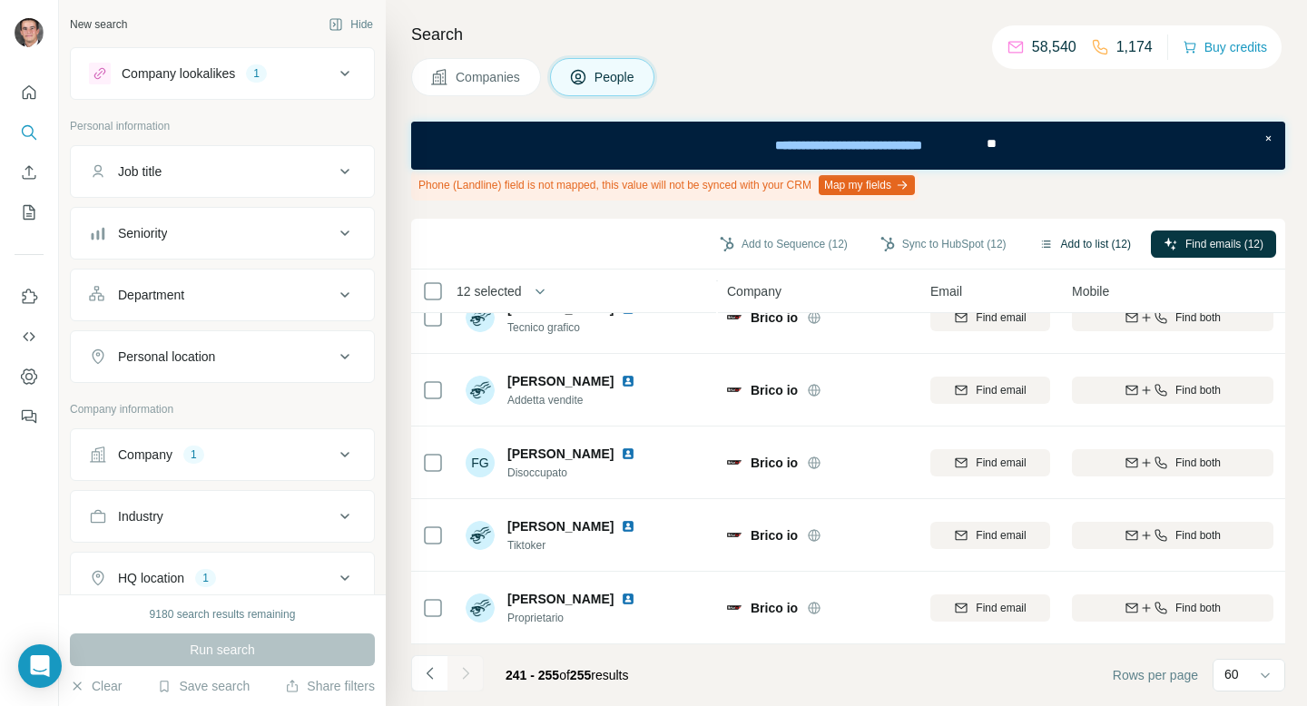
click at [1056, 247] on button "Add to list (12)" at bounding box center [1085, 244] width 117 height 27
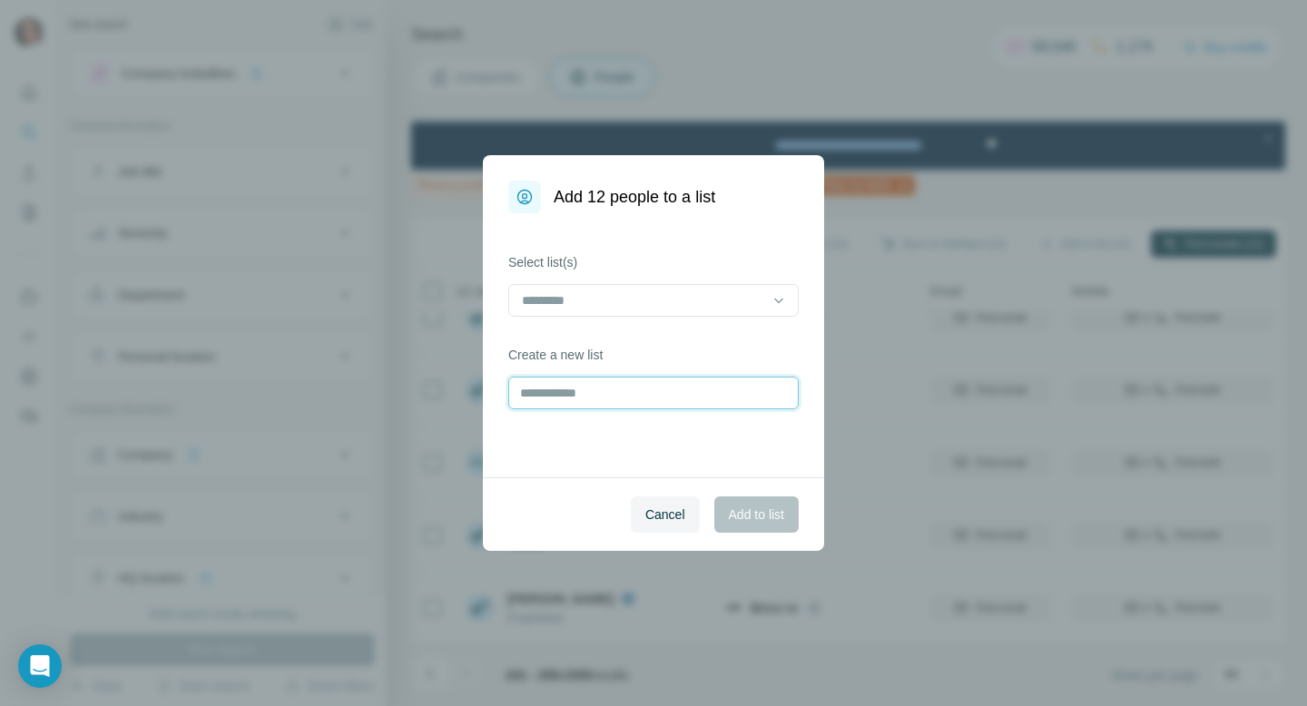
click at [642, 395] on input "text" at bounding box center [653, 393] width 291 height 33
type input "********"
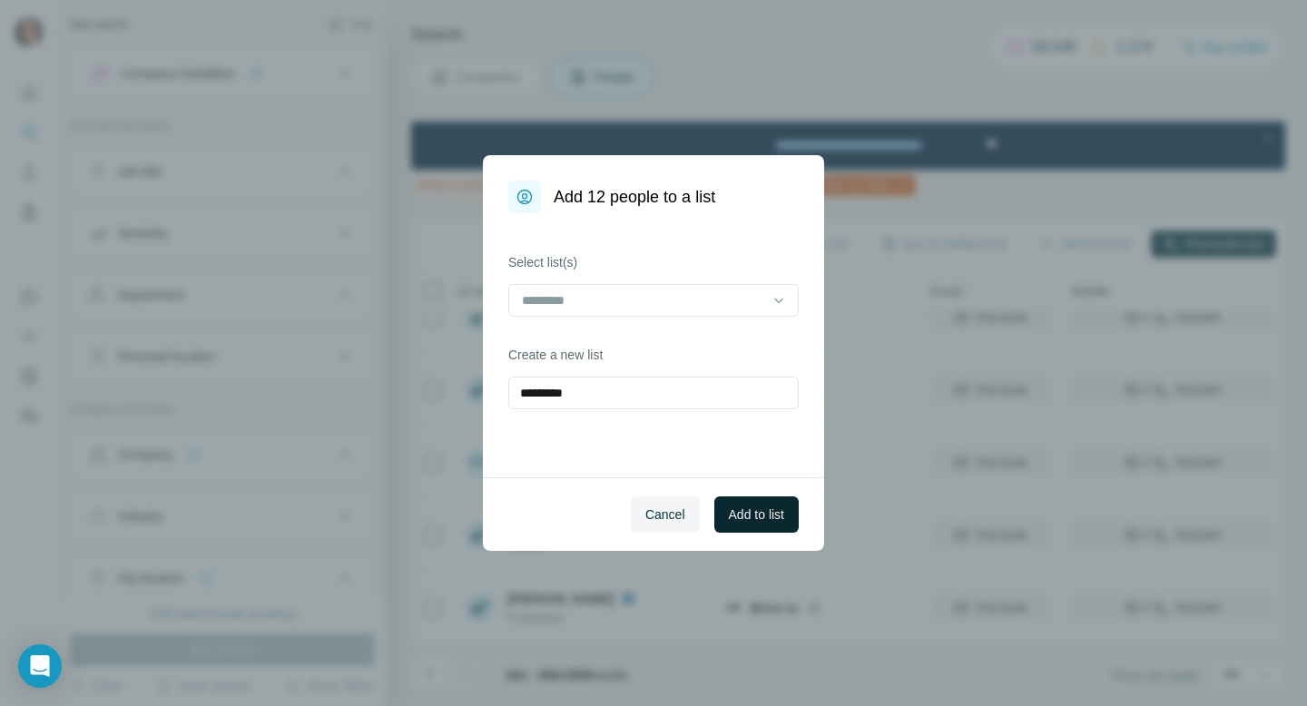
click at [739, 518] on span "Add to list" at bounding box center [756, 515] width 55 height 18
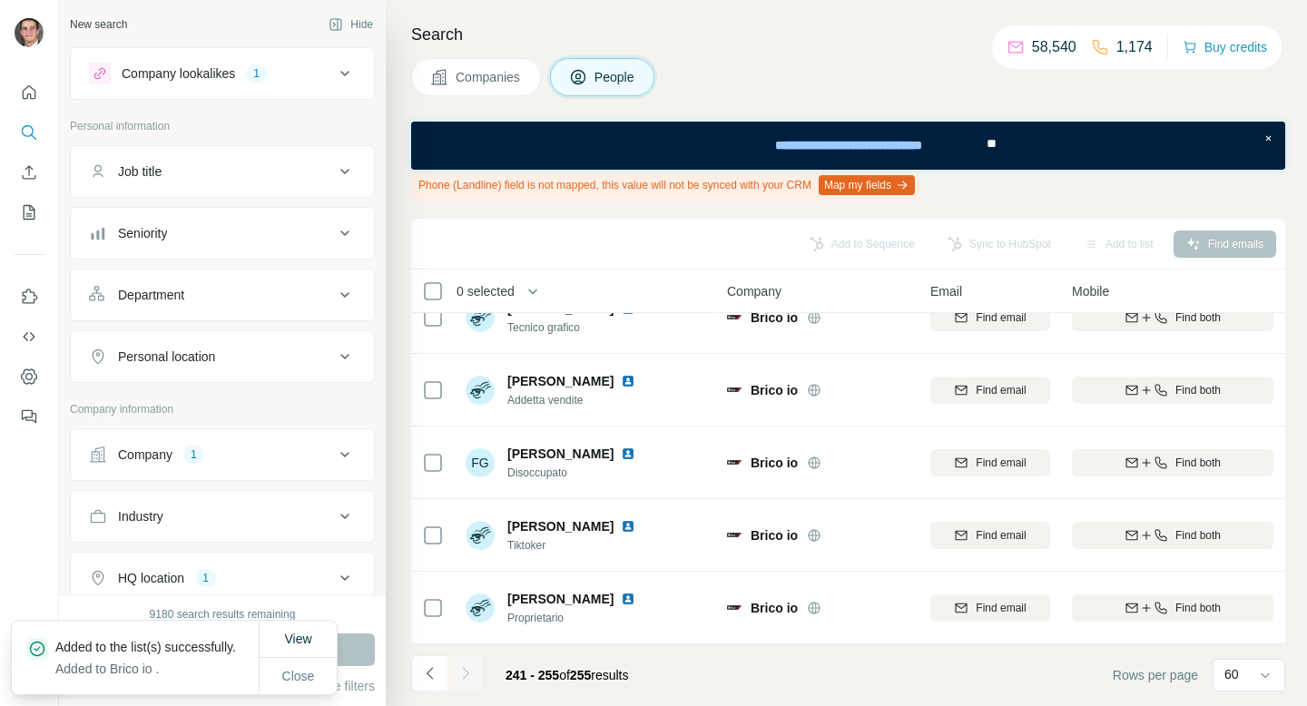
click at [518, 83] on span "Companies" at bounding box center [489, 77] width 66 height 18
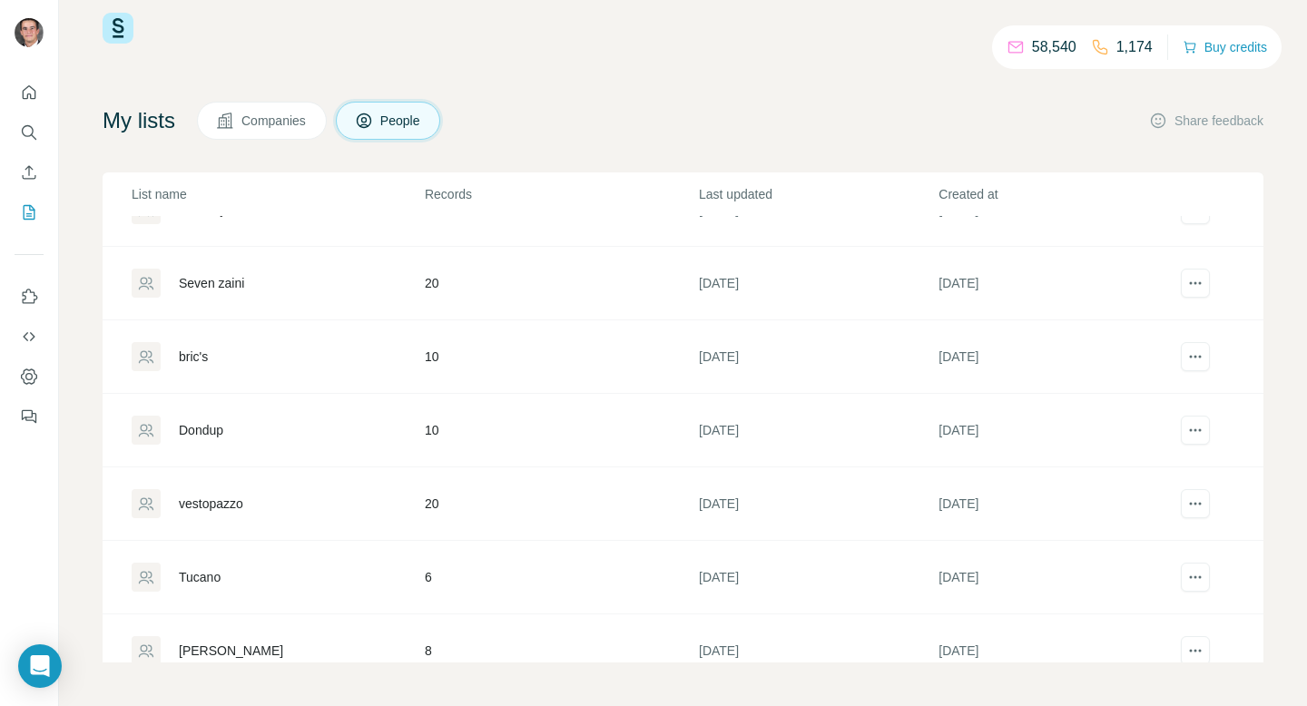
scroll to position [3585, 0]
